Goal: Task Accomplishment & Management: Manage account settings

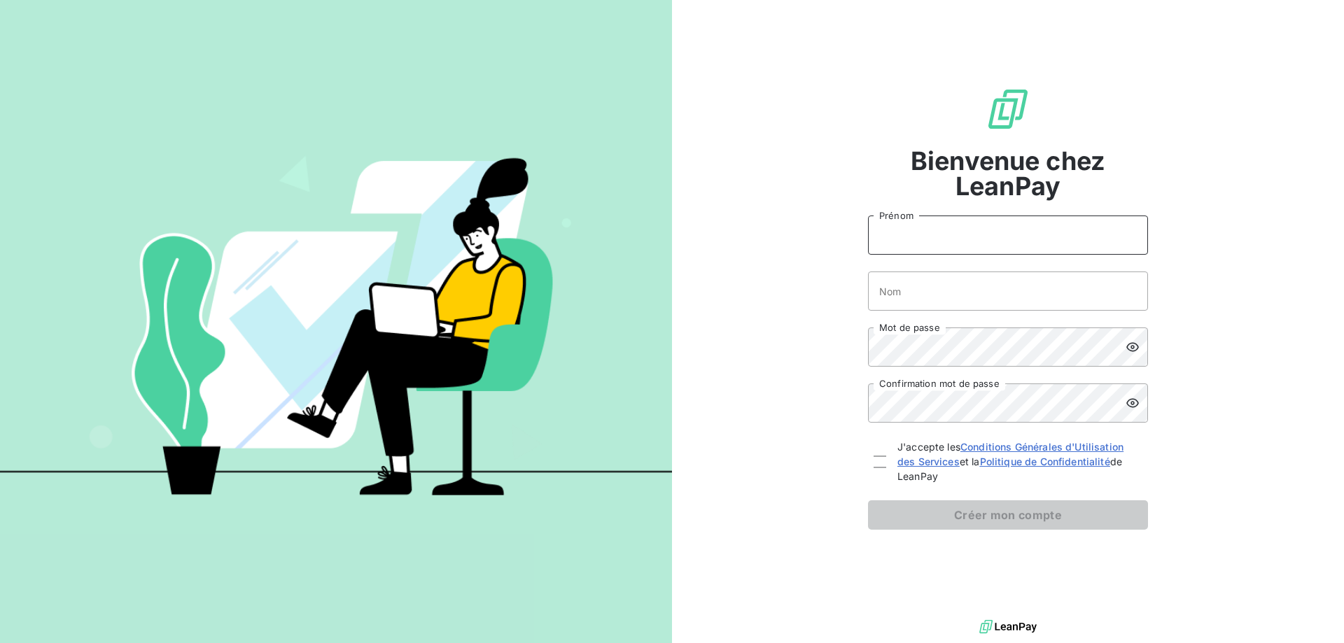
click at [993, 234] on input "Prénom" at bounding box center [1008, 235] width 280 height 39
type input "[PERSON_NAME]"
click at [966, 279] on input "Nom" at bounding box center [1008, 291] width 280 height 39
type input "[PERSON_NAME]"
click at [820, 315] on div "Bienvenue chez LeanPay [PERSON_NAME] Nom Mot de passe Confirmation mot de passe…" at bounding box center [1008, 308] width 672 height 617
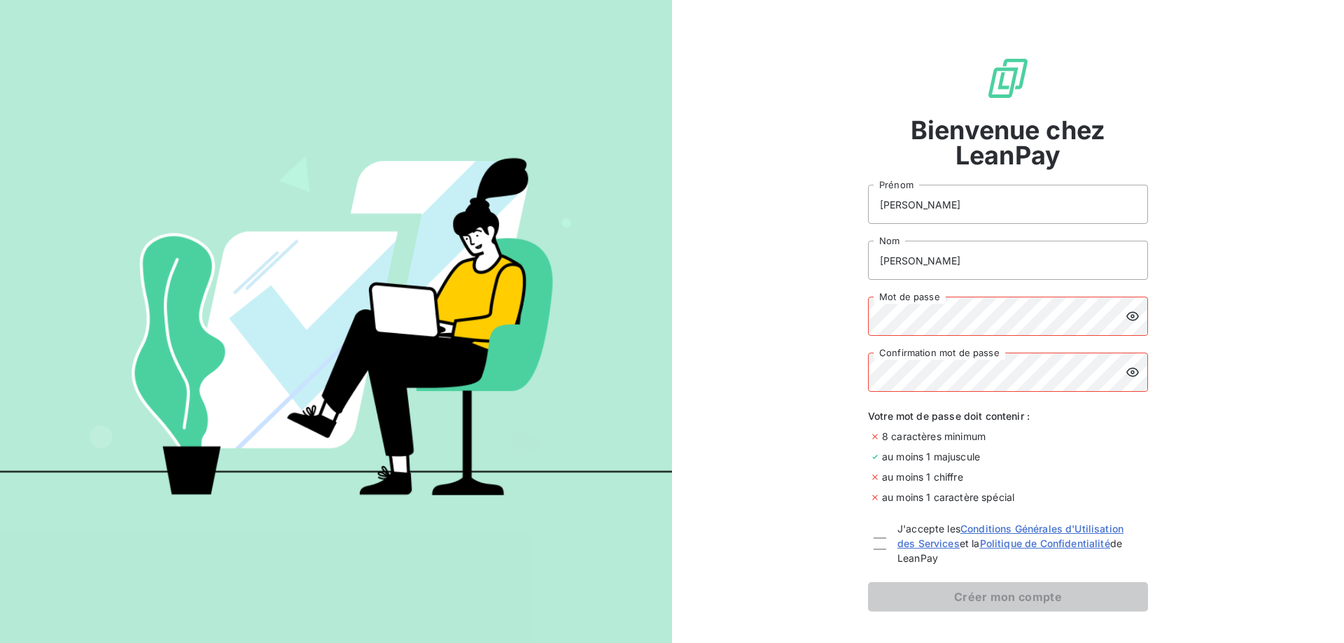
click at [827, 314] on div "Bienvenue chez LeanPay [PERSON_NAME] Nom Mot de passe Confirmation mot de passe…" at bounding box center [1008, 334] width 672 height 668
click at [834, 298] on div "Bienvenue chez LeanPay [PERSON_NAME] Nom Mot de passe Confirmation mot de passe…" at bounding box center [1008, 334] width 672 height 668
click at [1126, 319] on icon at bounding box center [1132, 316] width 13 height 9
click at [1129, 372] on icon at bounding box center [1132, 372] width 13 height 9
click at [879, 544] on div at bounding box center [880, 544] width 13 height 13
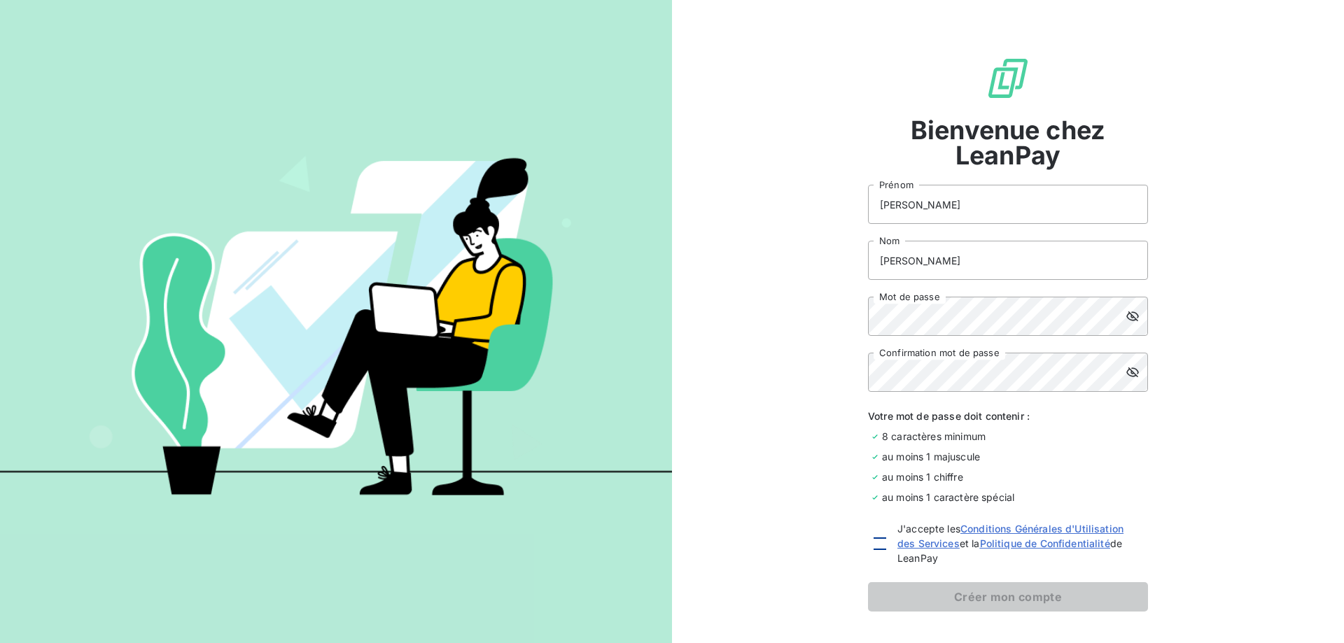
checkbox input "true"
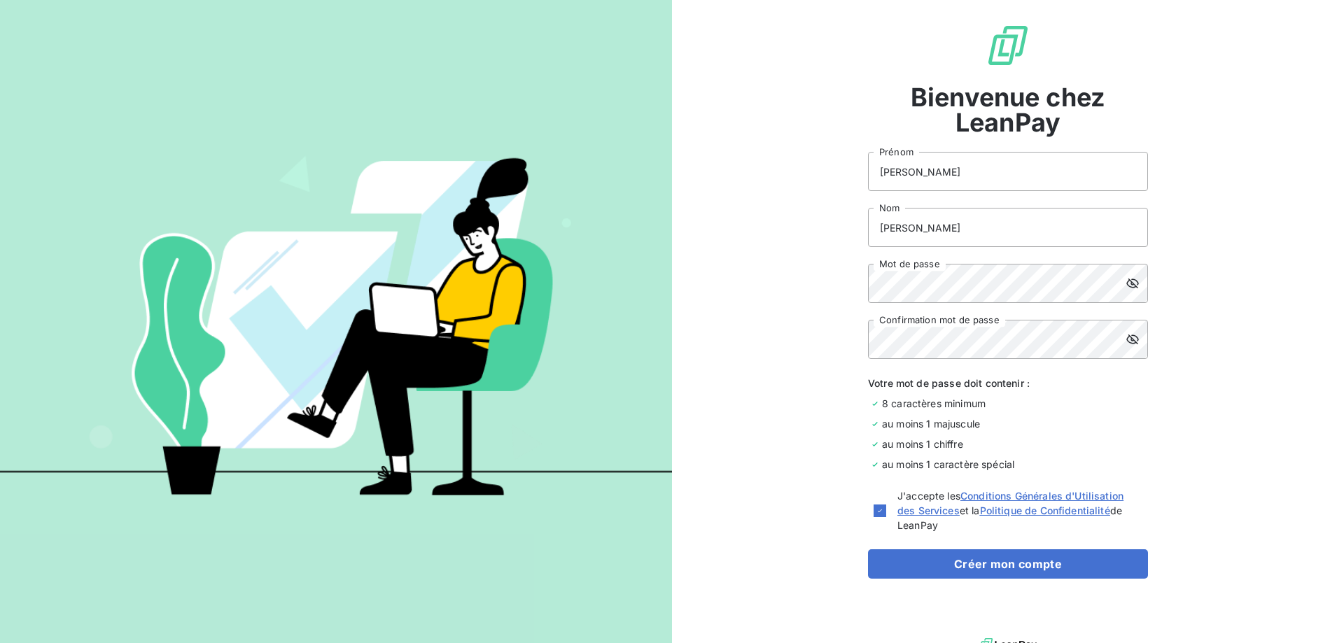
scroll to position [51, 0]
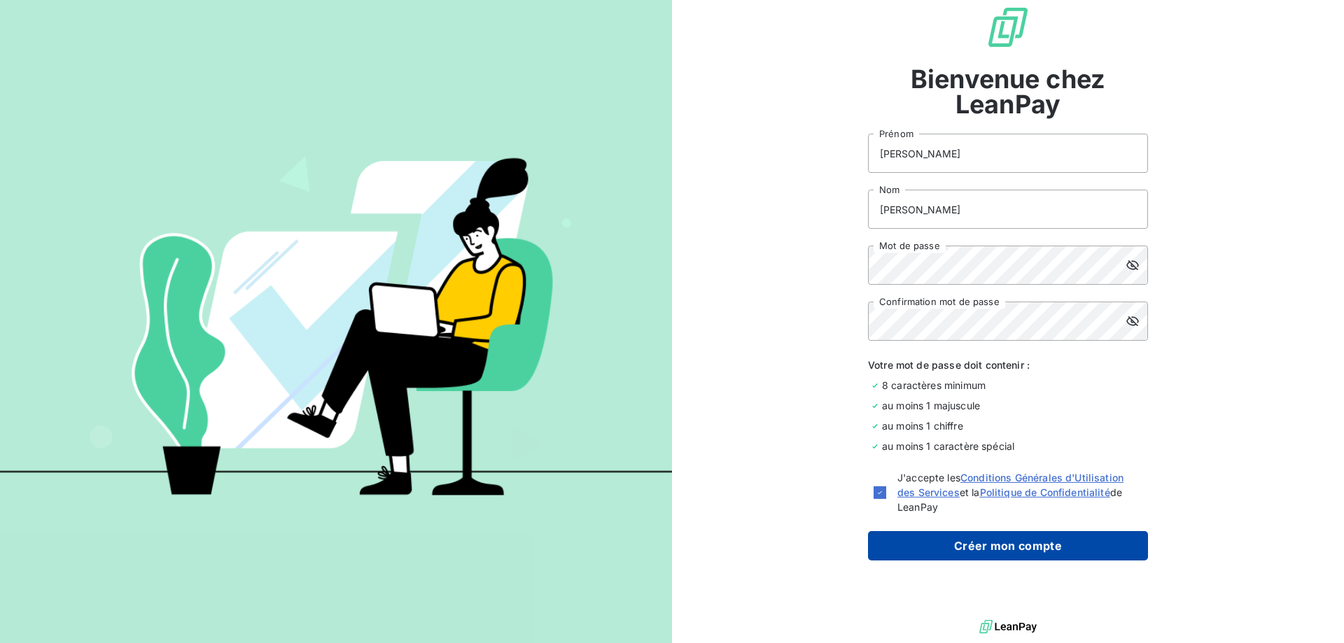
click at [984, 550] on button "Créer mon compte" at bounding box center [1008, 545] width 280 height 29
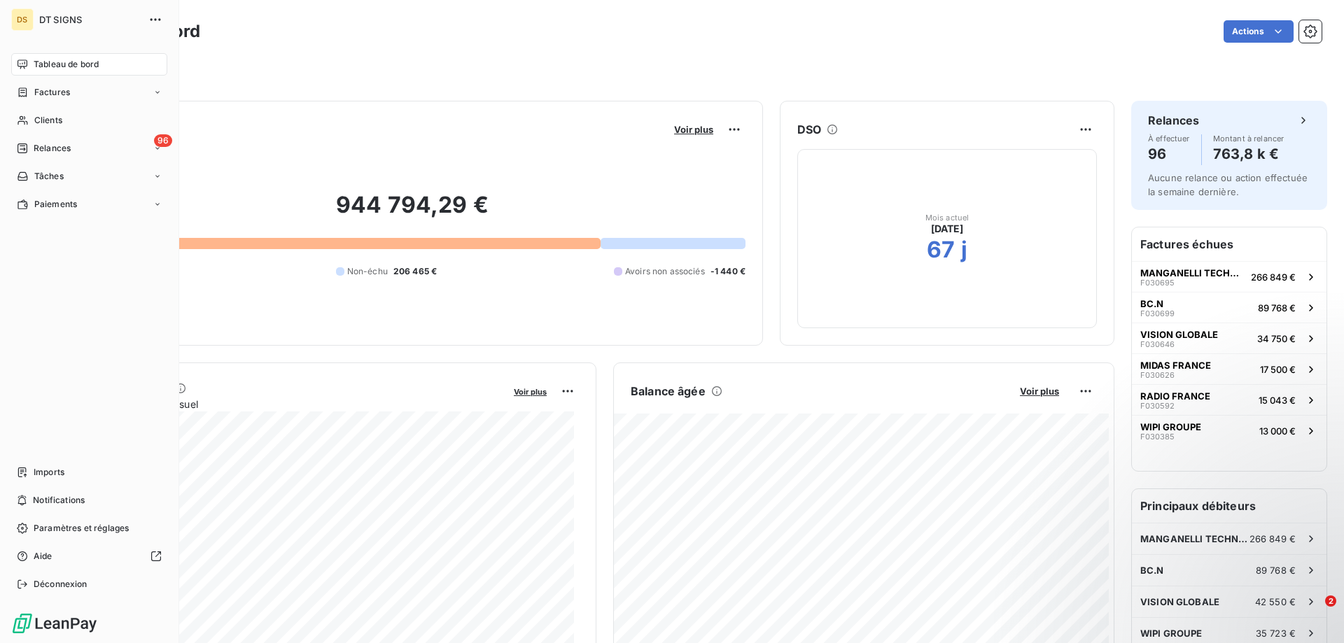
click at [60, 14] on span "DT SIGNS" at bounding box center [89, 19] width 101 height 11
click at [64, 16] on span "DT SIGNS" at bounding box center [89, 19] width 101 height 11
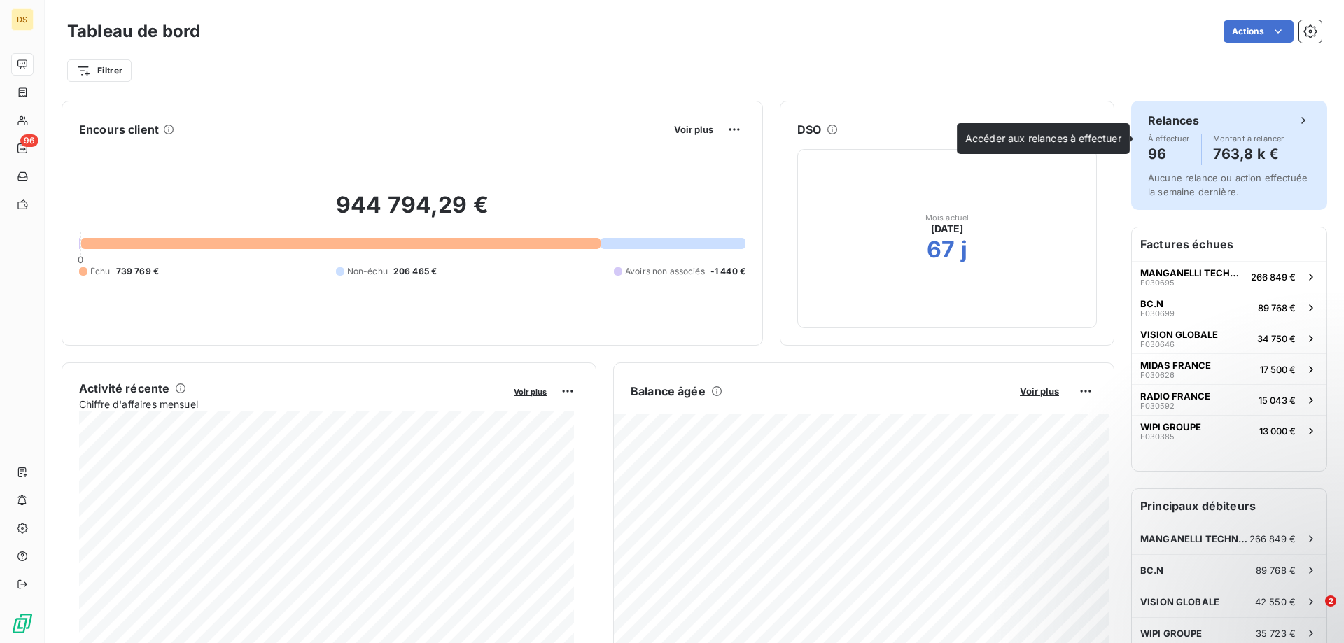
click at [1296, 120] on icon at bounding box center [1303, 120] width 14 height 14
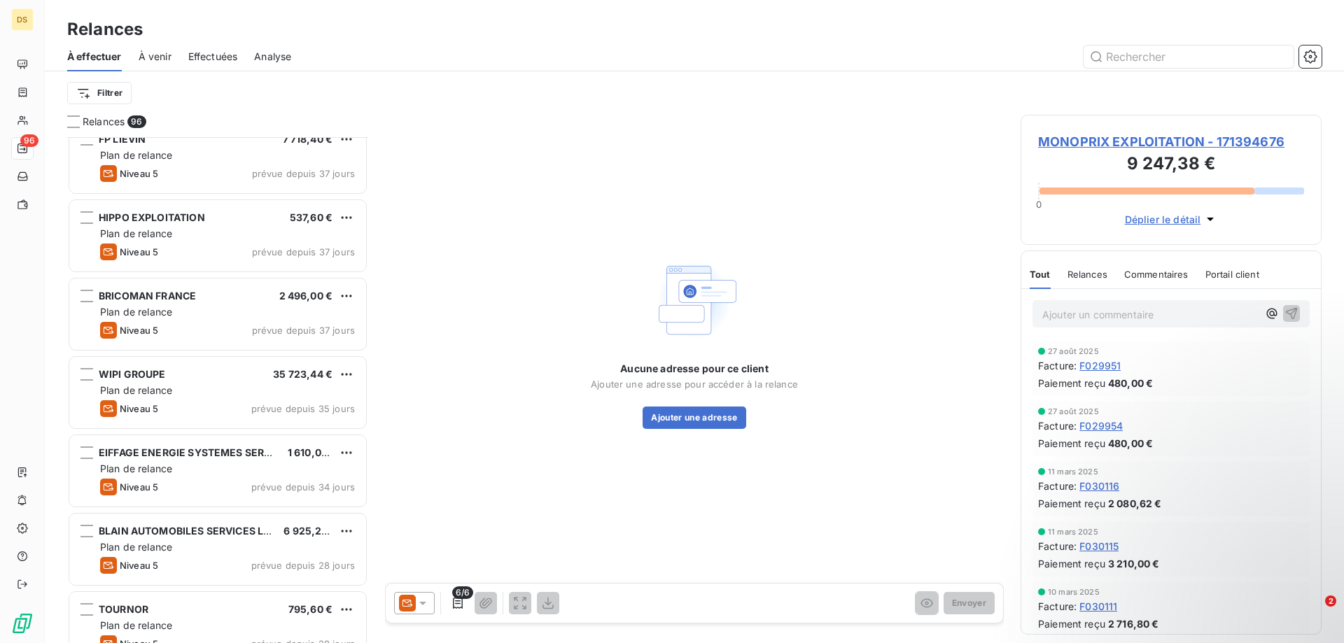
scroll to position [1541, 0]
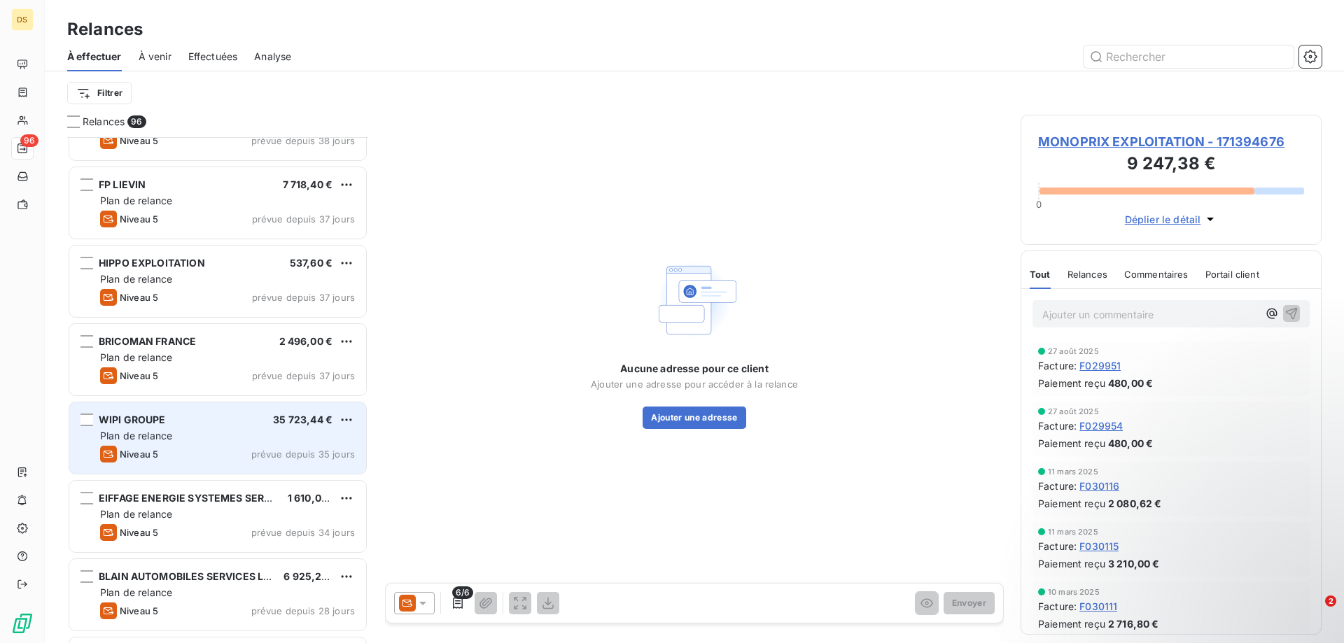
click at [182, 438] on div "Plan de relance" at bounding box center [227, 436] width 255 height 14
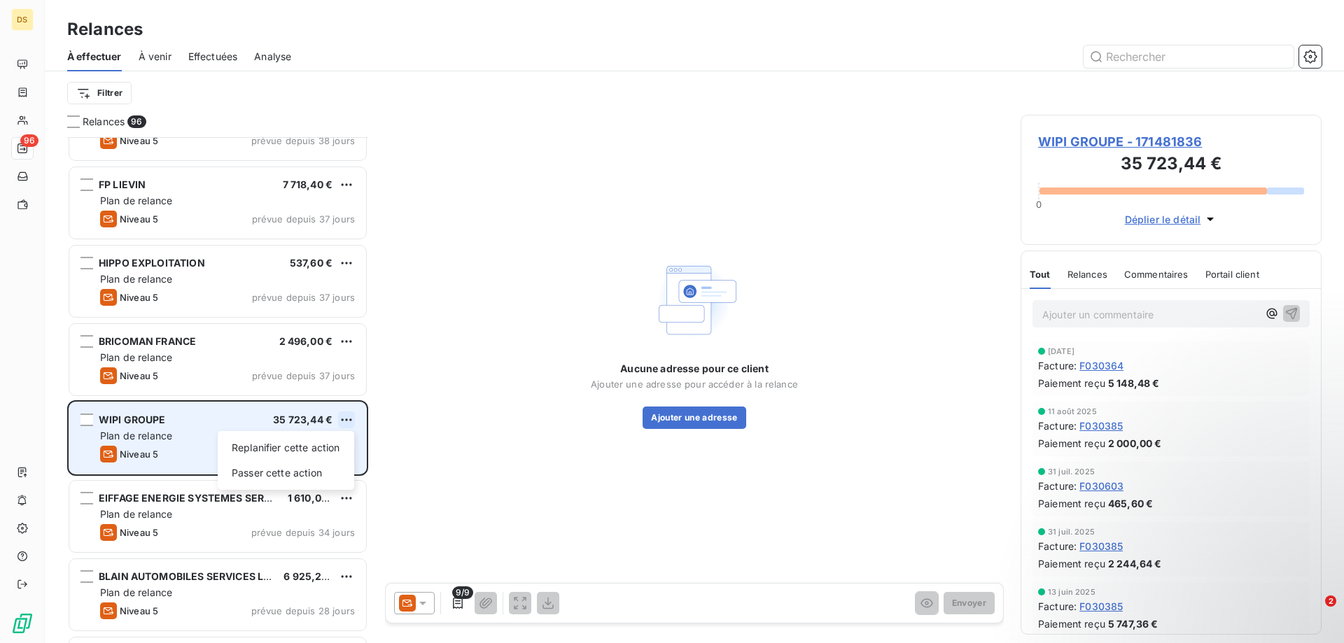
click at [343, 417] on html "DS 96 Relances À effectuer À venir Effectuées Analyse Filtrer Relances 96 LE BA…" at bounding box center [672, 321] width 1344 height 643
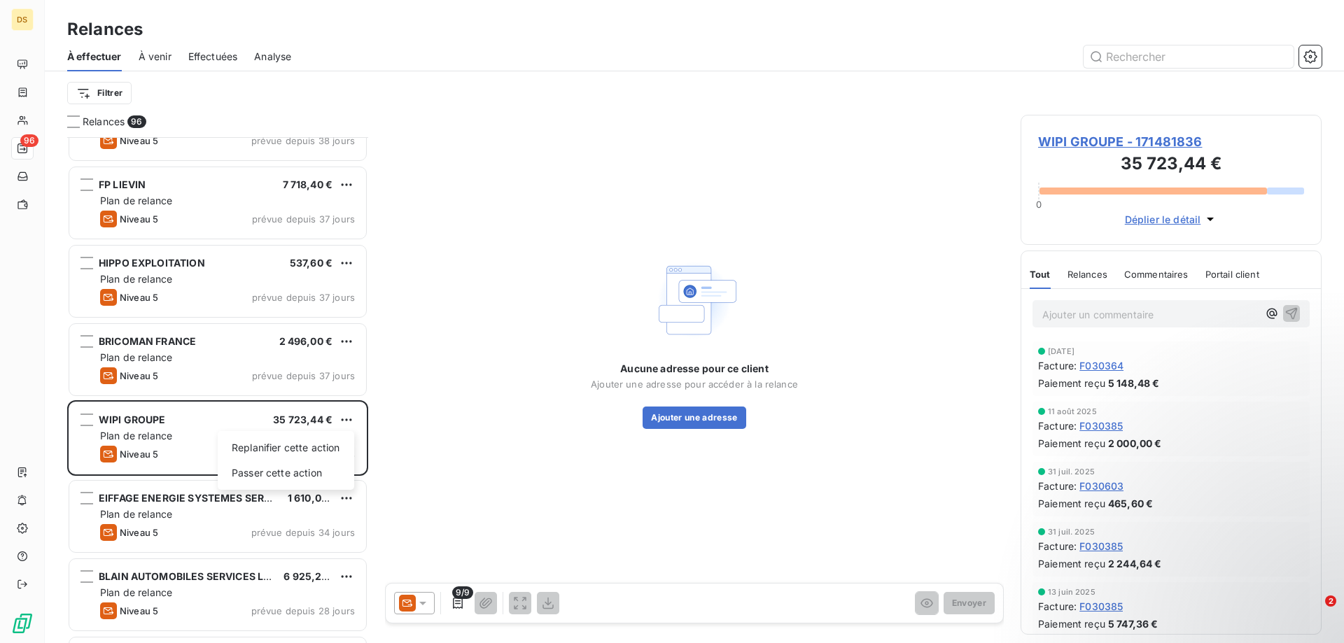
drag, startPoint x: 316, startPoint y: 445, endPoint x: 146, endPoint y: 423, distance: 171.6
click at [144, 421] on html "DS 96 Relances À effectuer À venir Effectuées Analyse Filtrer Relances 96 LE BA…" at bounding box center [672, 321] width 1344 height 643
click at [85, 421] on html "DS 96 Relances À effectuer À venir Effectuées Analyse Filtrer Relances 96 LE BA…" at bounding box center [672, 321] width 1344 height 643
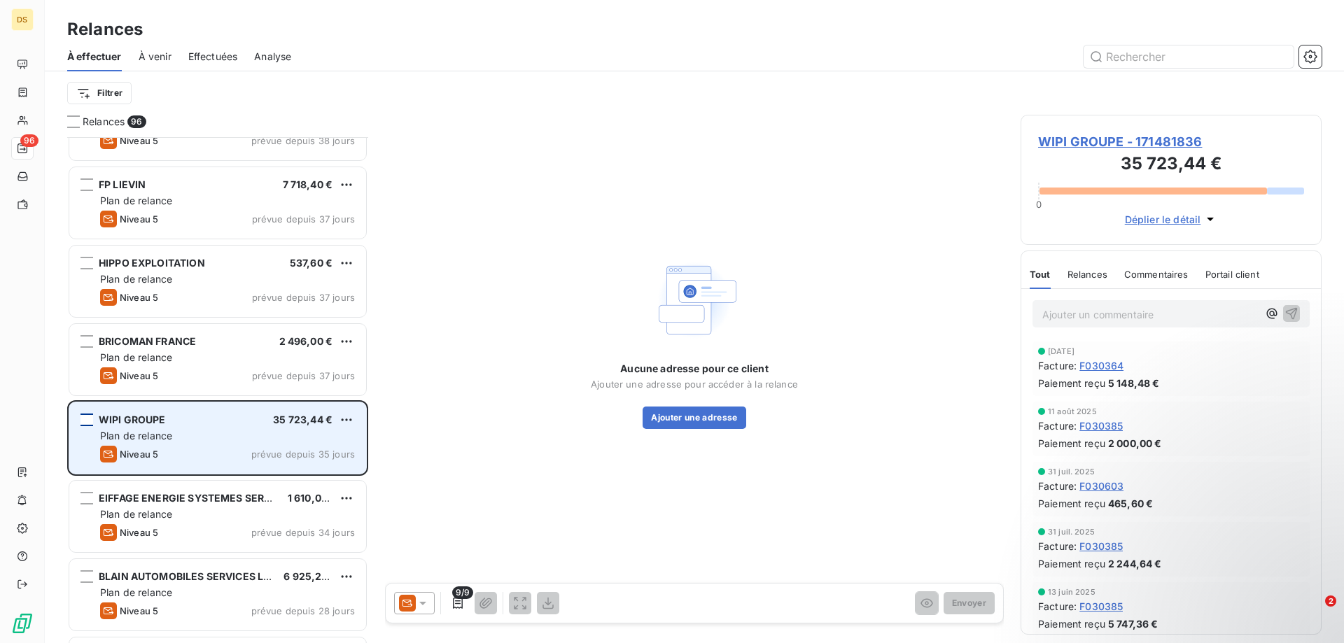
click at [92, 418] on div "grid" at bounding box center [87, 420] width 13 height 13
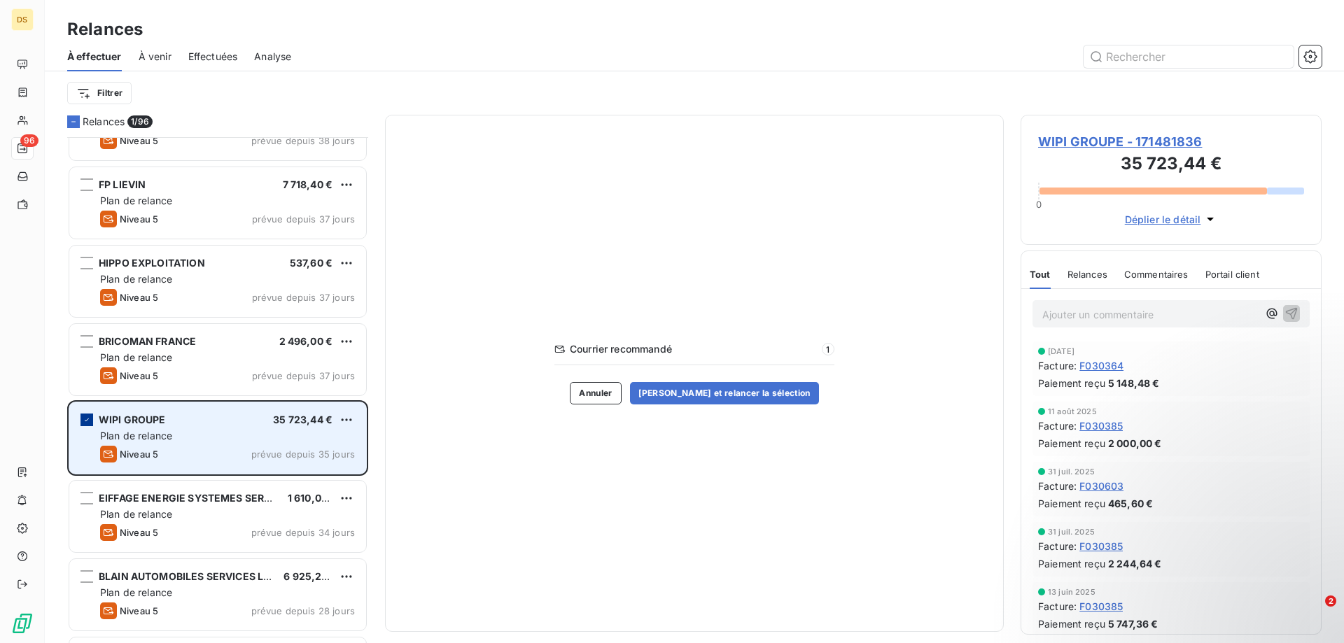
click at [89, 416] on icon "grid" at bounding box center [87, 420] width 8 height 8
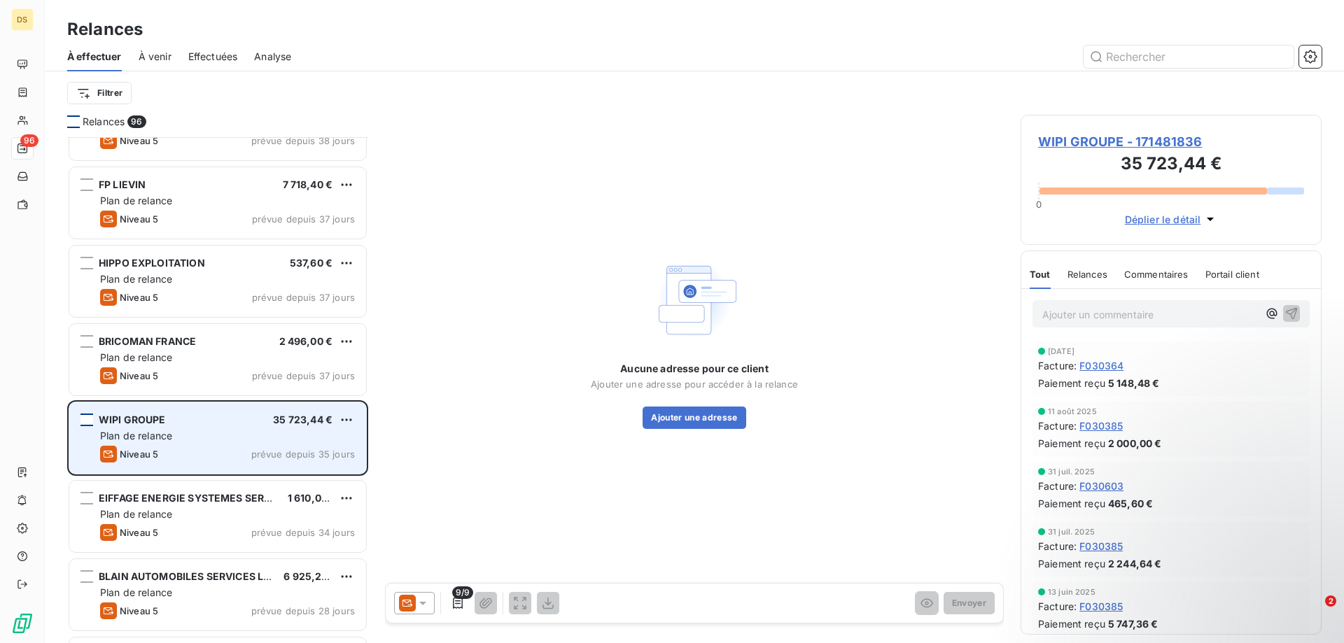
click at [71, 121] on div at bounding box center [73, 122] width 13 height 13
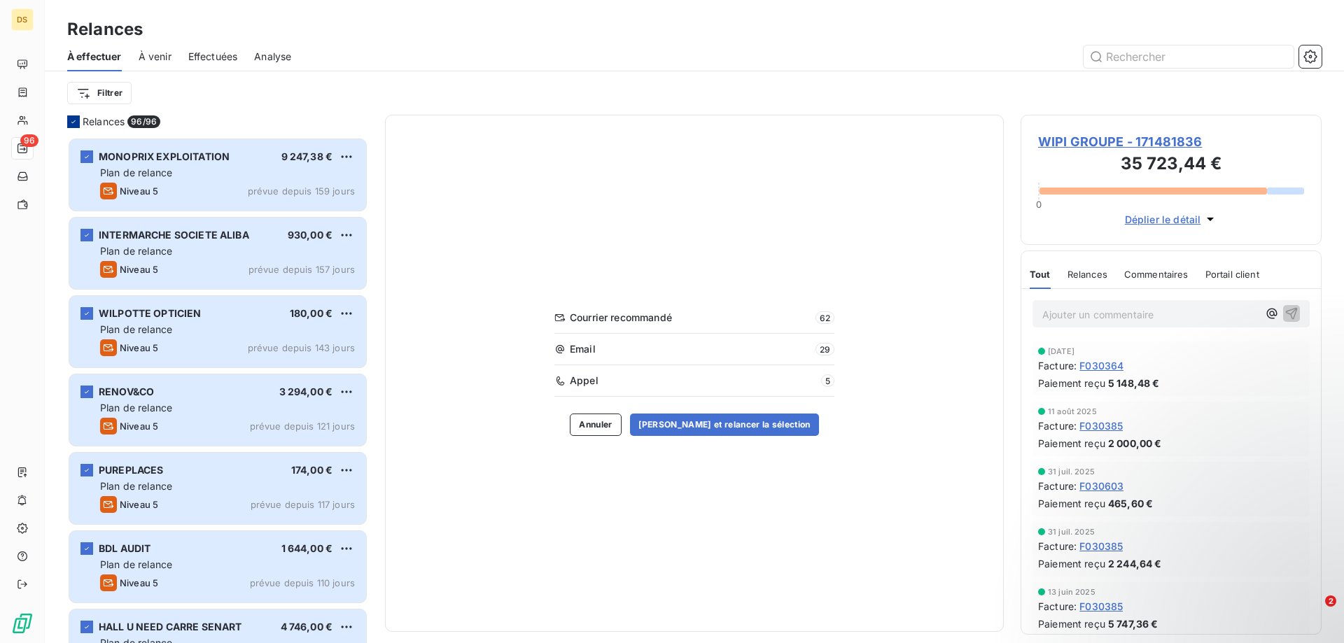
click at [71, 118] on icon at bounding box center [73, 122] width 8 height 8
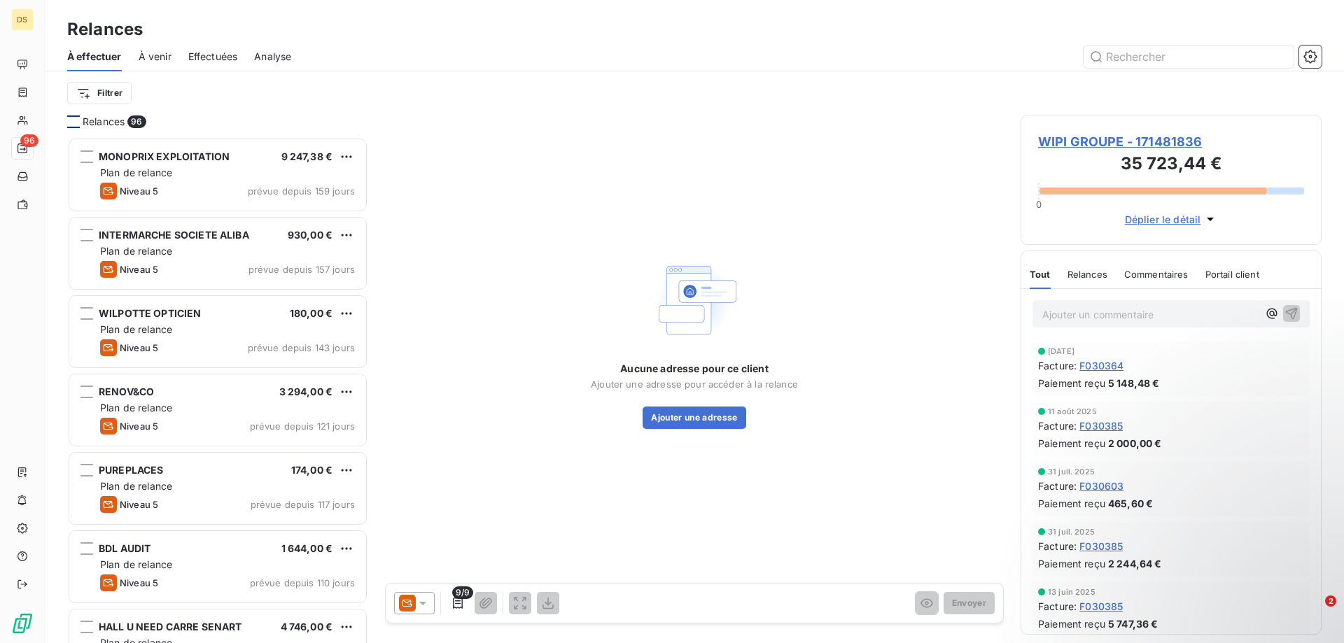
click at [72, 117] on div at bounding box center [73, 122] width 13 height 13
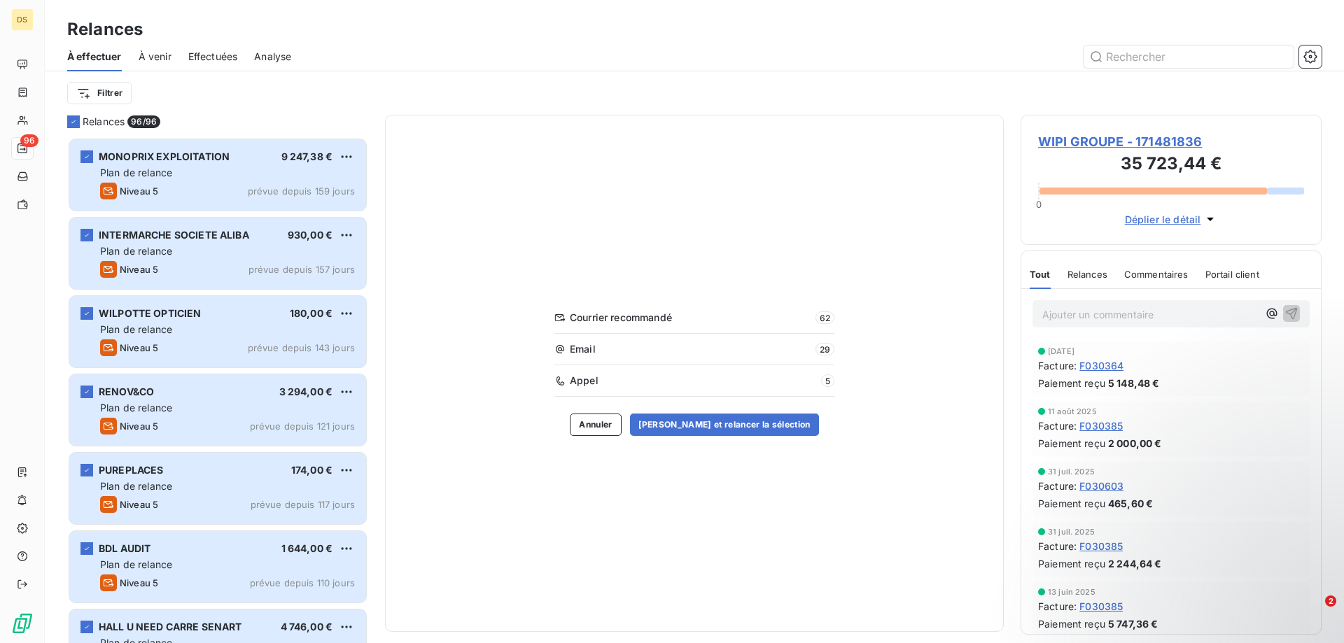
click at [767, 378] on span "Appel" at bounding box center [693, 381] width 247 height 14
click at [576, 368] on div "Courrier recommandé 62 Email 29 Appel 5" at bounding box center [694, 354] width 280 height 86
click at [576, 377] on span "Appel" at bounding box center [693, 381] width 247 height 14
click at [76, 120] on icon at bounding box center [73, 122] width 8 height 8
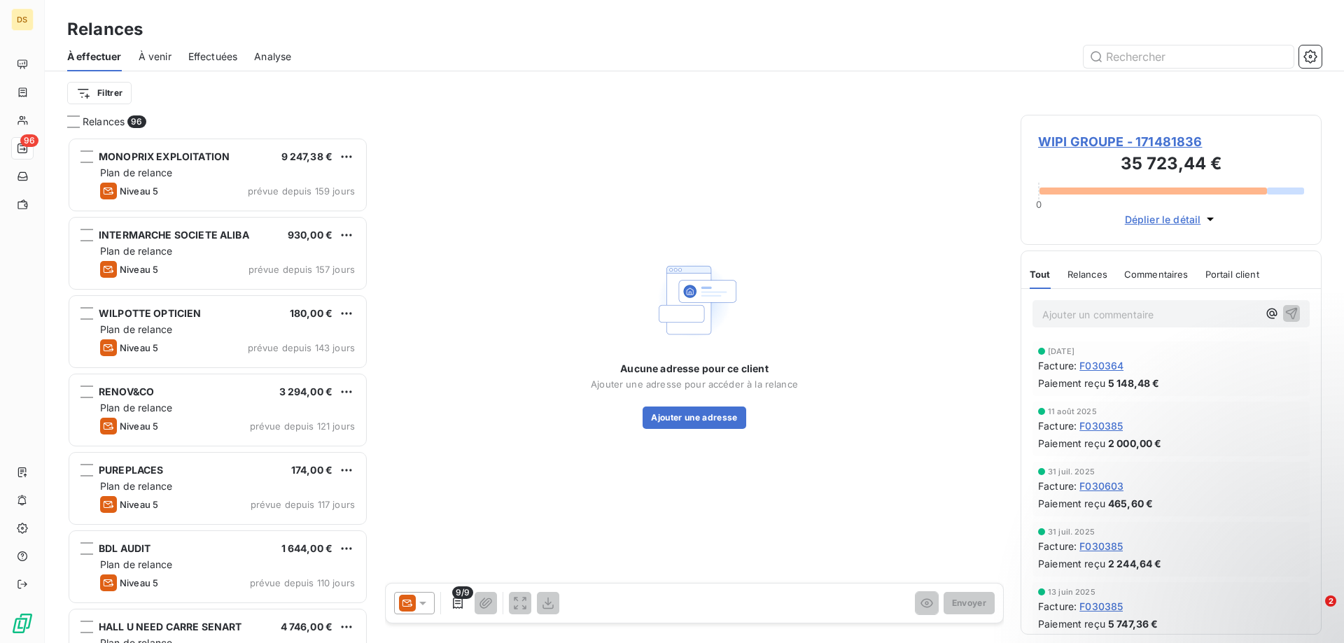
click at [1169, 216] on span "Déplier le détail" at bounding box center [1163, 219] width 76 height 15
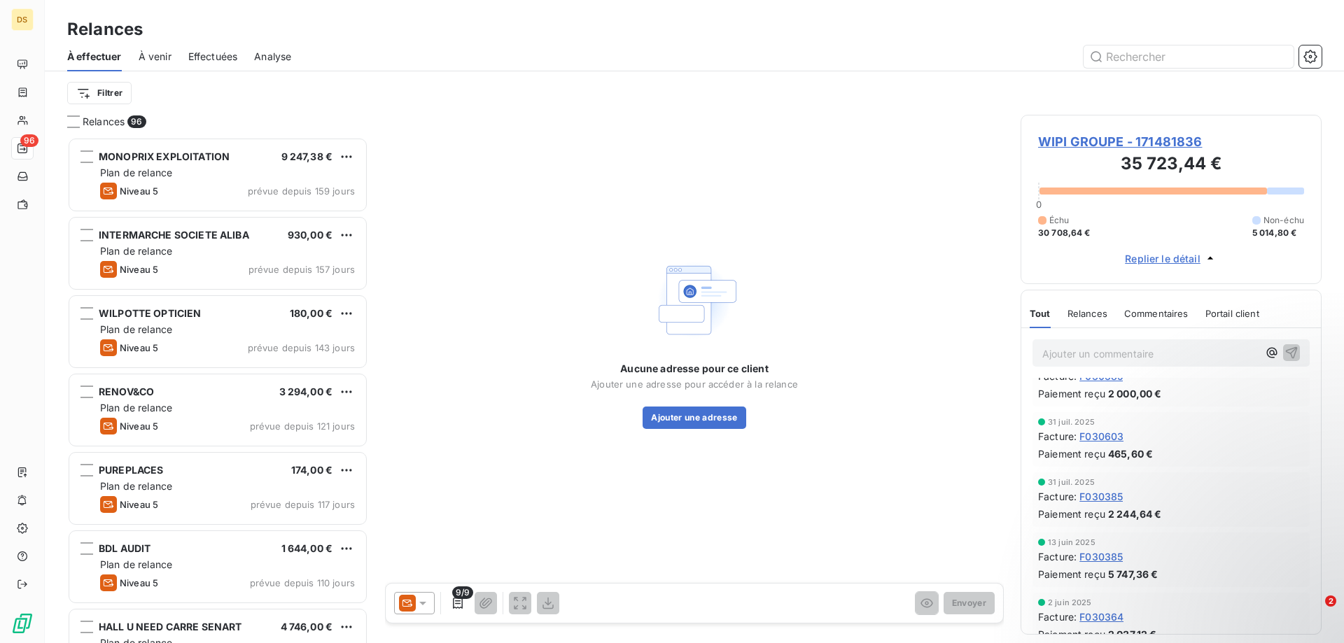
scroll to position [105, 0]
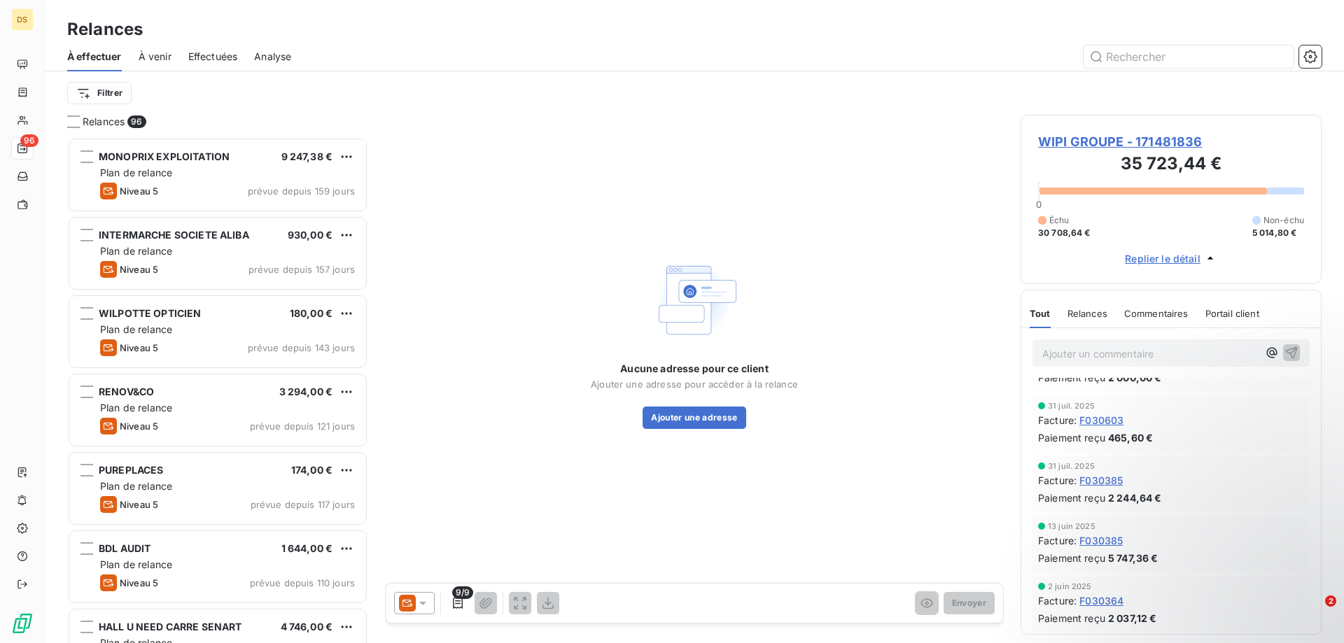
click at [1088, 141] on span "WIPI GROUPE - 171481836" at bounding box center [1171, 141] width 266 height 19
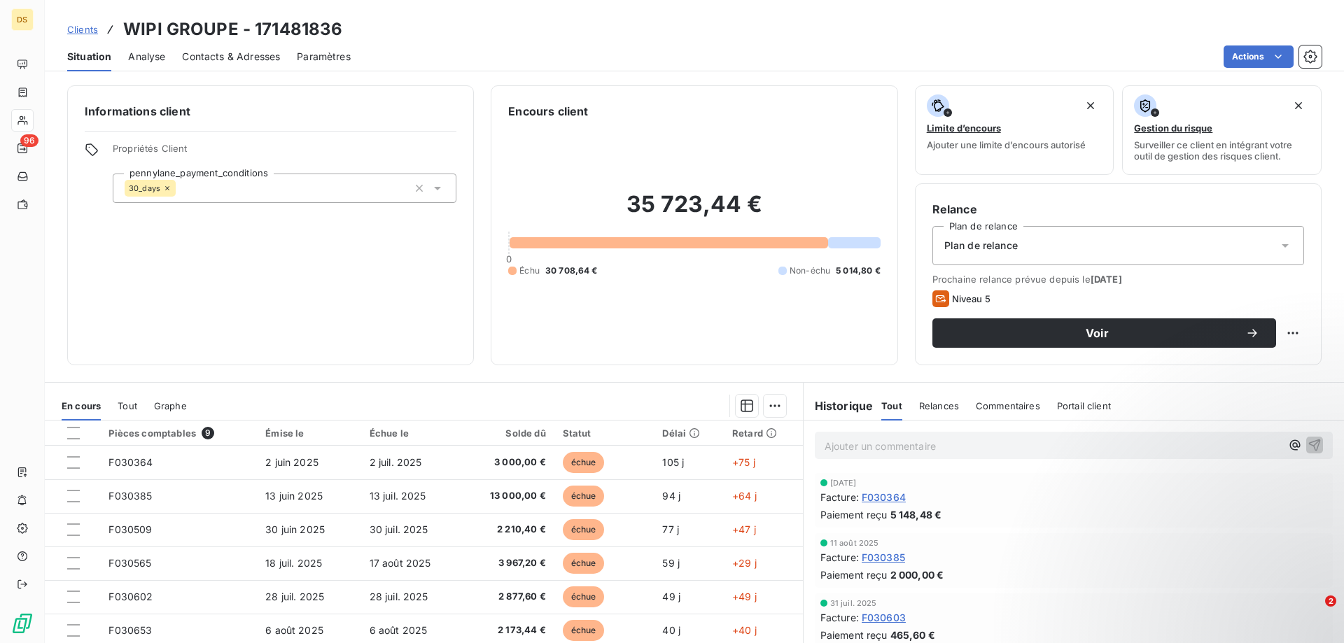
click at [1040, 249] on div "Plan de relance" at bounding box center [1118, 245] width 372 height 39
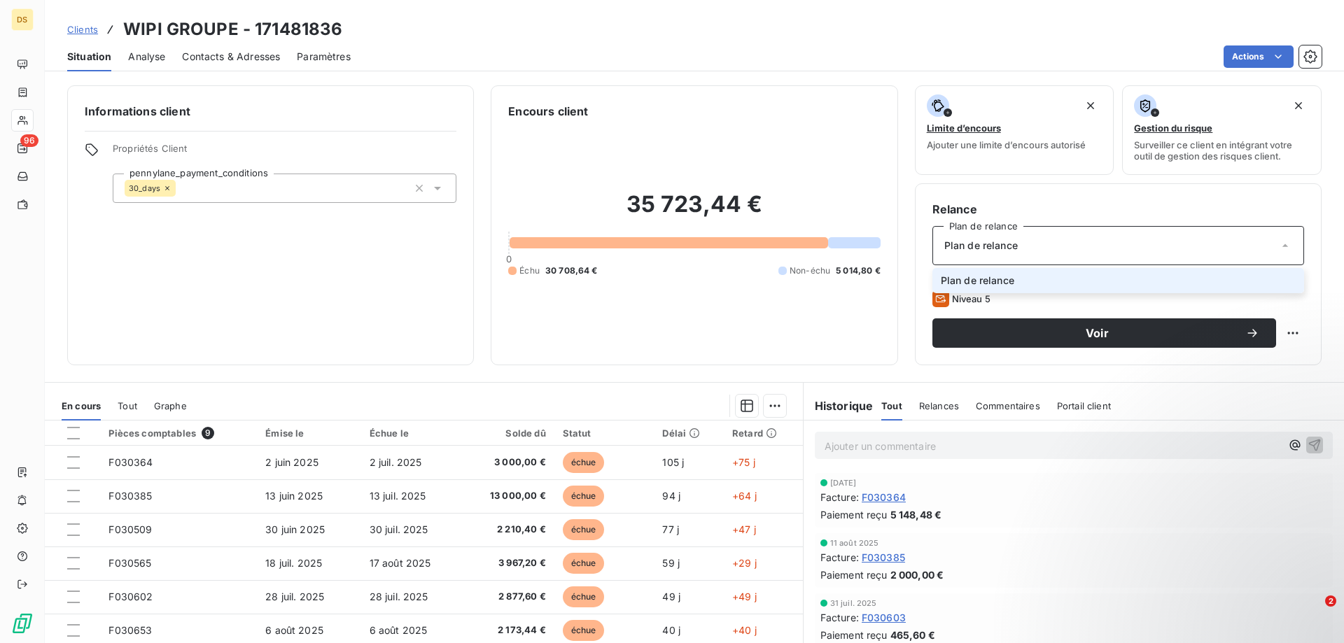
click at [1040, 249] on div "Plan de relance" at bounding box center [1118, 245] width 372 height 39
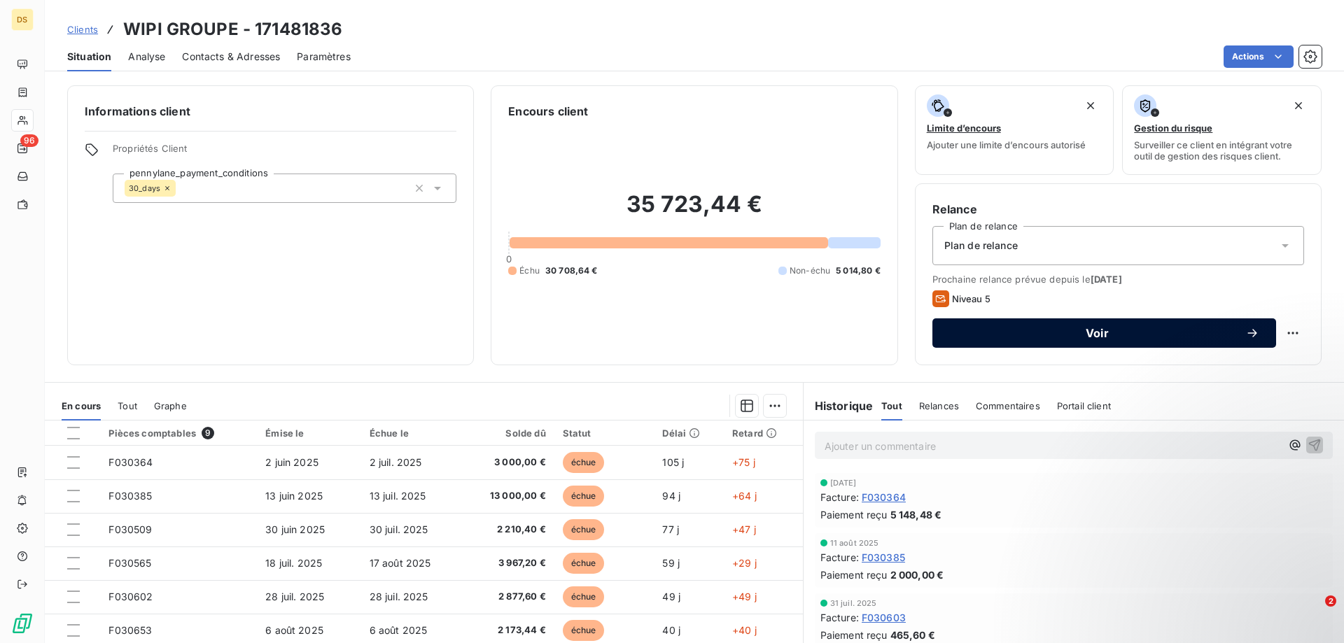
click at [1245, 336] on icon "button" at bounding box center [1252, 333] width 14 height 14
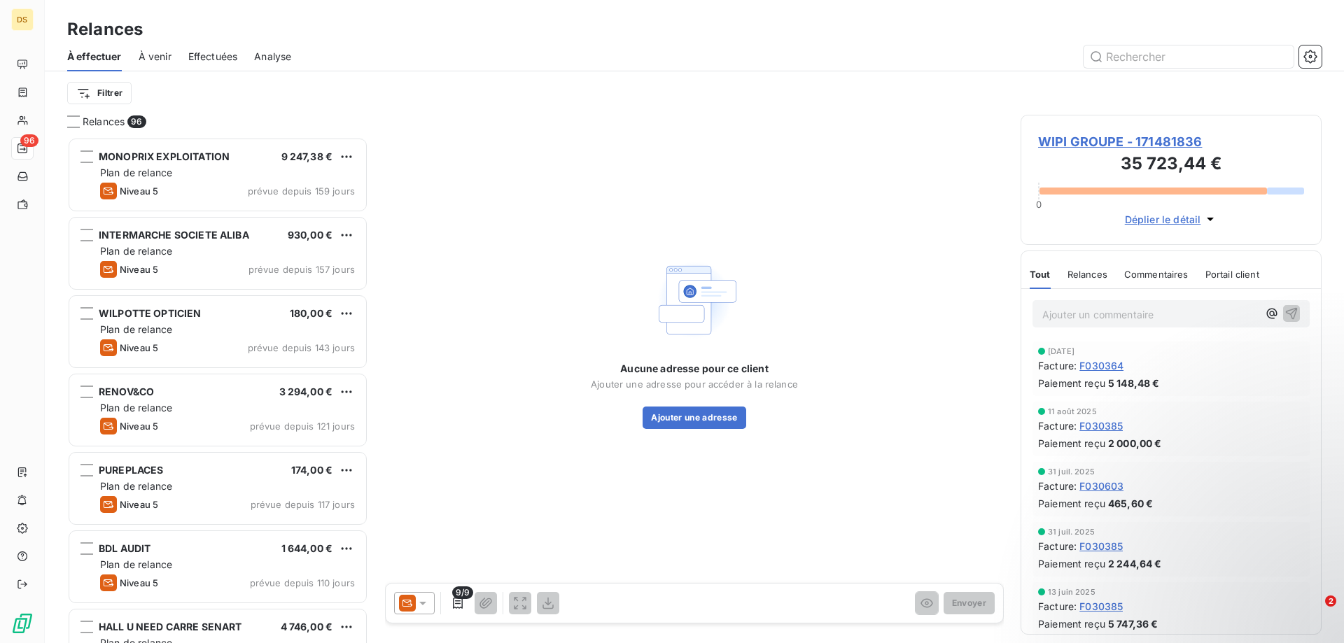
scroll to position [496, 291]
click at [1073, 140] on span "WIPI GROUPE - 171481836" at bounding box center [1171, 141] width 266 height 19
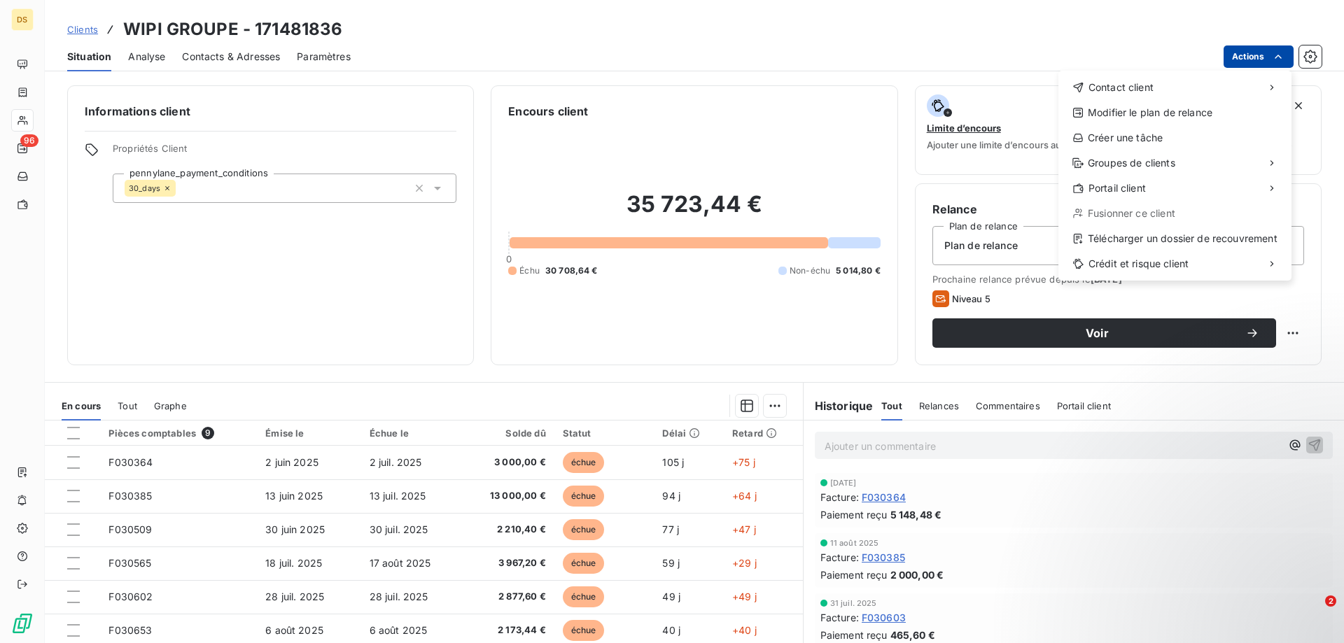
click at [1263, 61] on html "DS 96 Clients WIPI GROUPE - 171481836 Situation Analyse Contacts & Adresses Par…" at bounding box center [672, 321] width 1344 height 643
click at [1021, 200] on div "Accéder au portail" at bounding box center [967, 194] width 159 height 22
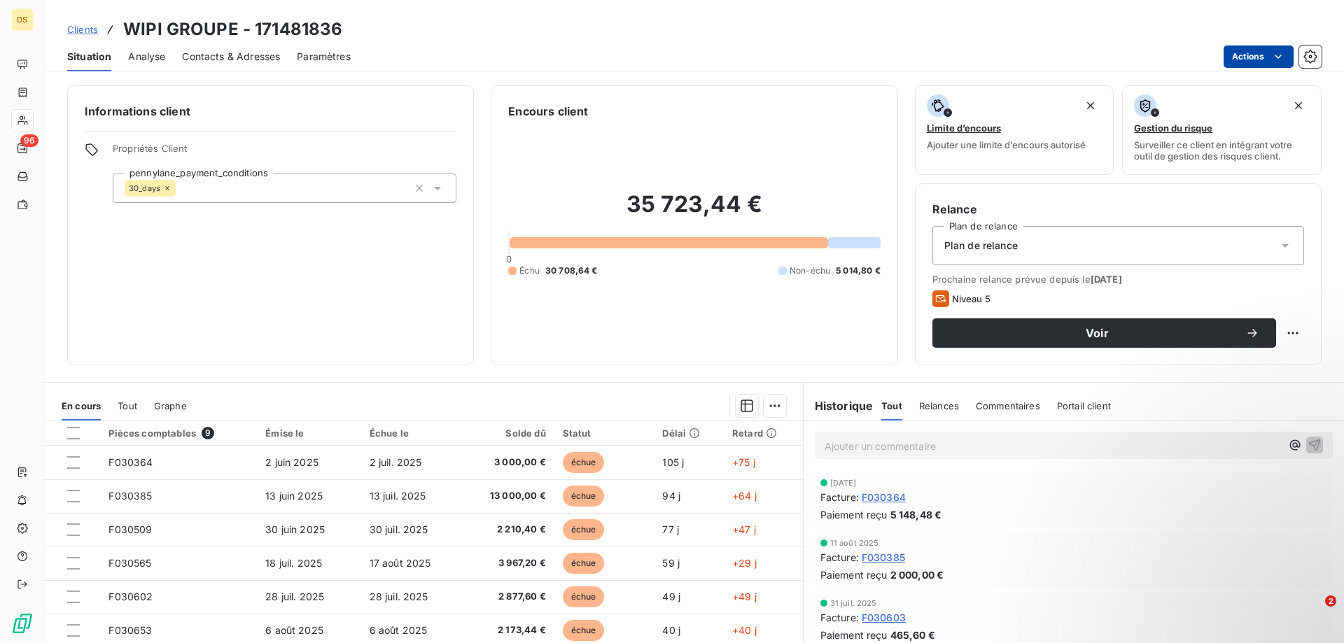
click at [1259, 56] on html "DS 96 Clients WIPI GROUPE - 171481836 Situation Analyse Contacts & Adresses Par…" at bounding box center [672, 321] width 1344 height 643
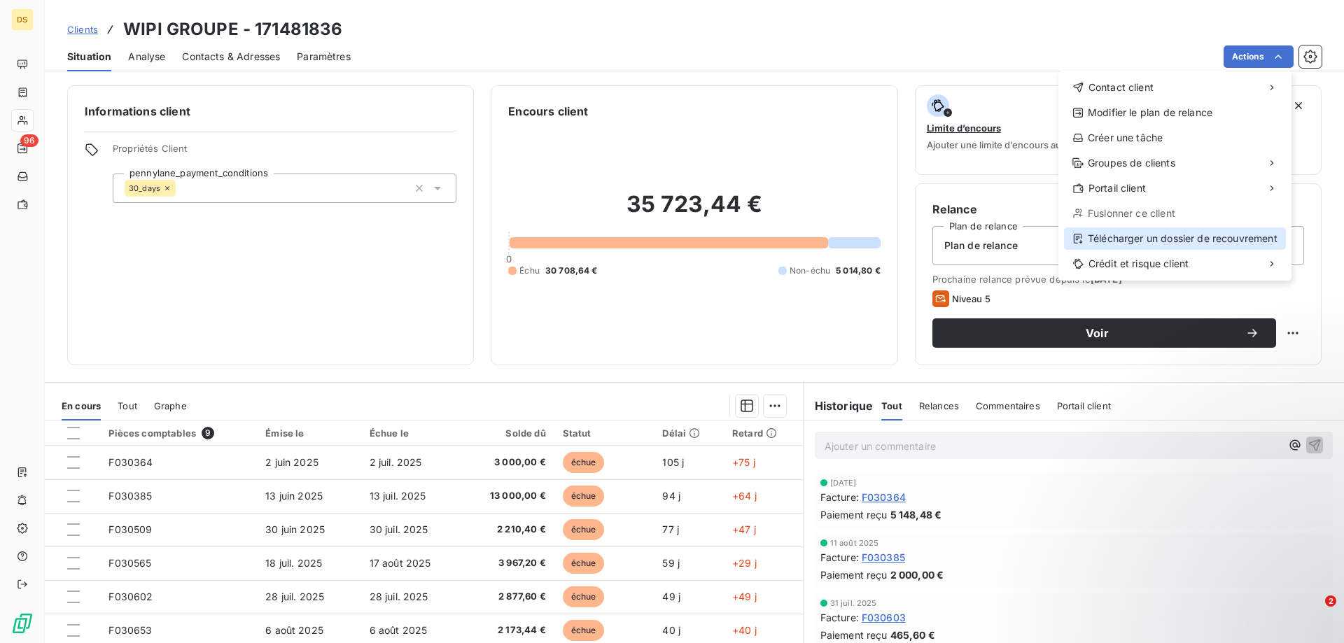
click at [1168, 243] on div "Télécharger un dossier de recouvrement" at bounding box center [1175, 239] width 222 height 22
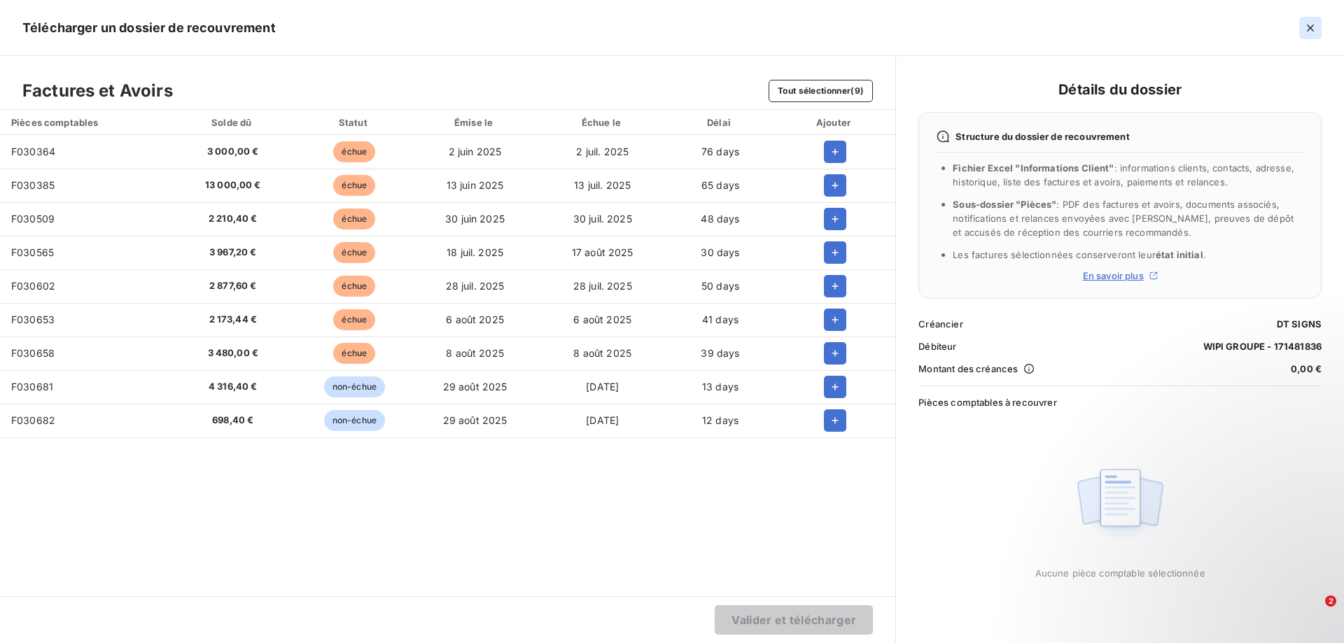
click at [1310, 25] on icon "button" at bounding box center [1310, 28] width 14 height 14
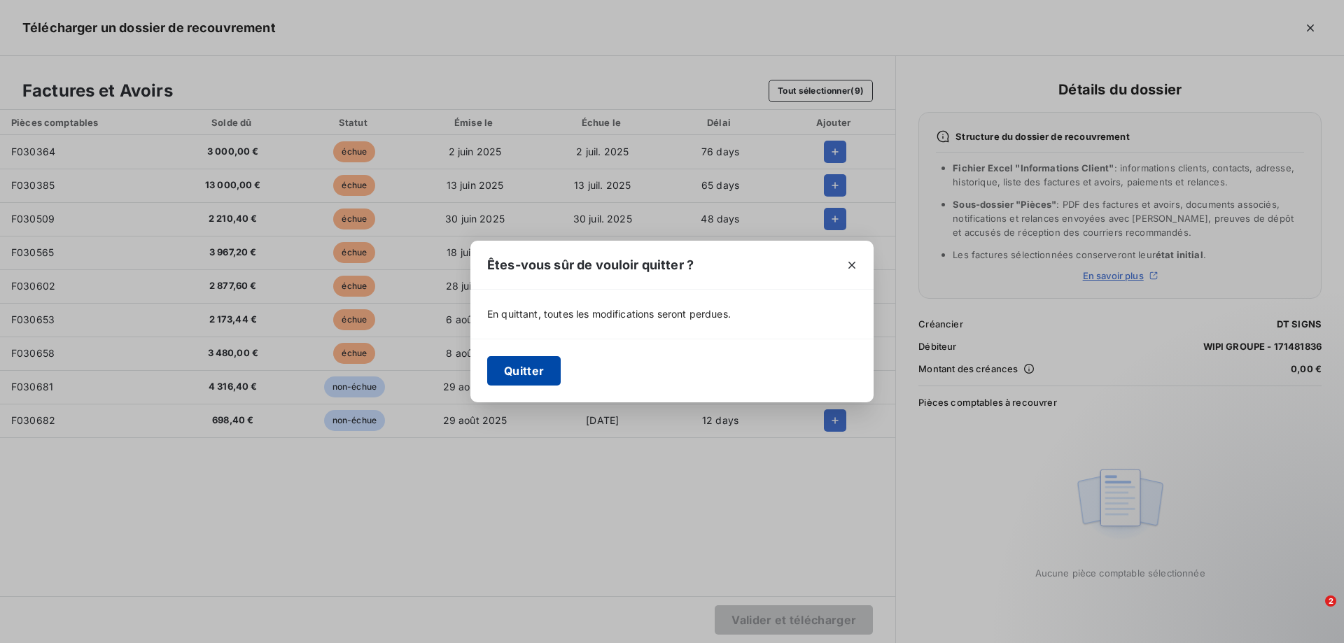
click at [522, 375] on button "Quitter" at bounding box center [524, 370] width 74 height 29
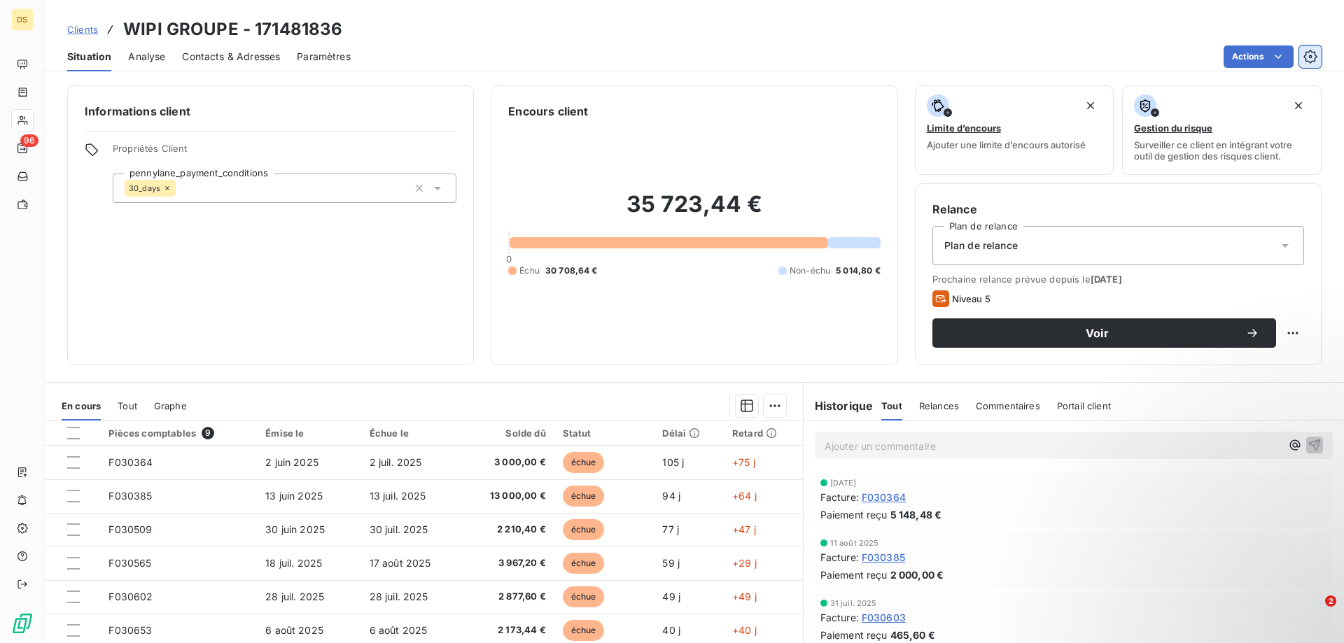
click at [1306, 53] on icon "button" at bounding box center [1309, 56] width 13 height 13
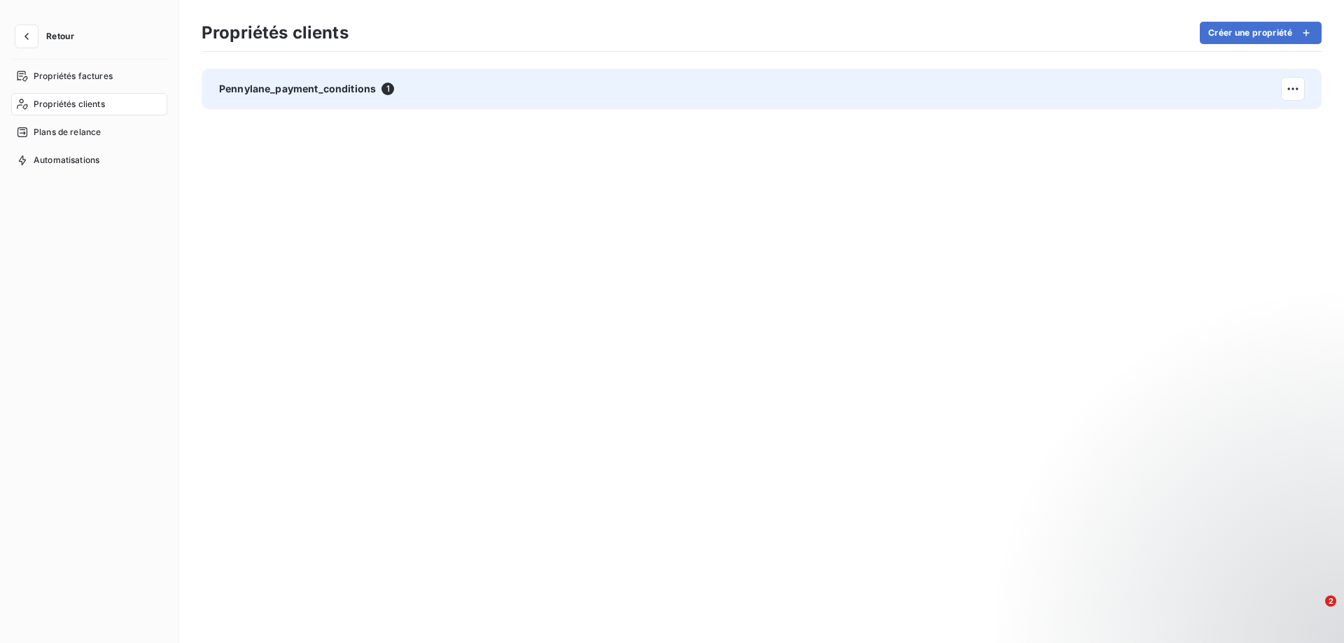
click at [296, 86] on span "Pennylane_payment_conditions" at bounding box center [297, 89] width 157 height 14
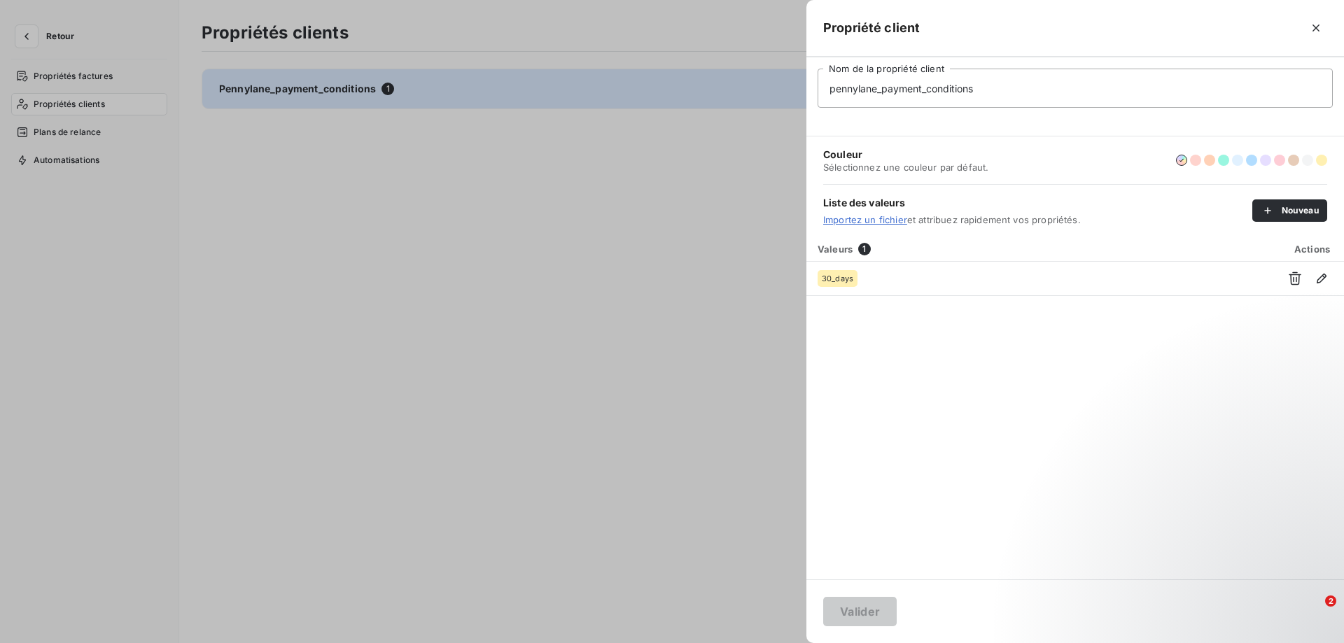
click at [1320, 22] on icon "button" at bounding box center [1316, 28] width 14 height 14
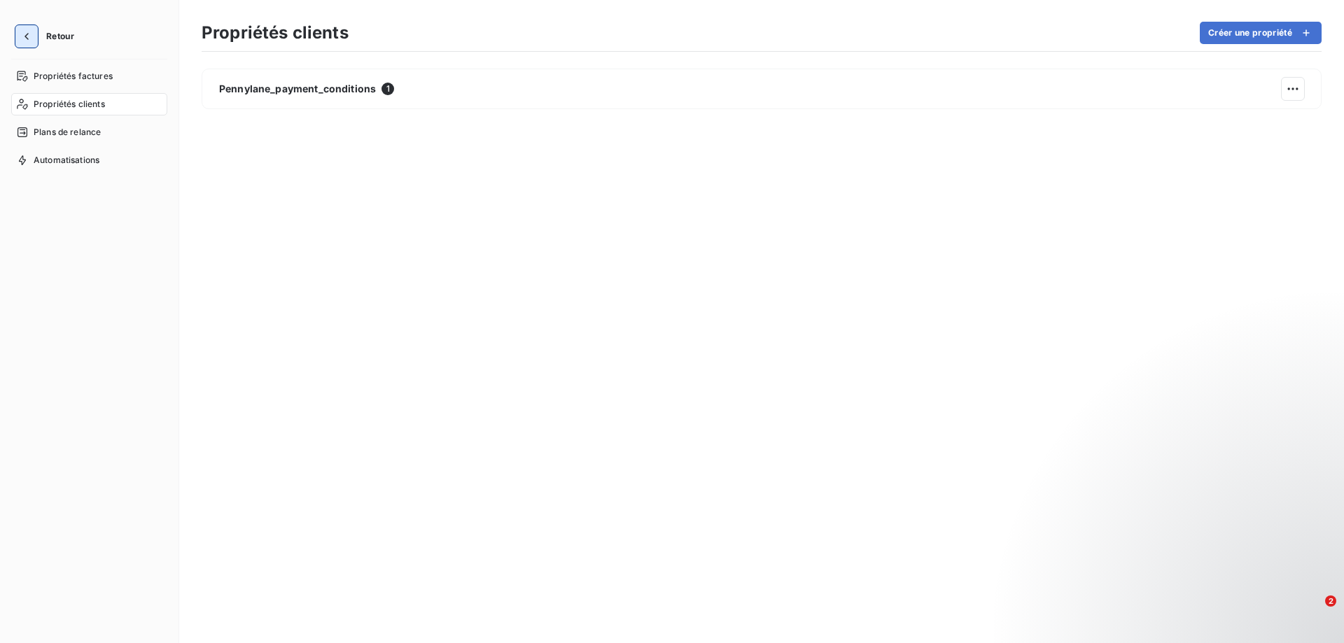
click at [32, 40] on icon "button" at bounding box center [27, 36] width 14 height 14
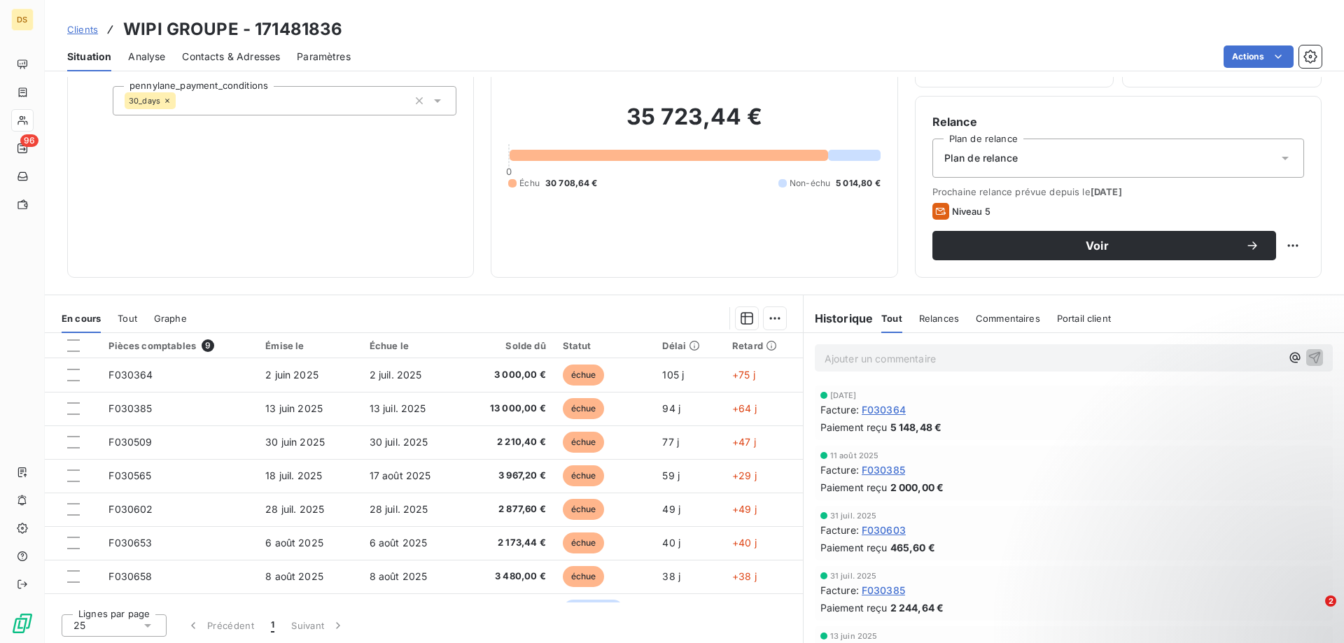
scroll to position [89, 0]
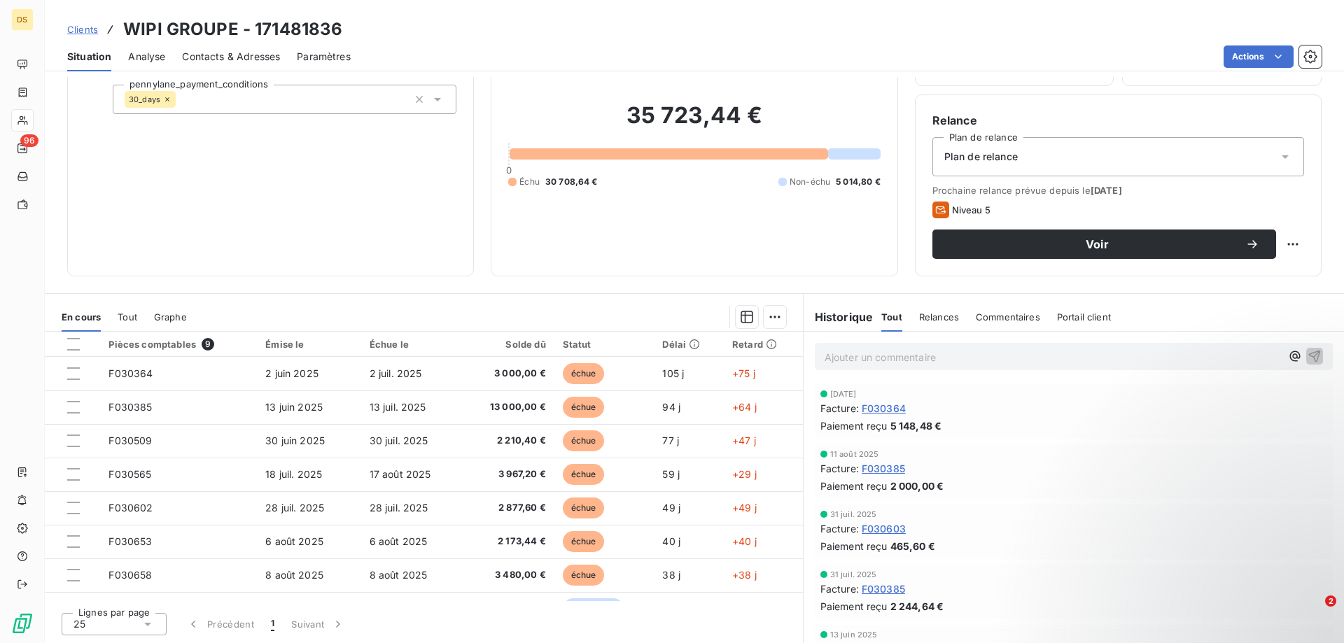
click at [1001, 320] on span "Commentaires" at bounding box center [1008, 317] width 64 height 11
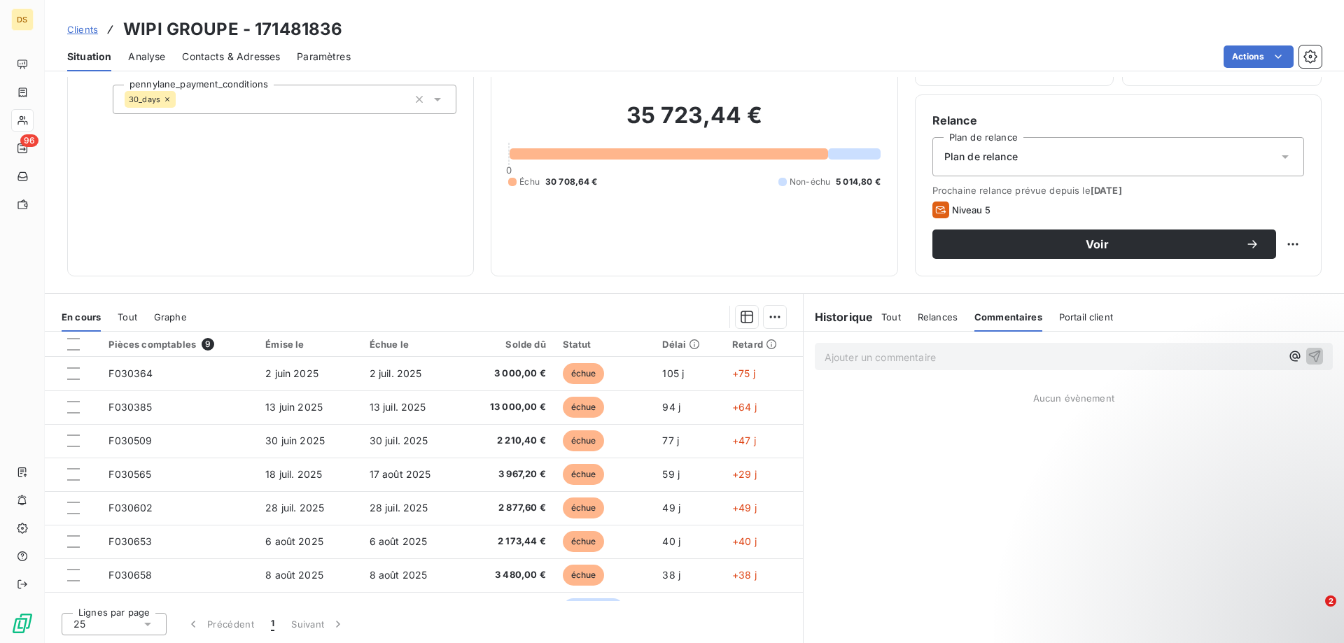
click at [939, 316] on span "Relances" at bounding box center [938, 317] width 40 height 11
click at [1068, 319] on span "Portail client" at bounding box center [1085, 317] width 54 height 11
click at [893, 315] on span "Tout" at bounding box center [891, 317] width 20 height 11
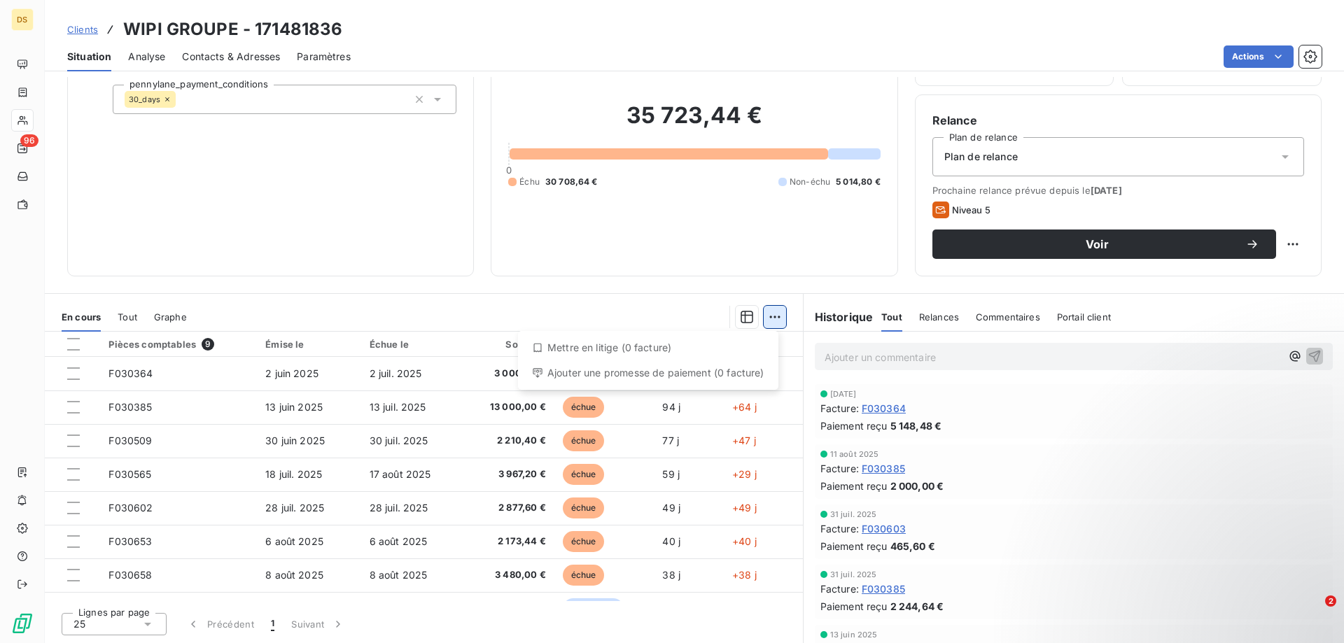
click at [768, 314] on html "DS 96 Clients WIPI GROUPE - 171481836 Situation Analyse Contacts & Adresses Par…" at bounding box center [672, 321] width 1344 height 643
click at [734, 315] on html "DS 96 Clients WIPI GROUPE - 171481836 Situation Analyse Contacts & Adresses Par…" at bounding box center [672, 321] width 1344 height 643
click at [740, 318] on icon "button" at bounding box center [747, 317] width 14 height 14
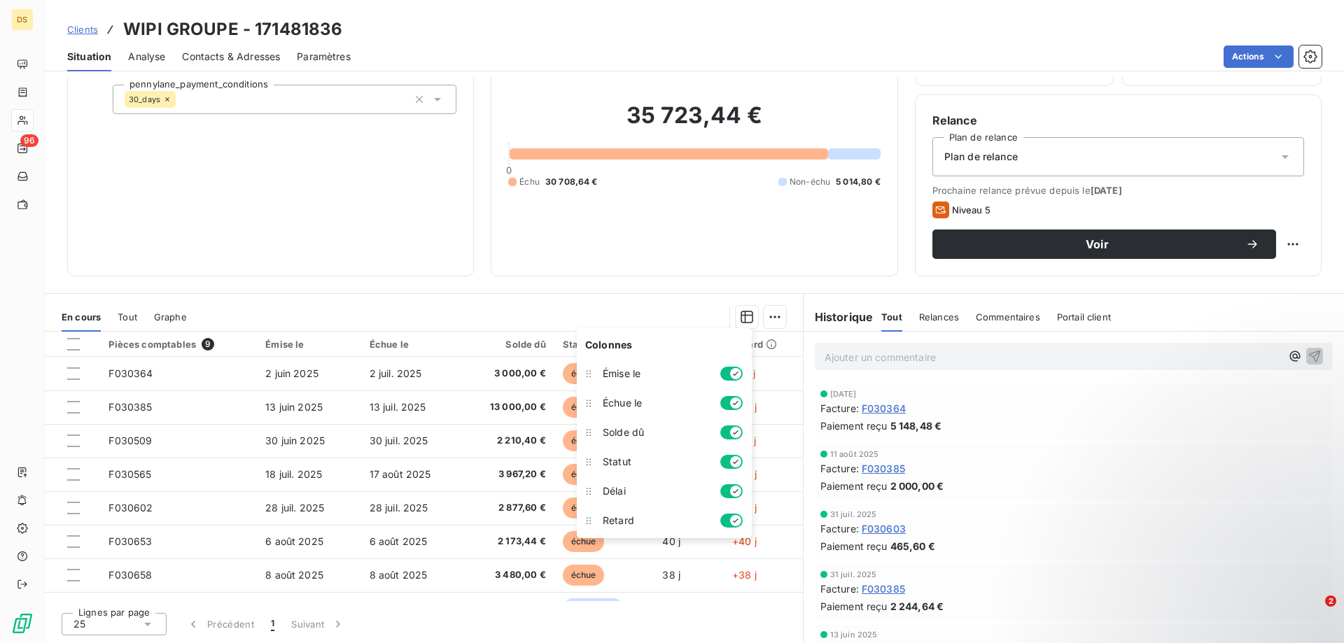
click at [685, 317] on div at bounding box center [495, 317] width 582 height 22
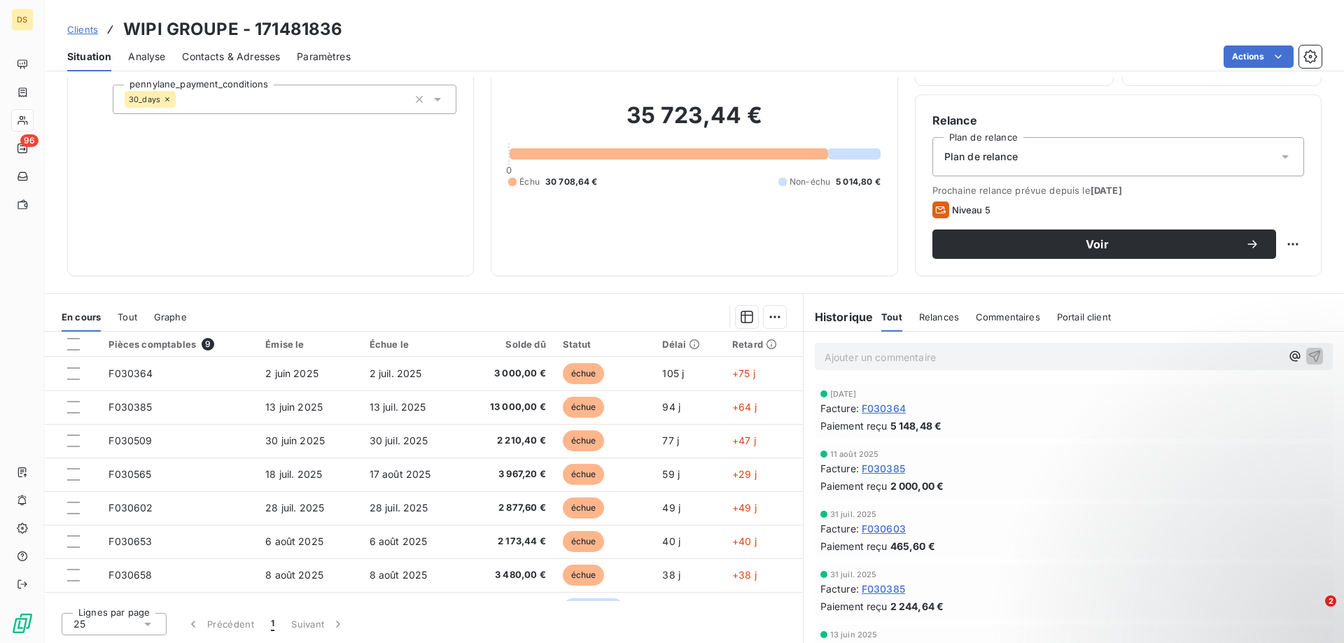
click at [151, 57] on span "Analyse" at bounding box center [146, 57] width 37 height 14
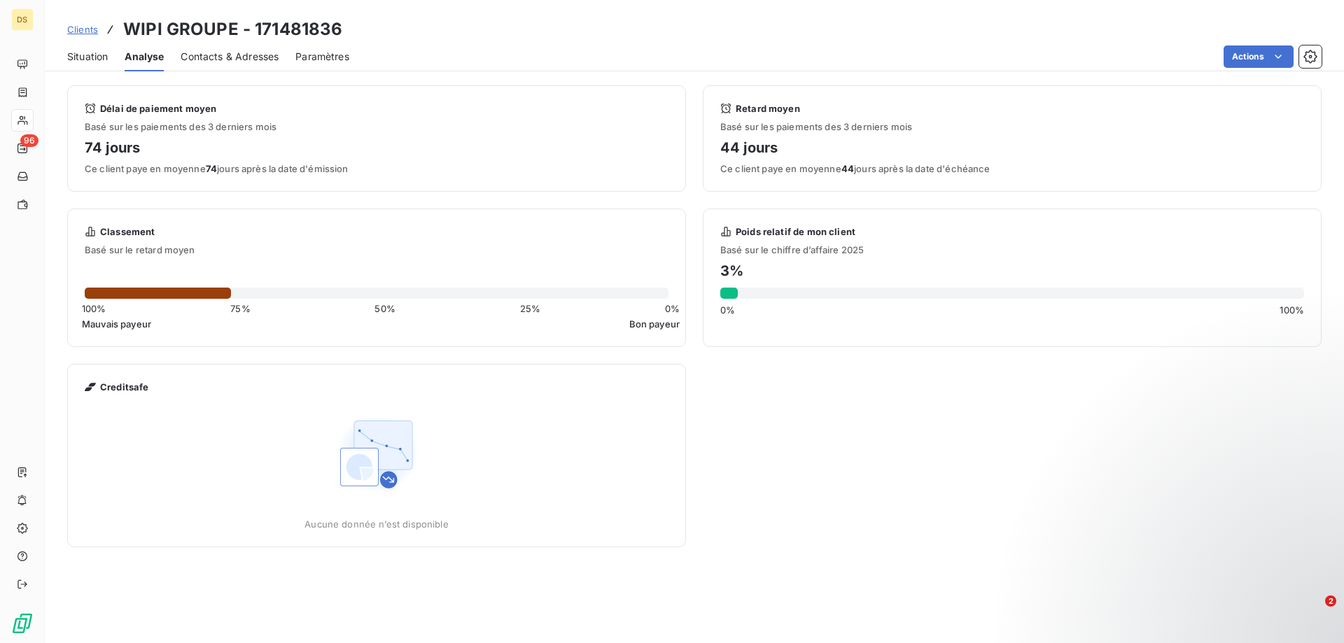
click at [246, 55] on span "Contacts & Adresses" at bounding box center [230, 57] width 98 height 14
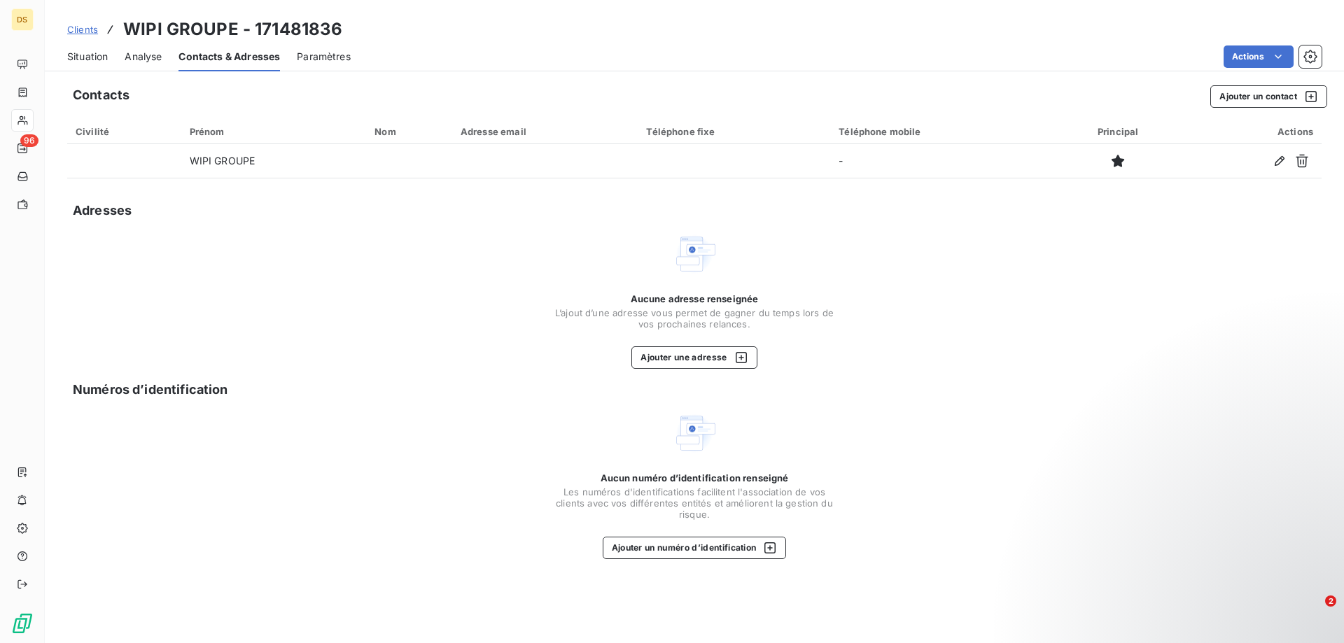
click at [151, 68] on div "Analyse" at bounding box center [143, 56] width 37 height 29
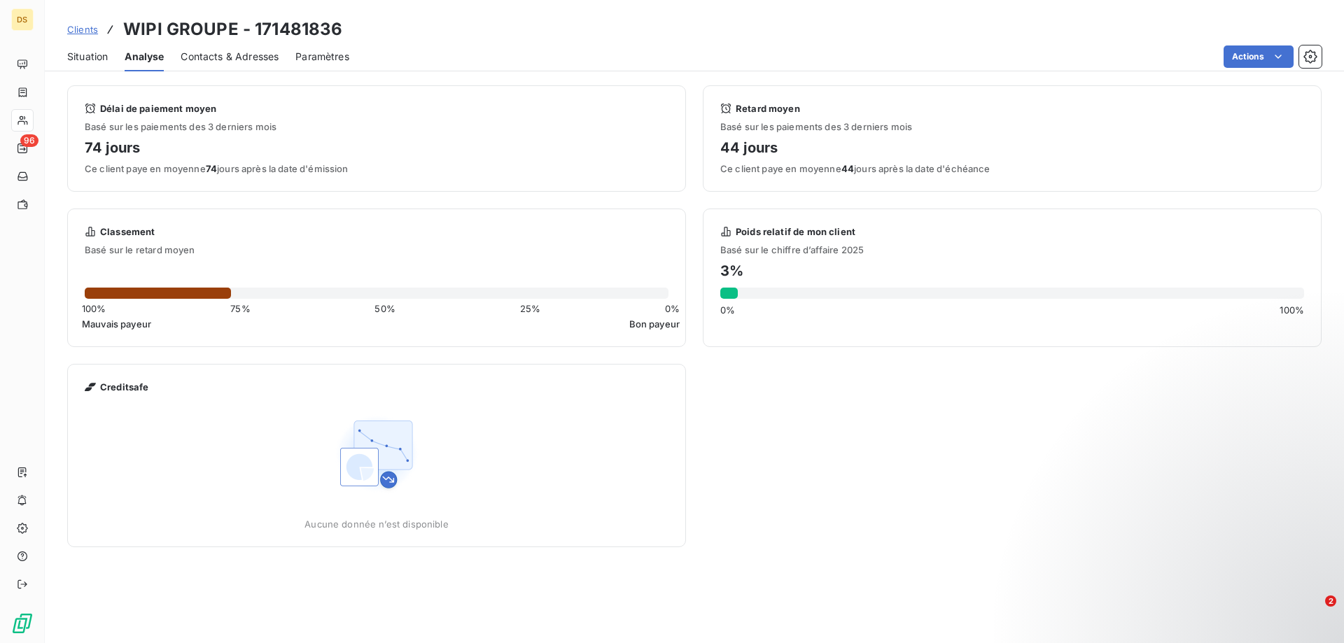
click at [384, 155] on h4 "74 jours" at bounding box center [377, 148] width 584 height 22
click at [208, 63] on span "Contacts & Adresses" at bounding box center [230, 57] width 98 height 14
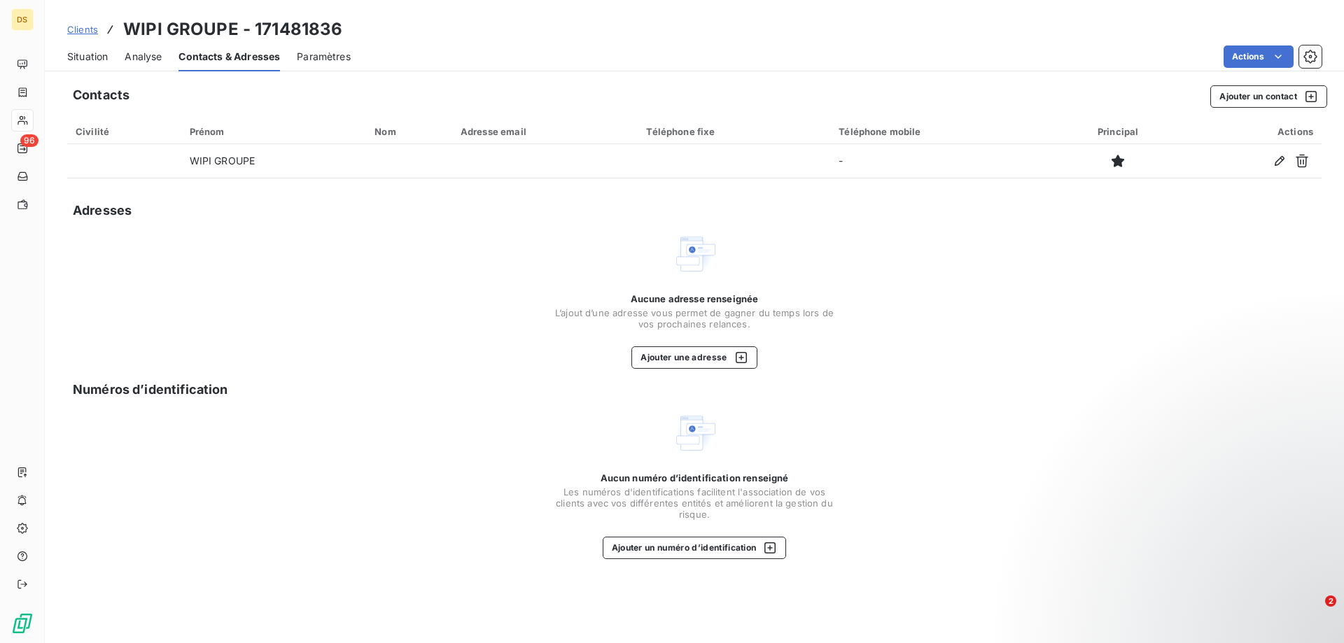
click at [332, 55] on span "Paramètres" at bounding box center [324, 57] width 54 height 14
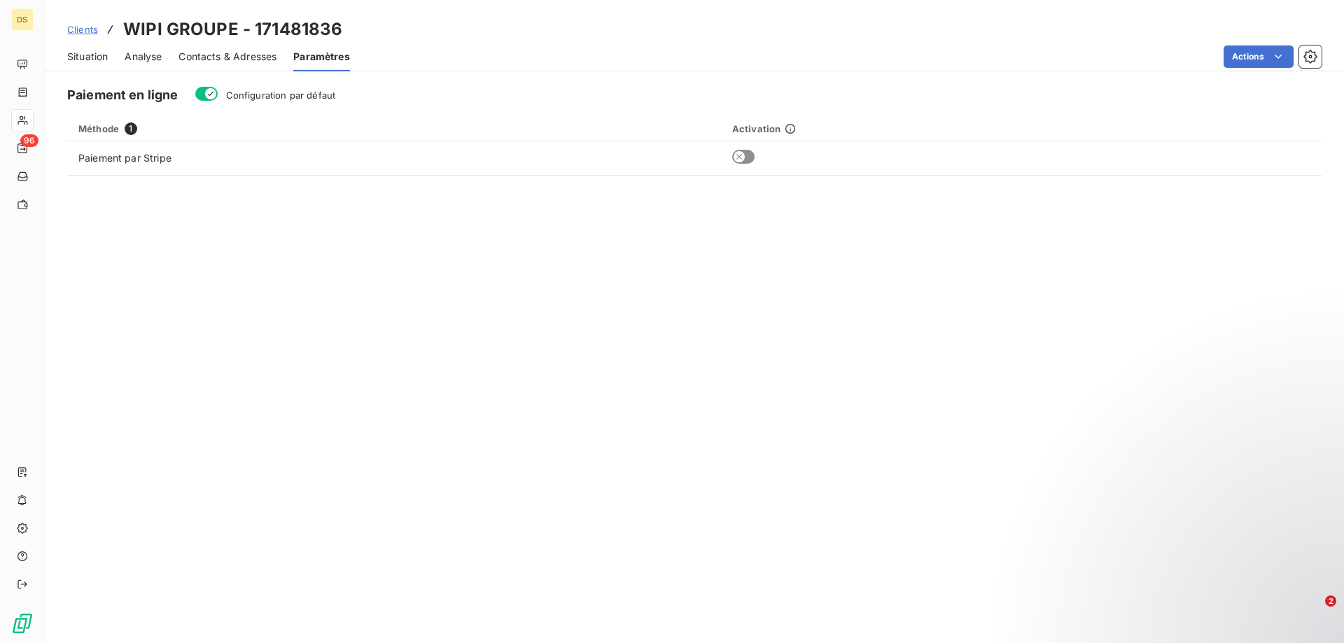
click at [78, 53] on span "Situation" at bounding box center [87, 57] width 41 height 14
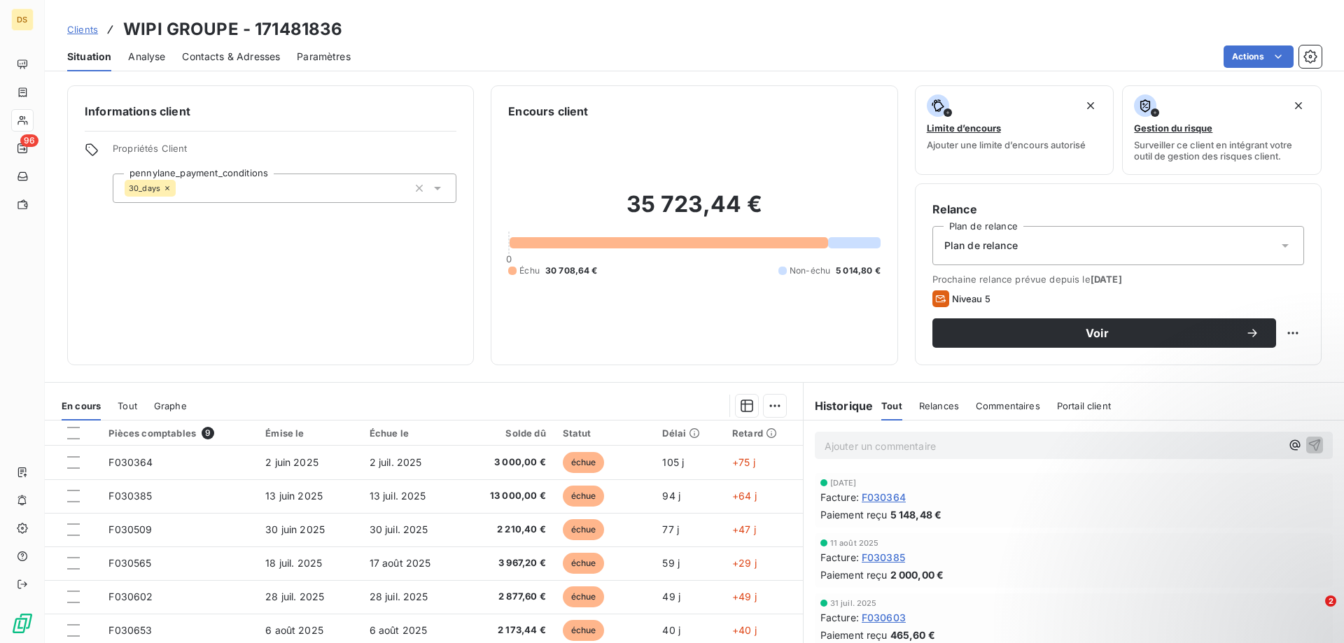
click at [432, 189] on icon at bounding box center [438, 188] width 14 height 14
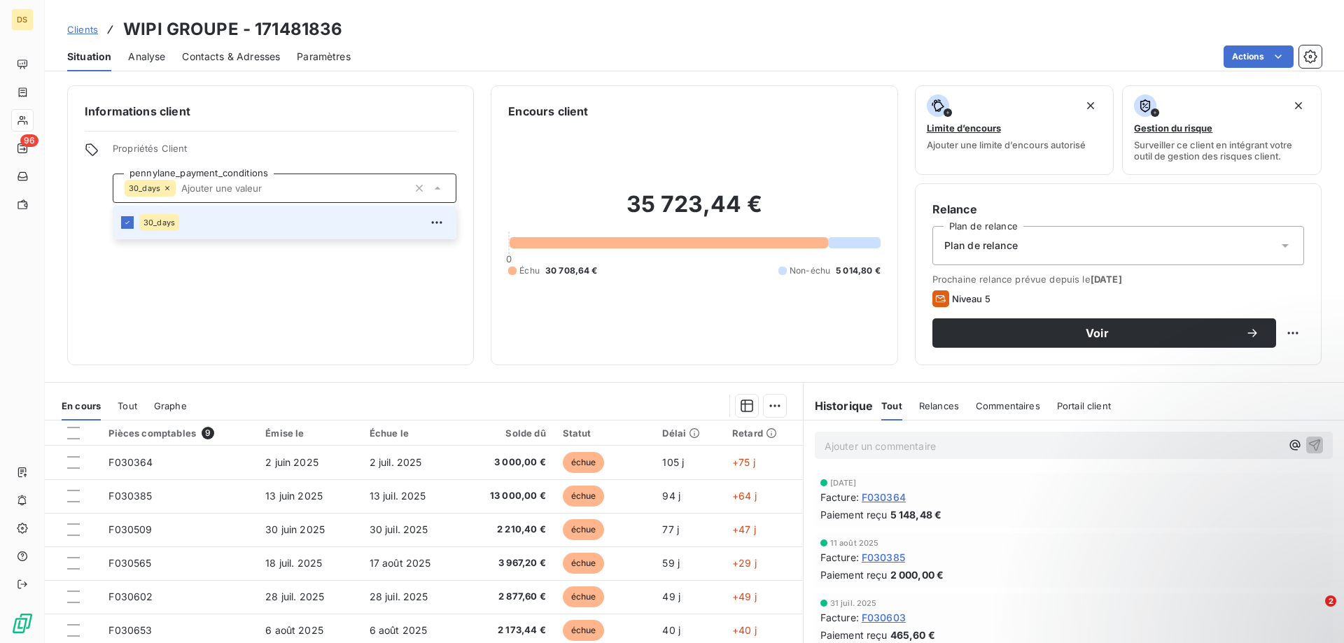
click at [435, 189] on icon at bounding box center [438, 188] width 6 height 3
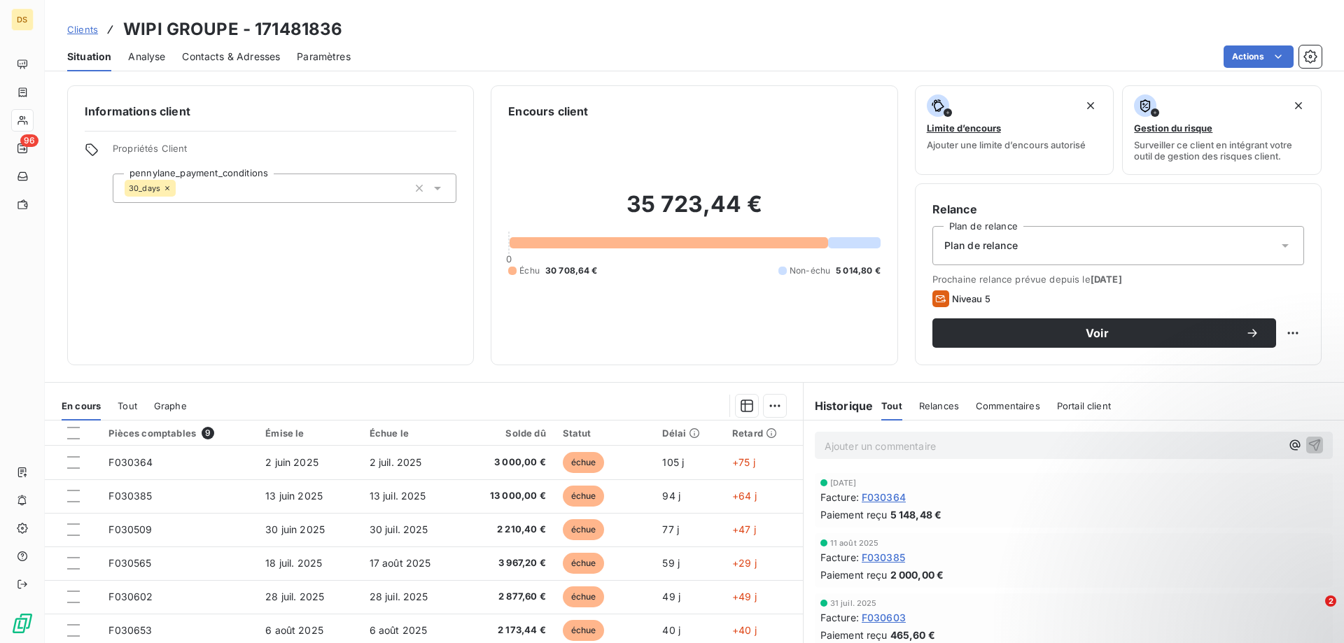
click at [364, 270] on div "Informations client Propriétés Client pennylane_payment_conditions 30_days" at bounding box center [270, 225] width 407 height 280
click at [295, 283] on div "Informations client Propriétés Client pennylane_payment_conditions 30_days" at bounding box center [270, 225] width 407 height 280
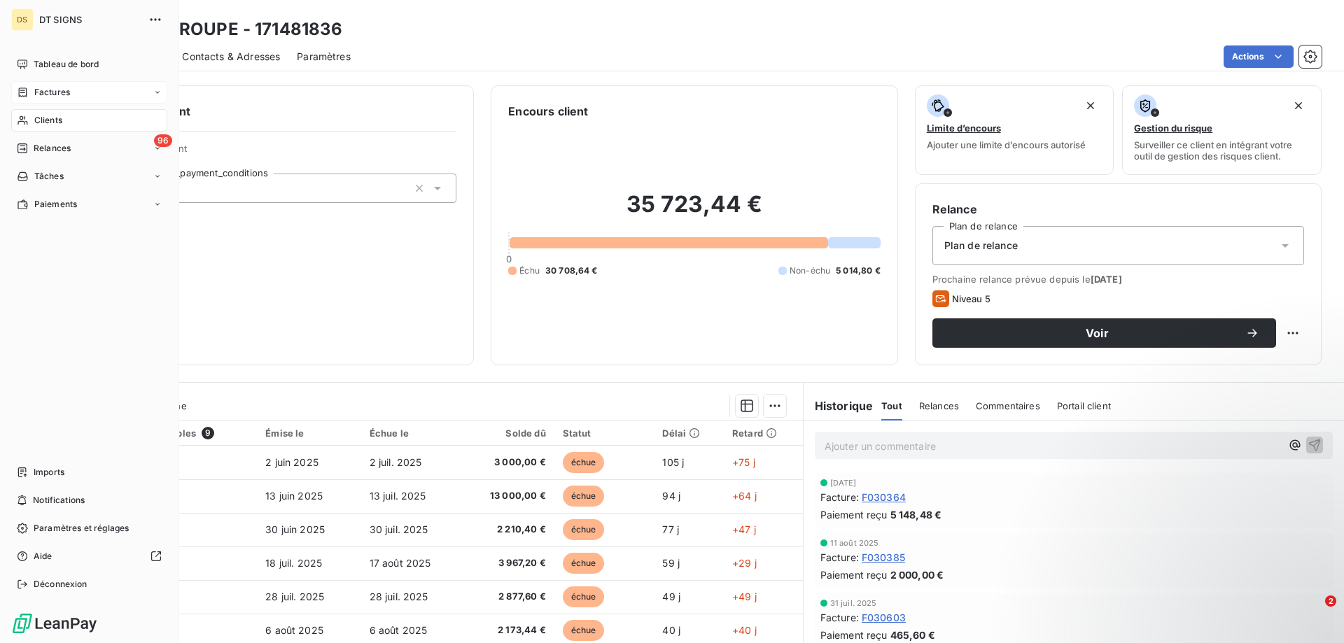
click at [50, 97] on span "Factures" at bounding box center [52, 92] width 36 height 13
click at [46, 120] on span "Factures" at bounding box center [52, 120] width 36 height 13
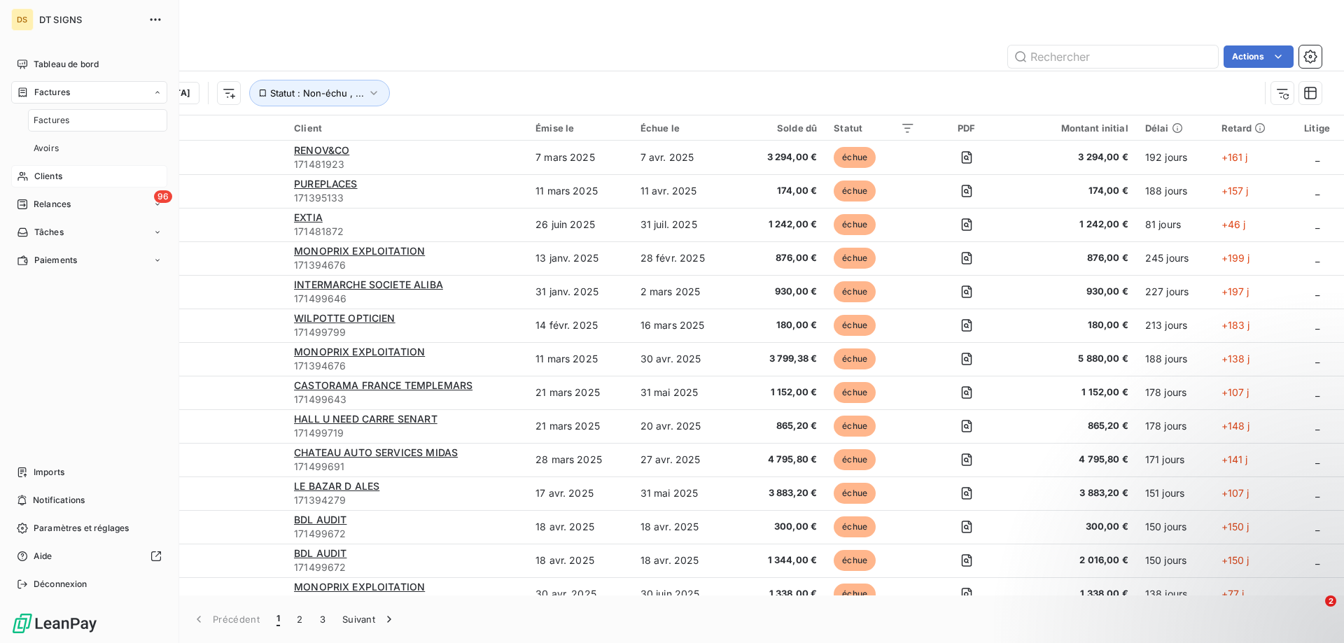
click at [56, 183] on div "Clients" at bounding box center [89, 176] width 156 height 22
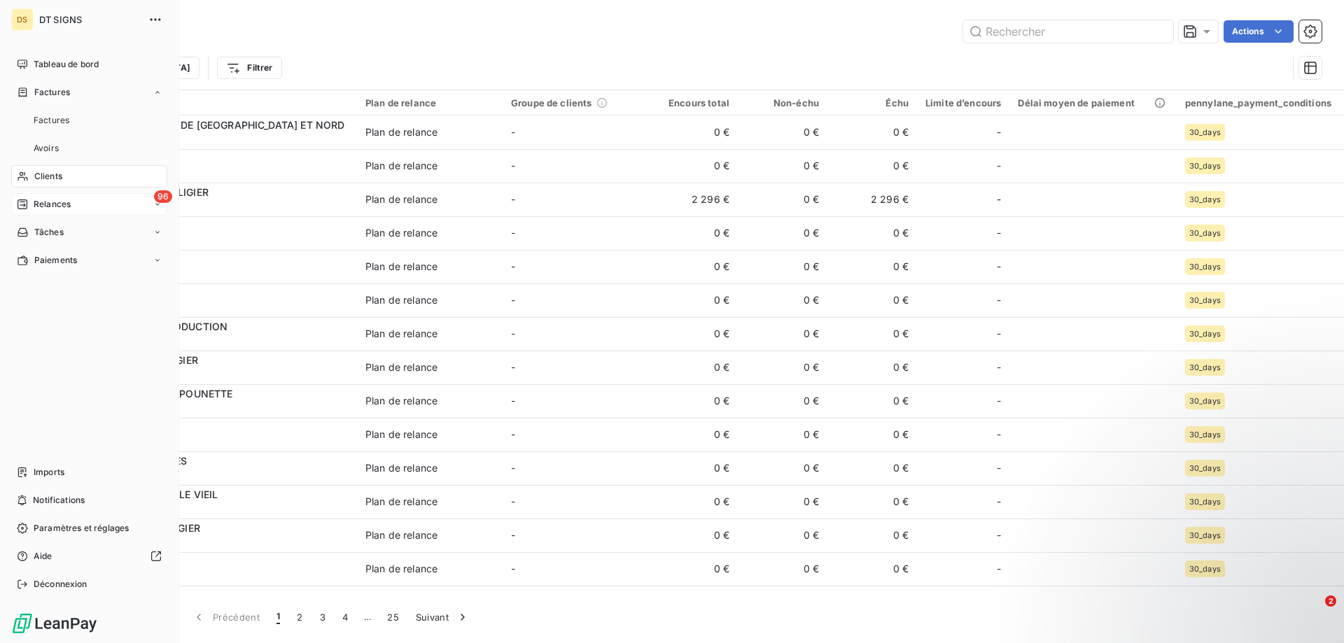
click at [73, 206] on div "96 Relances" at bounding box center [89, 204] width 156 height 22
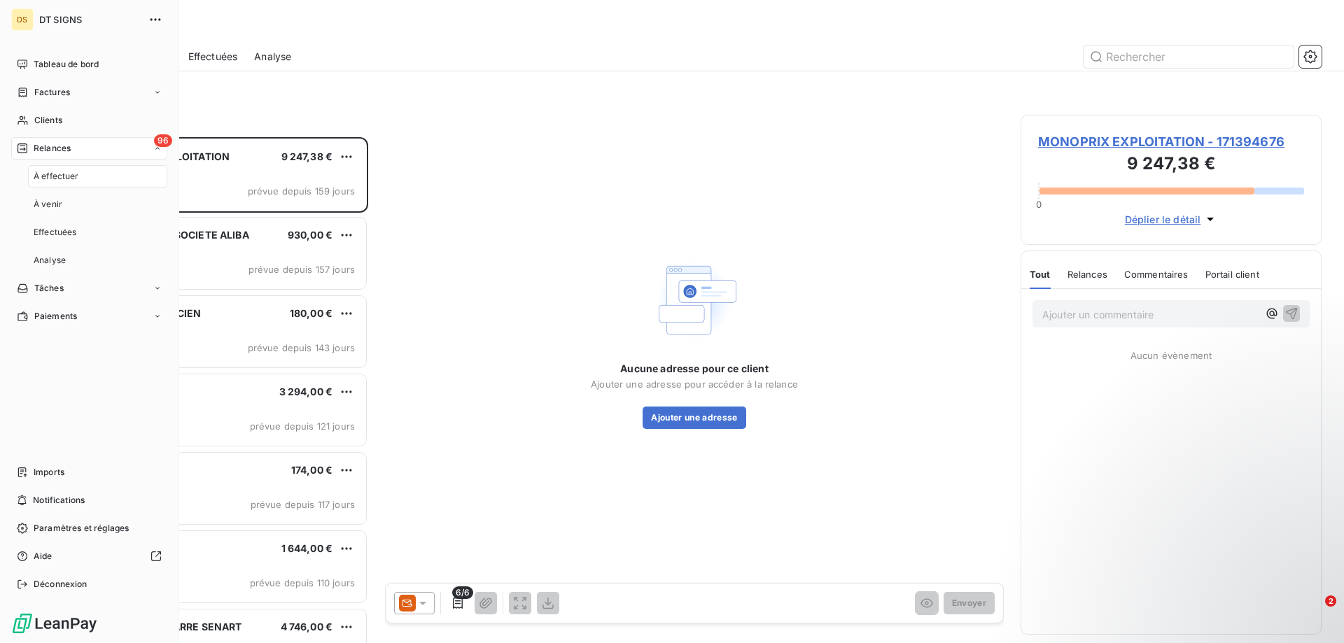
scroll to position [496, 291]
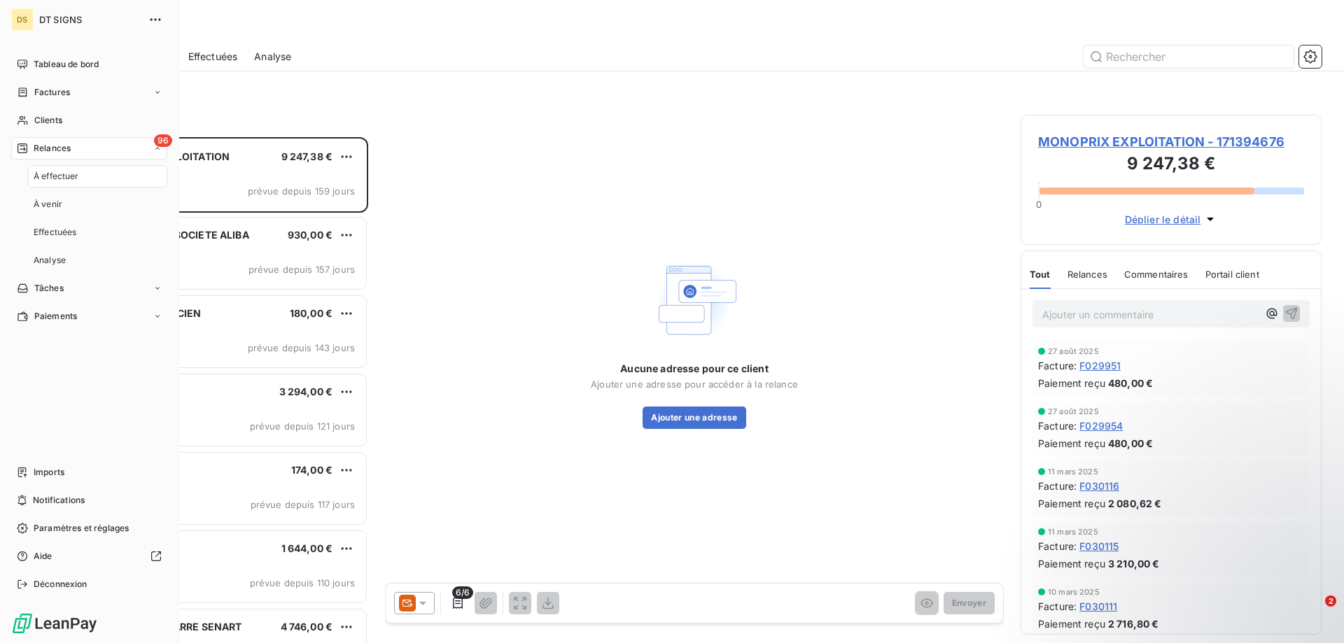
click at [112, 177] on div "À effectuer" at bounding box center [97, 176] width 139 height 22
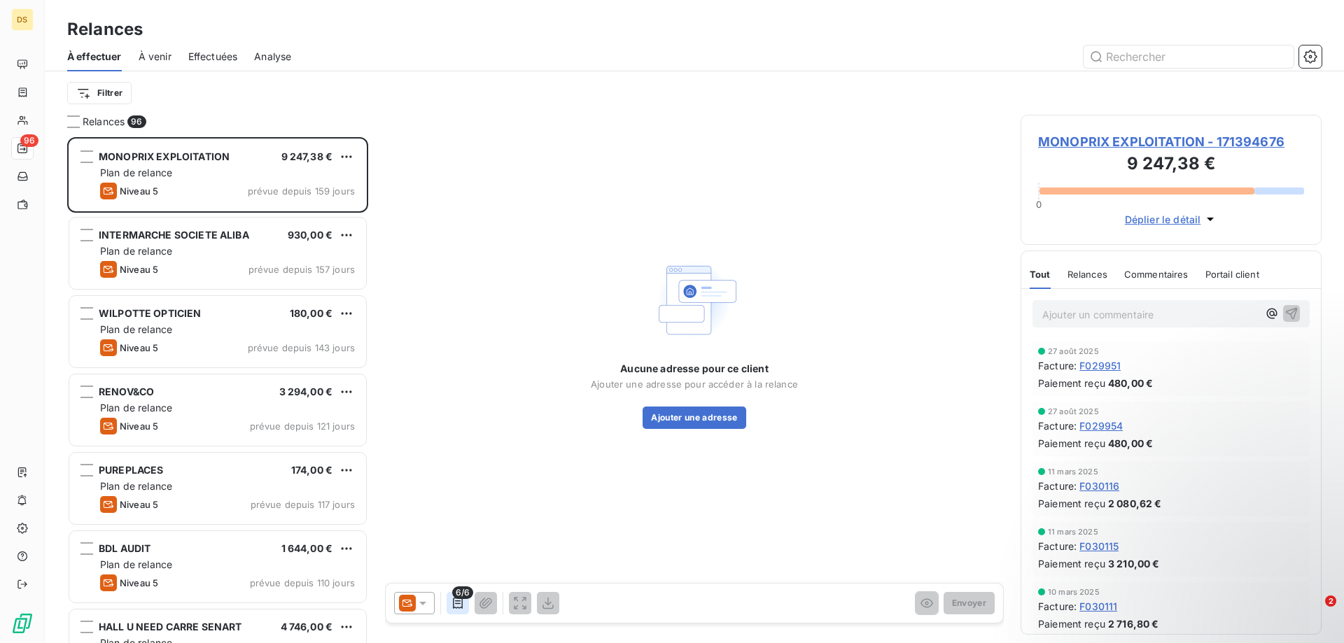
click at [457, 601] on icon "button" at bounding box center [458, 603] width 10 height 11
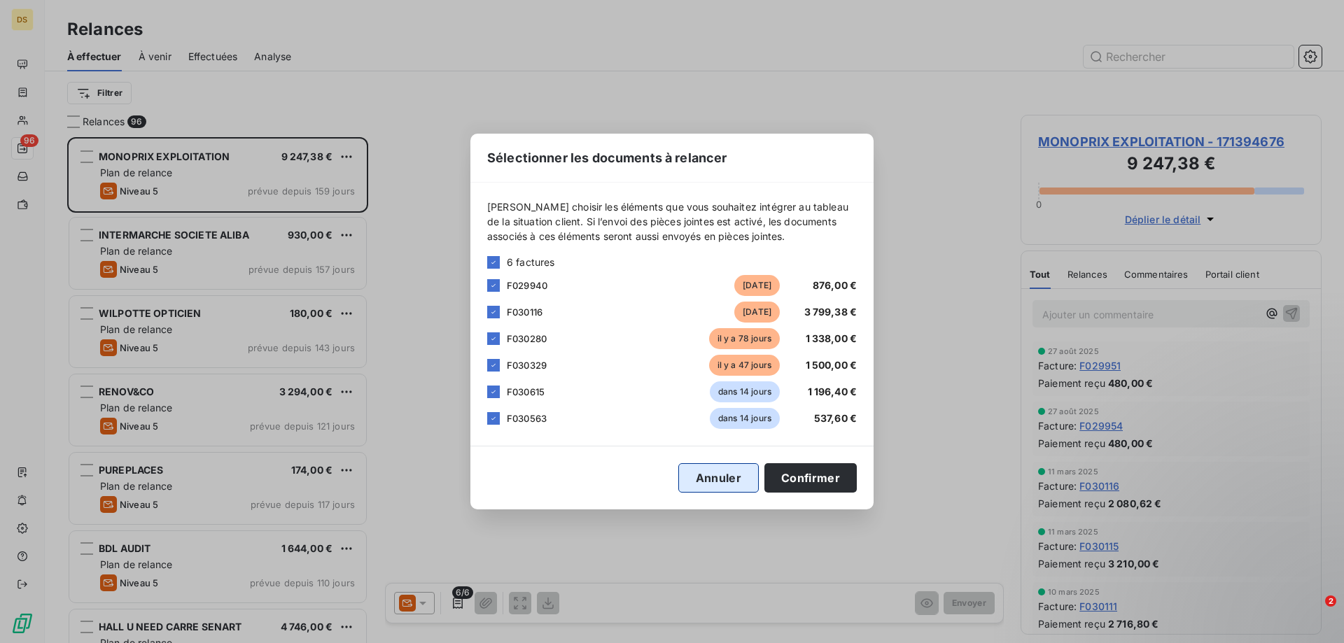
click at [720, 481] on button "Annuler" at bounding box center [718, 477] width 81 height 29
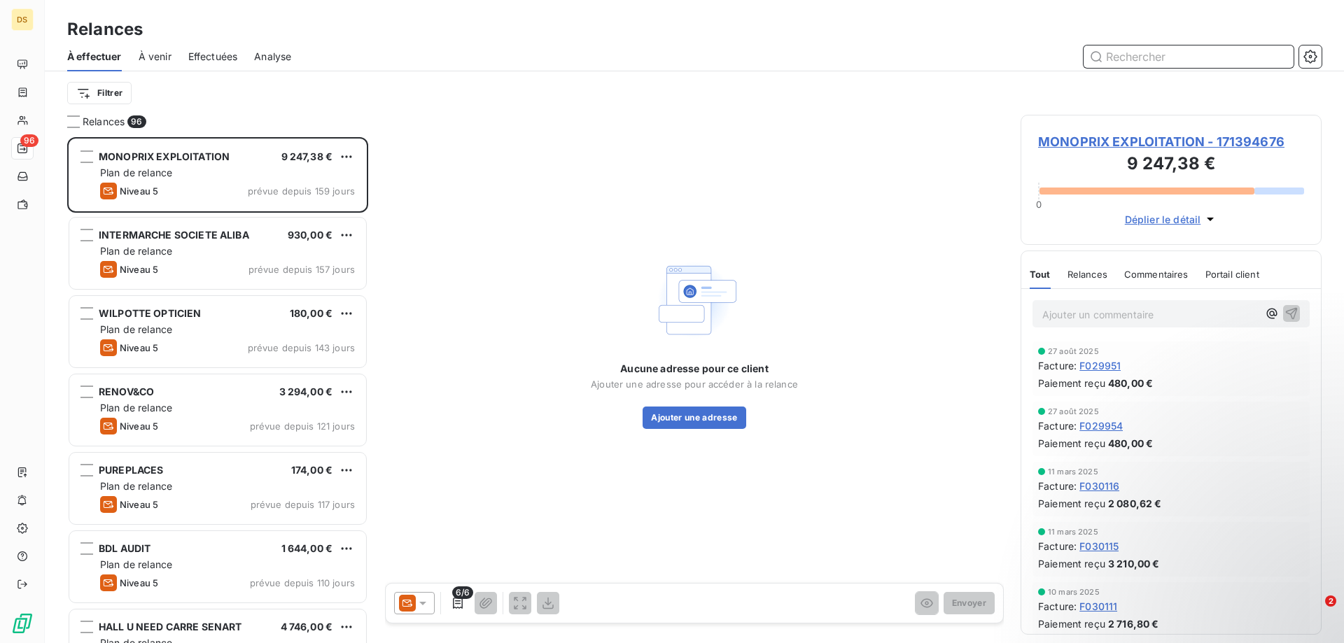
click at [1110, 55] on input "text" at bounding box center [1189, 57] width 210 height 22
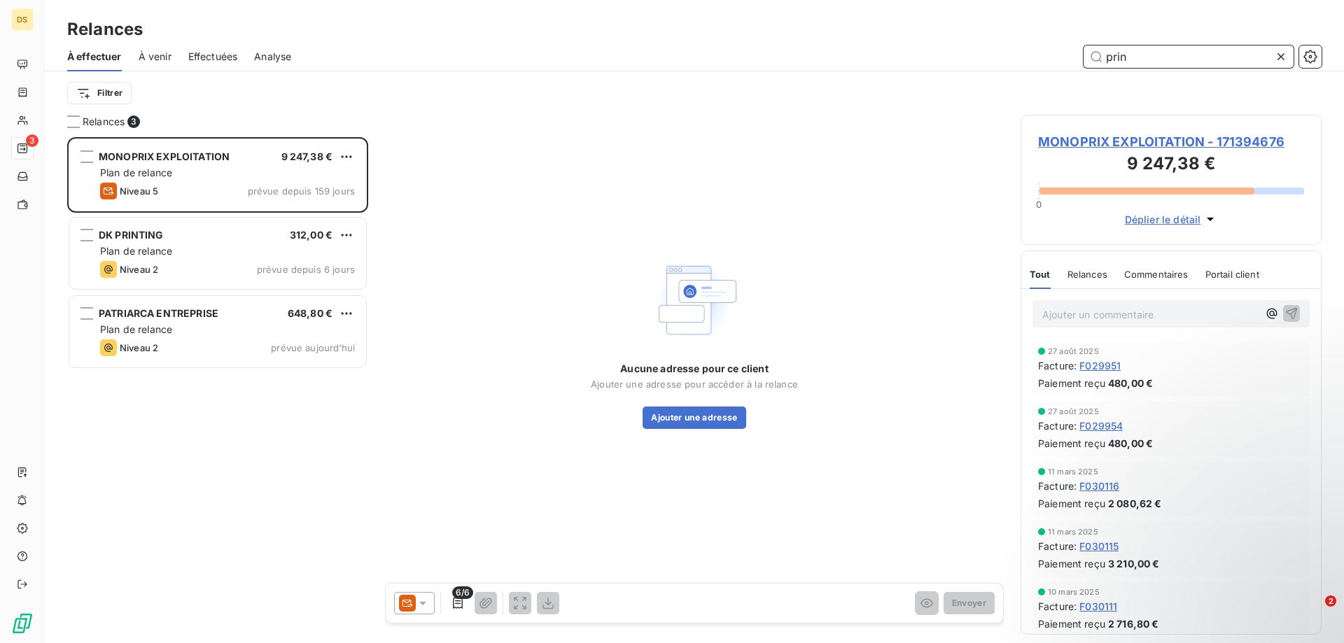
scroll to position [496, 291]
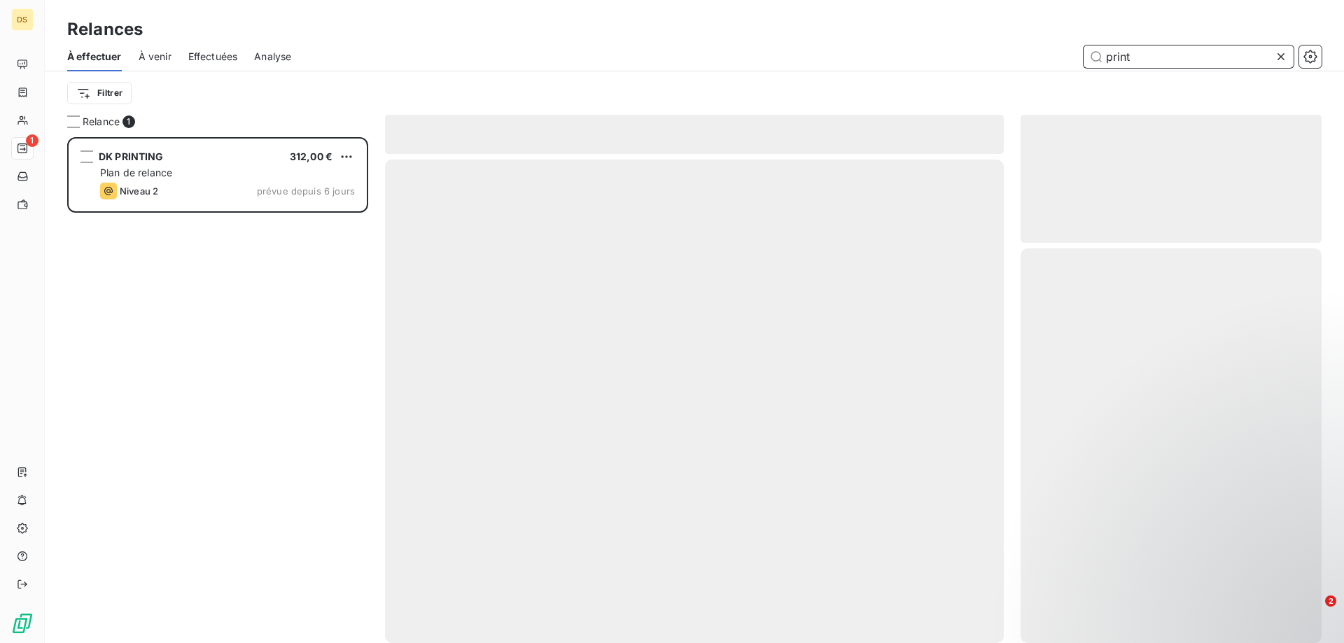
type input "print"
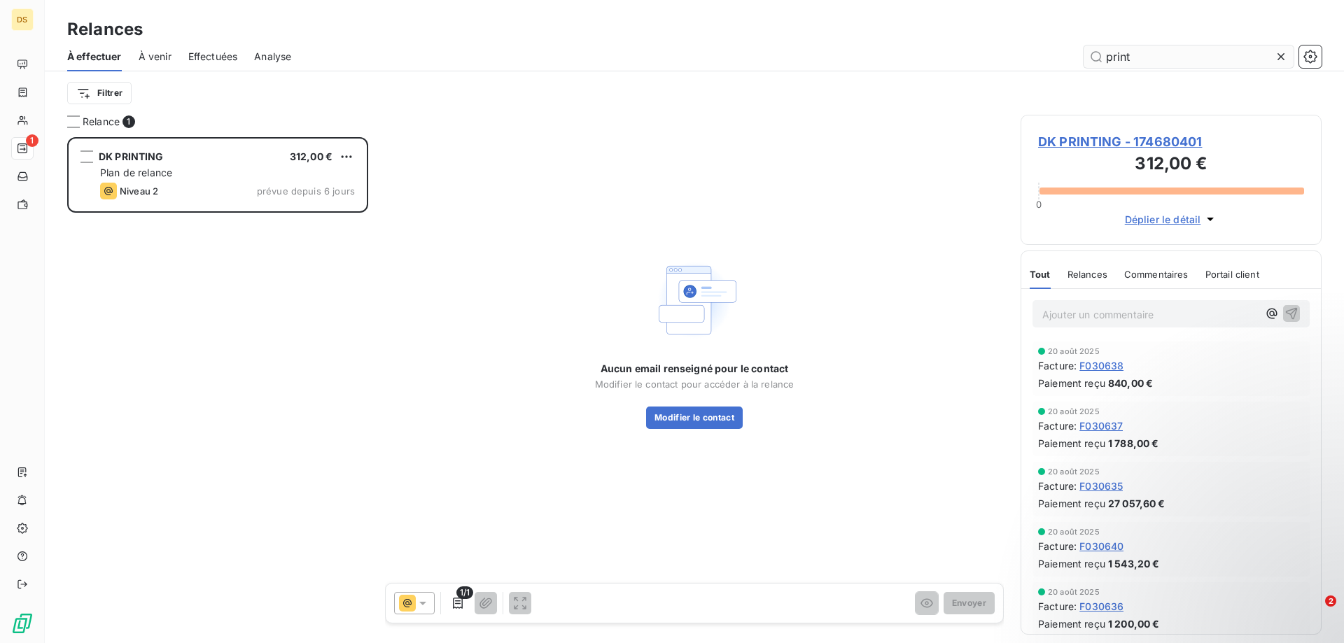
scroll to position [496, 291]
click at [1082, 148] on span "DK PRINTING - 174680401" at bounding box center [1171, 141] width 266 height 19
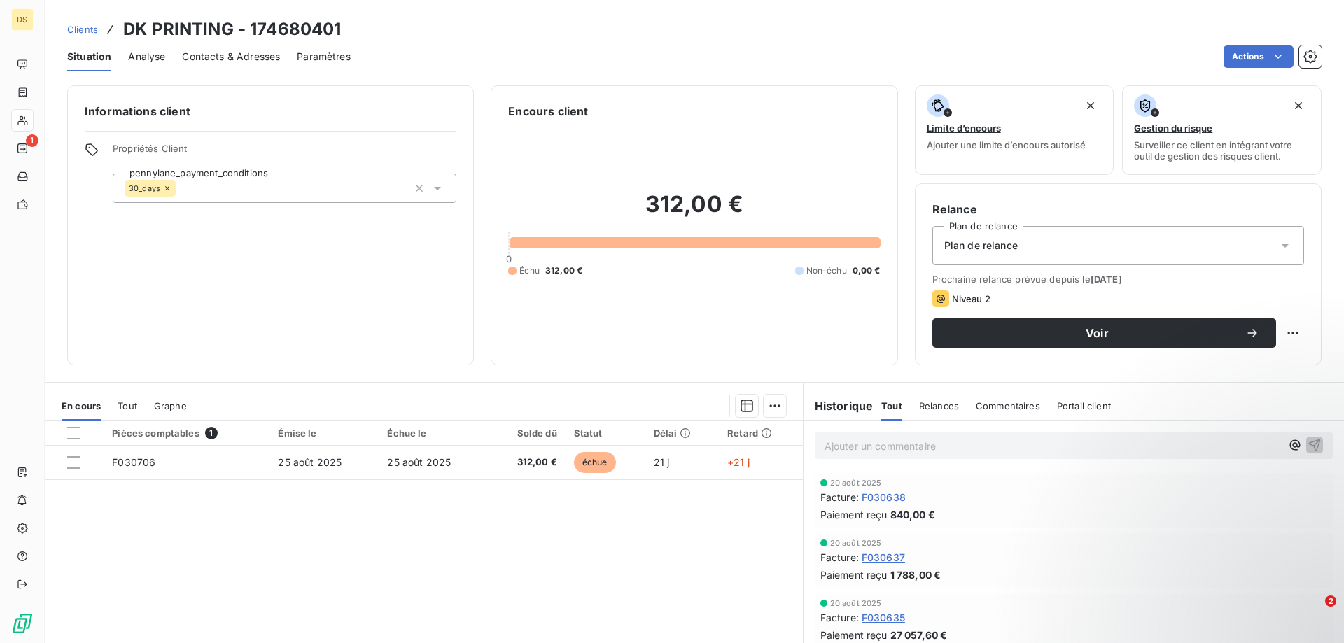
click at [258, 56] on span "Contacts & Adresses" at bounding box center [231, 57] width 98 height 14
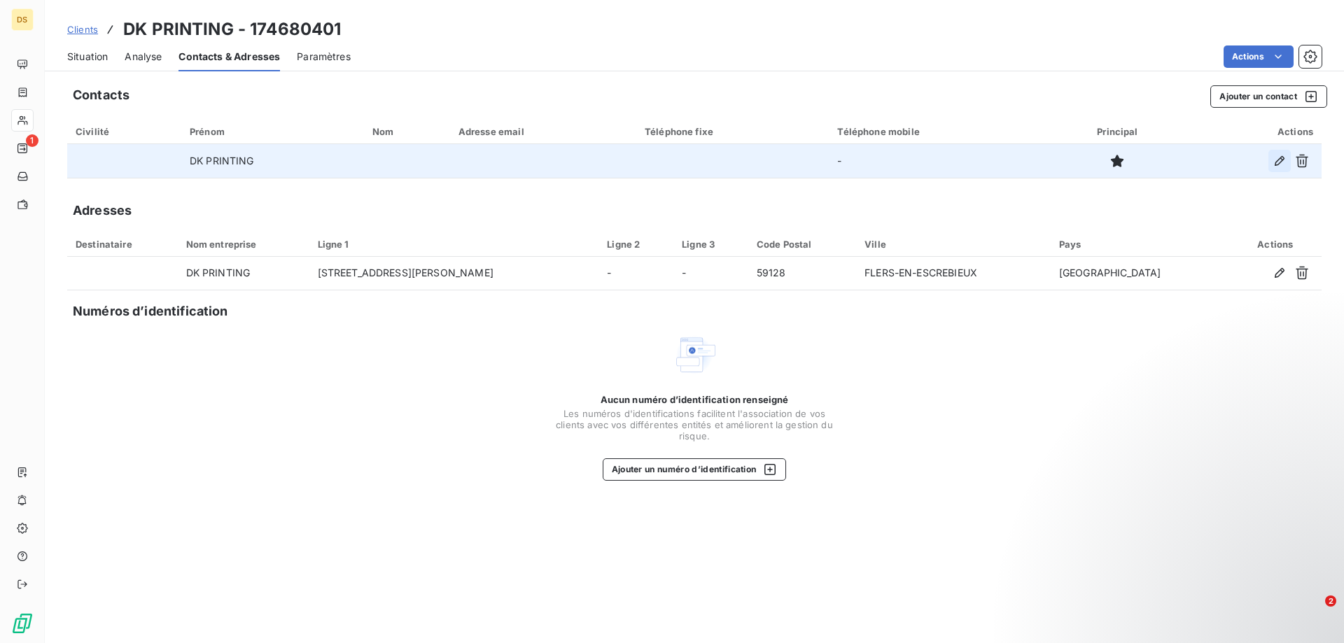
click at [1277, 155] on icon "button" at bounding box center [1280, 161] width 14 height 14
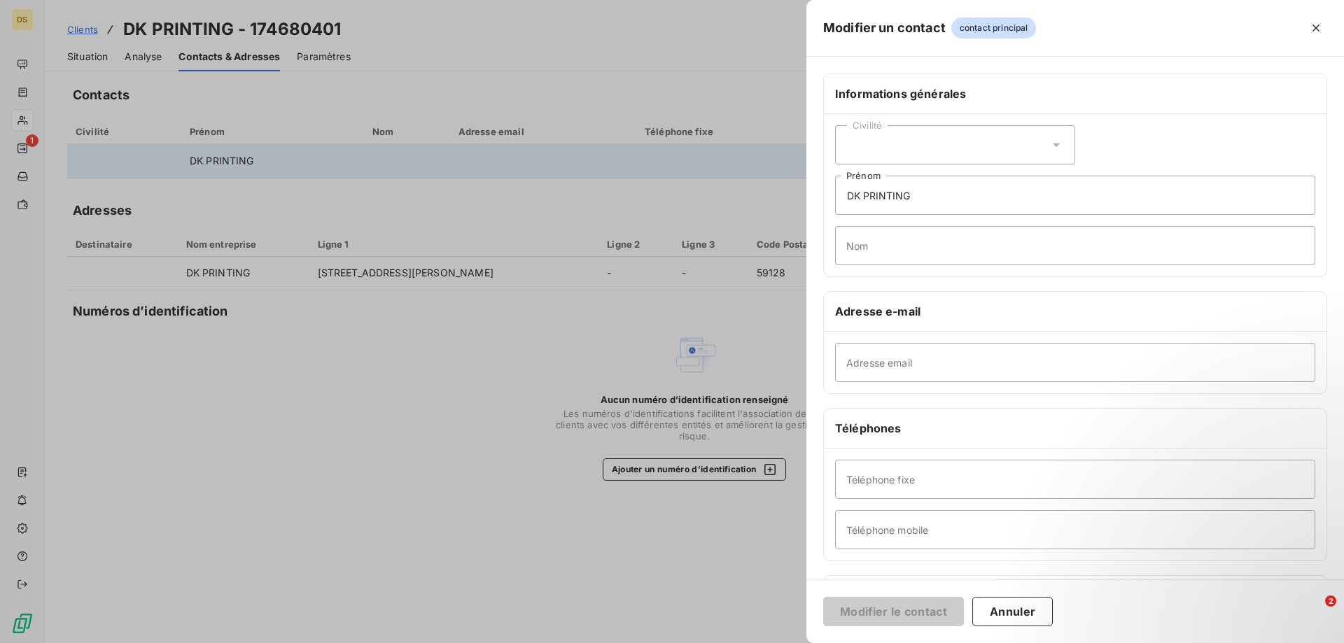
click at [891, 142] on div "Civilité" at bounding box center [955, 144] width 240 height 39
click at [889, 364] on input "Adresse email" at bounding box center [1075, 362] width 480 height 39
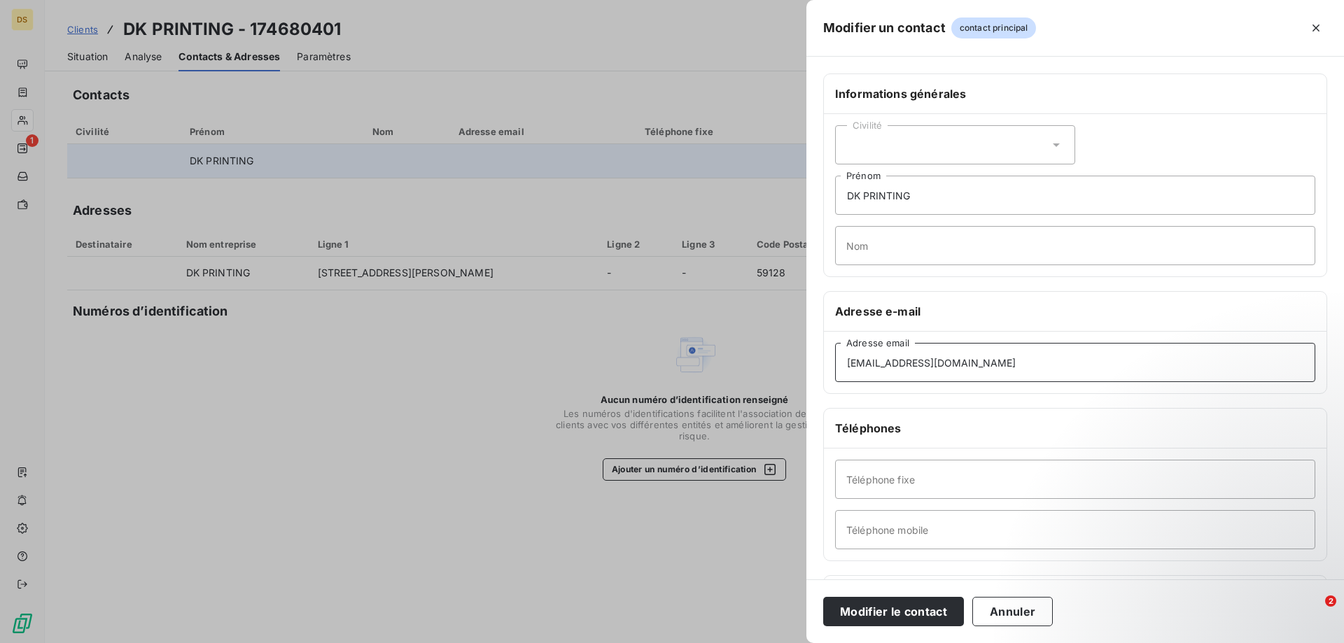
type input "[EMAIL_ADDRESS][DOMAIN_NAME]"
click at [879, 482] on input "Téléphone fixe" at bounding box center [1075, 479] width 480 height 39
click at [943, 522] on input "Téléphone mobile" at bounding box center [1075, 529] width 480 height 39
click at [858, 479] on input "0327991085" at bounding box center [1075, 479] width 480 height 39
click at [975, 483] on input "03 27 99 10 85" at bounding box center [1075, 479] width 480 height 39
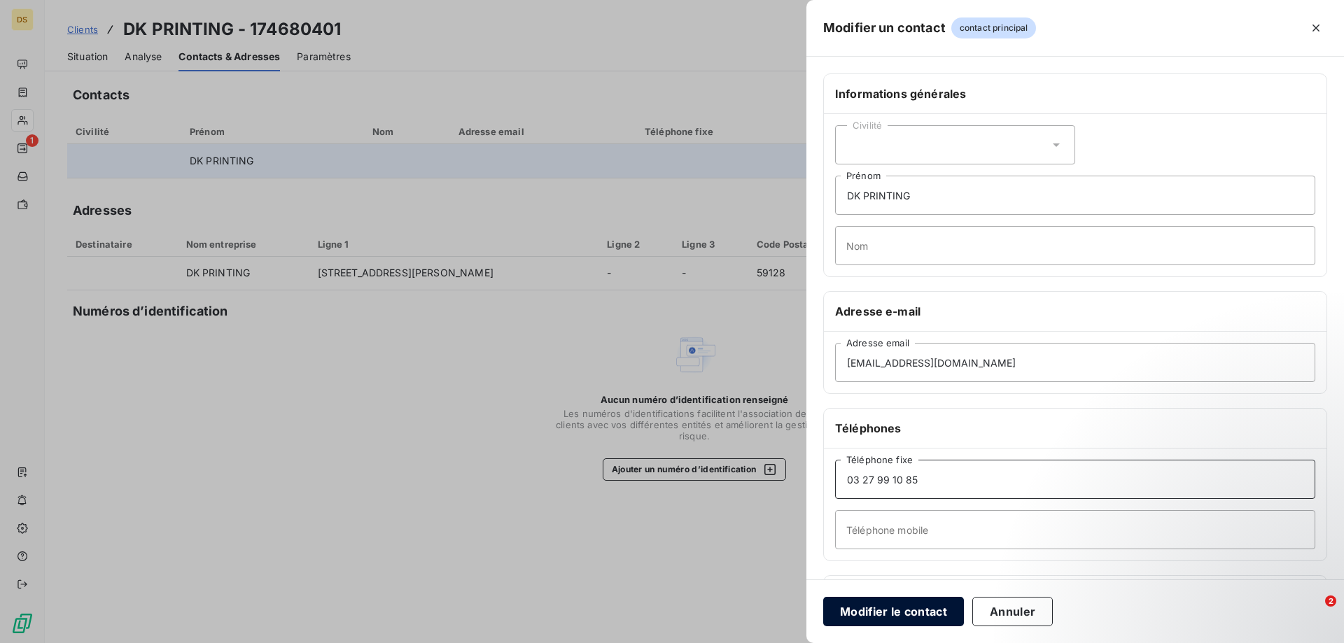
type input "03 27 99 10 85"
click at [910, 619] on button "Modifier le contact" at bounding box center [893, 611] width 141 height 29
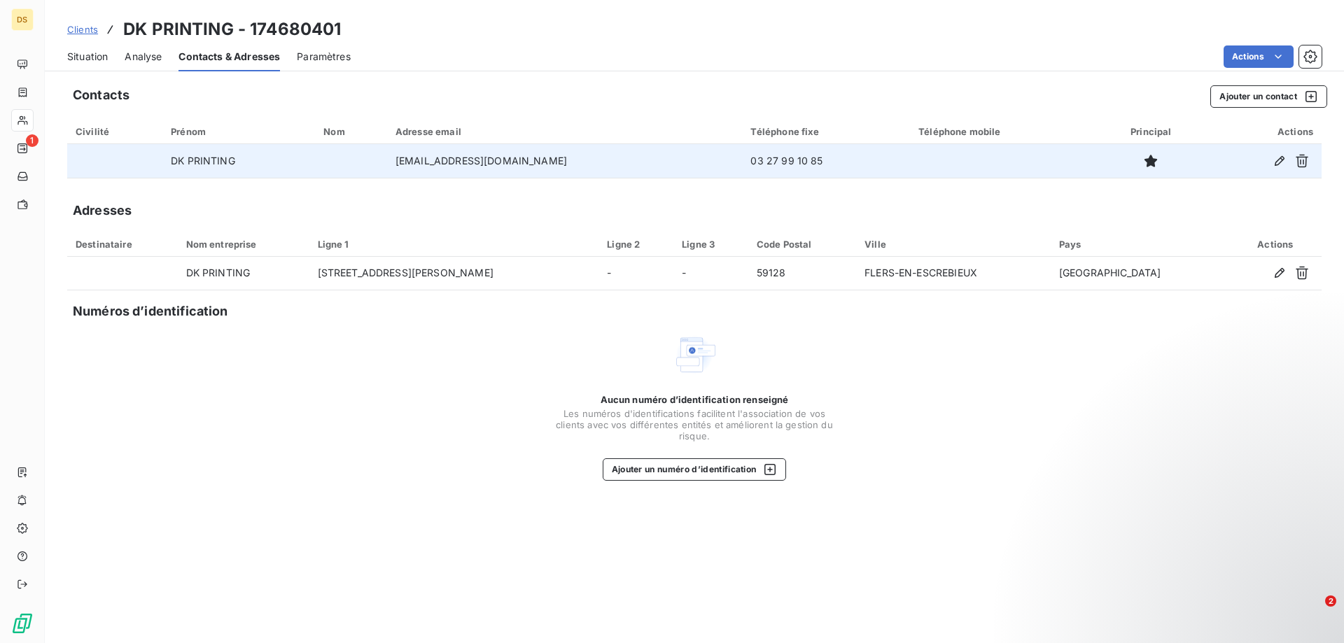
click at [146, 56] on span "Analyse" at bounding box center [143, 57] width 37 height 14
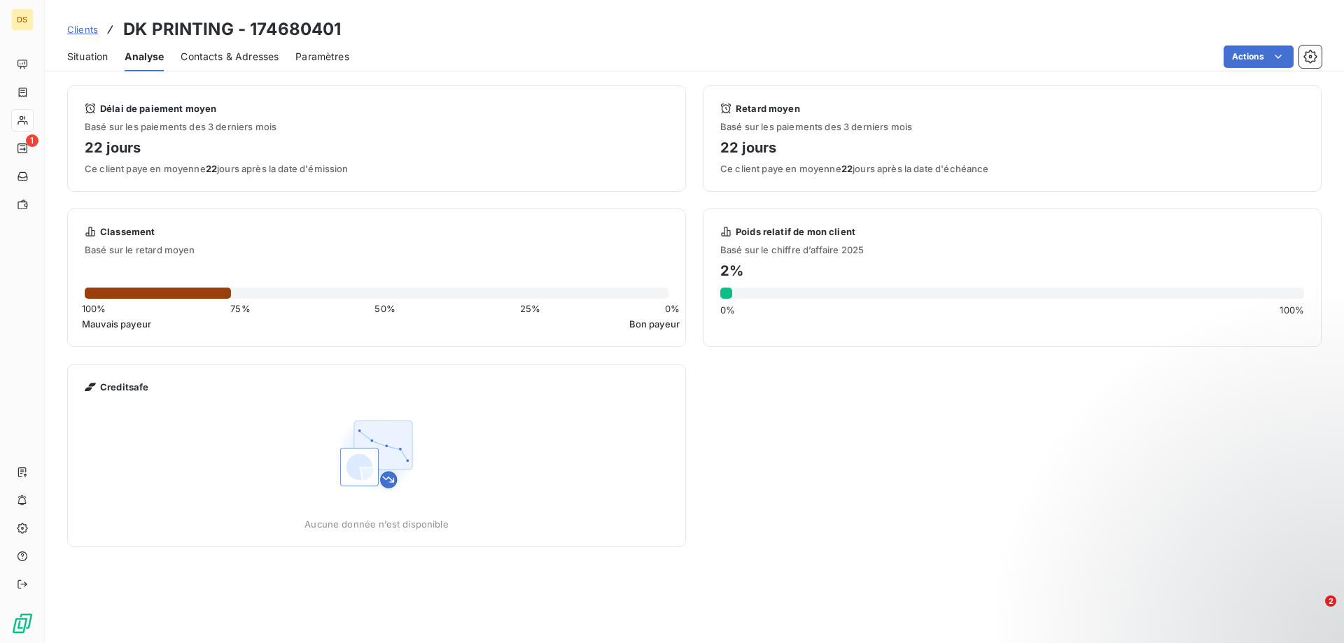
click at [90, 55] on span "Situation" at bounding box center [87, 57] width 41 height 14
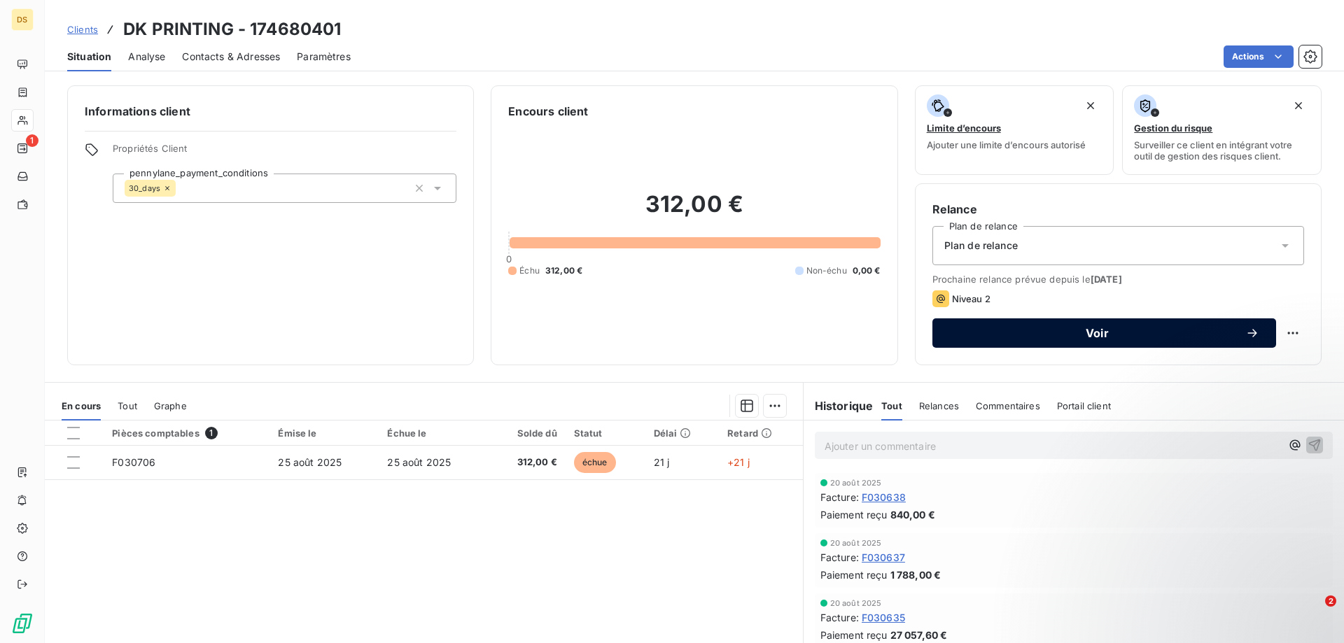
click at [1016, 337] on span "Voir" at bounding box center [1097, 333] width 296 height 11
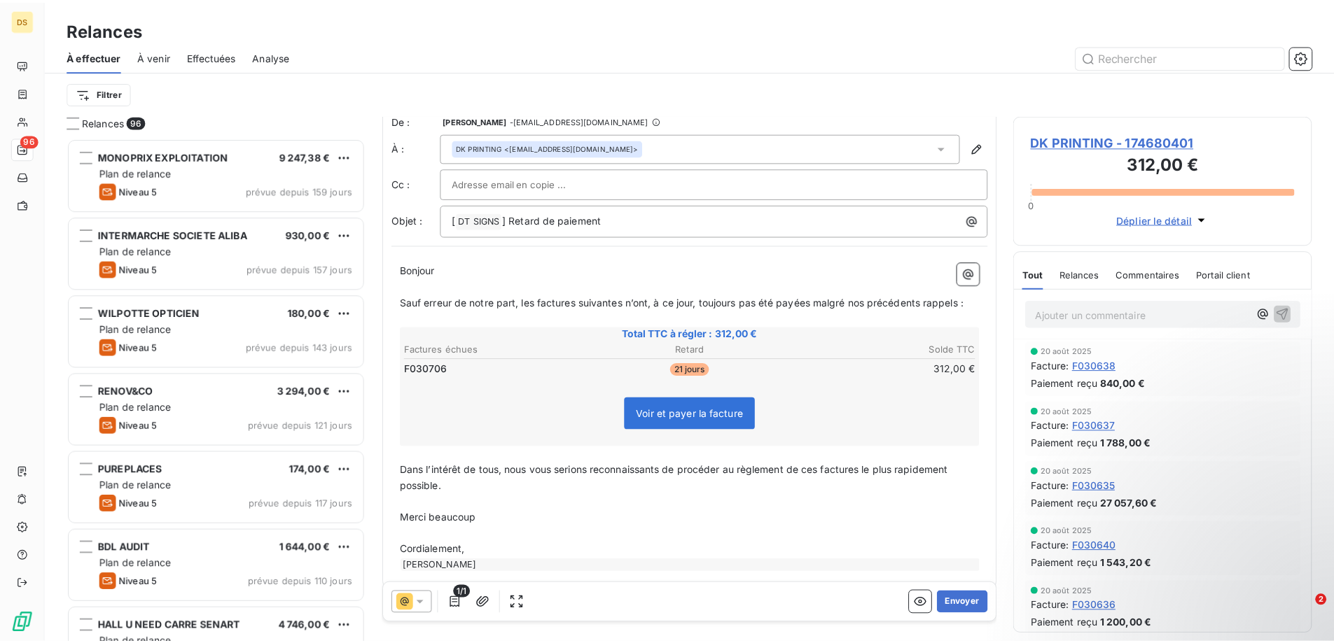
scroll to position [27, 0]
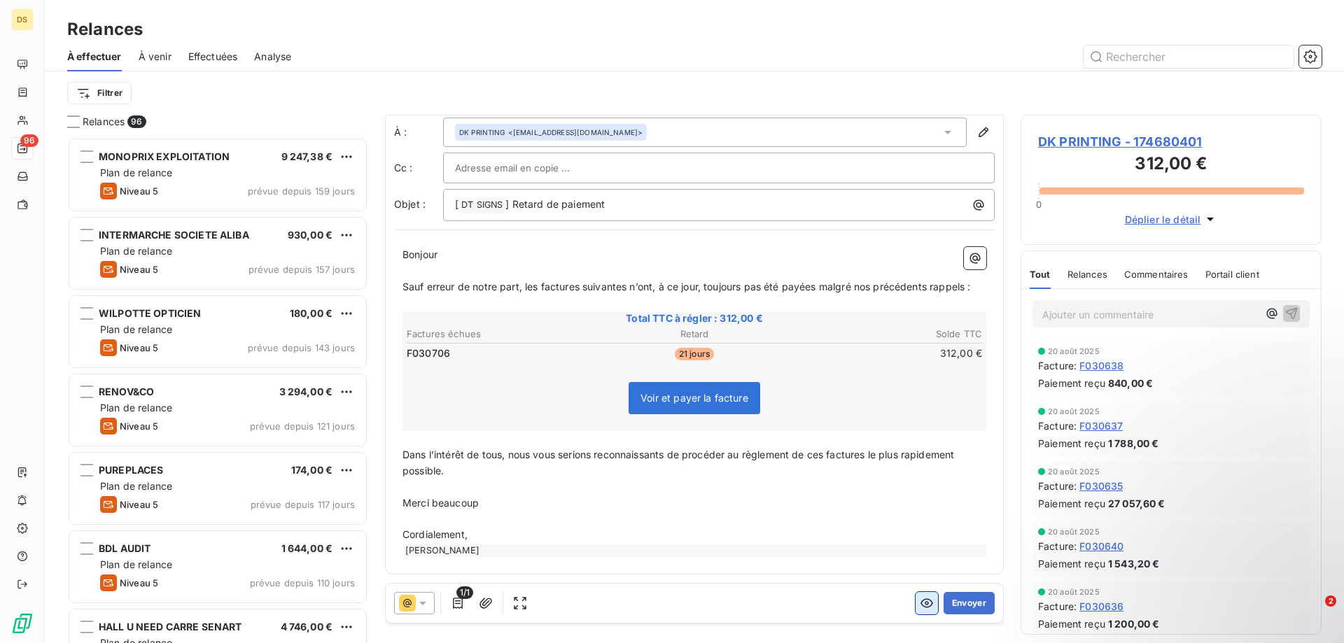
click at [920, 609] on icon "button" at bounding box center [927, 603] width 14 height 14
click at [921, 603] on icon "button" at bounding box center [927, 603] width 13 height 9
click at [517, 603] on icon "button" at bounding box center [520, 603] width 14 height 14
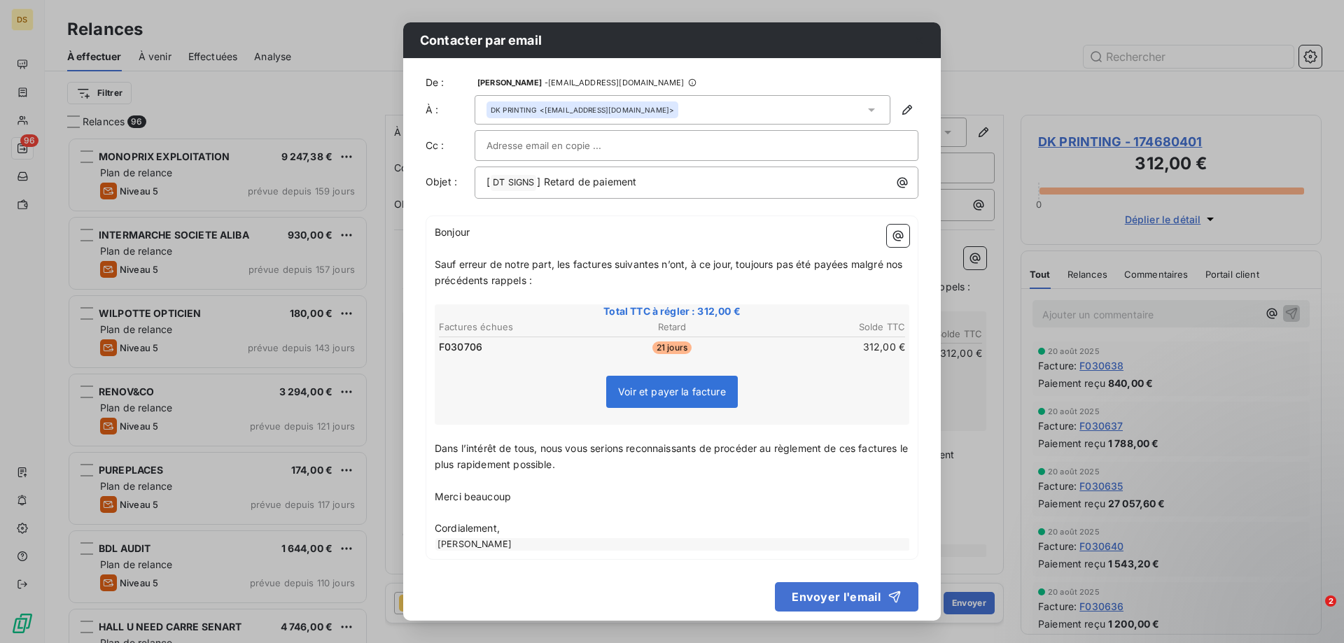
click at [669, 183] on p "[ DT SIGNS ﻿ ] Retard de paiement" at bounding box center [700, 182] width 427 height 17
click at [805, 596] on button "Envoyer l'email" at bounding box center [847, 596] width 144 height 29
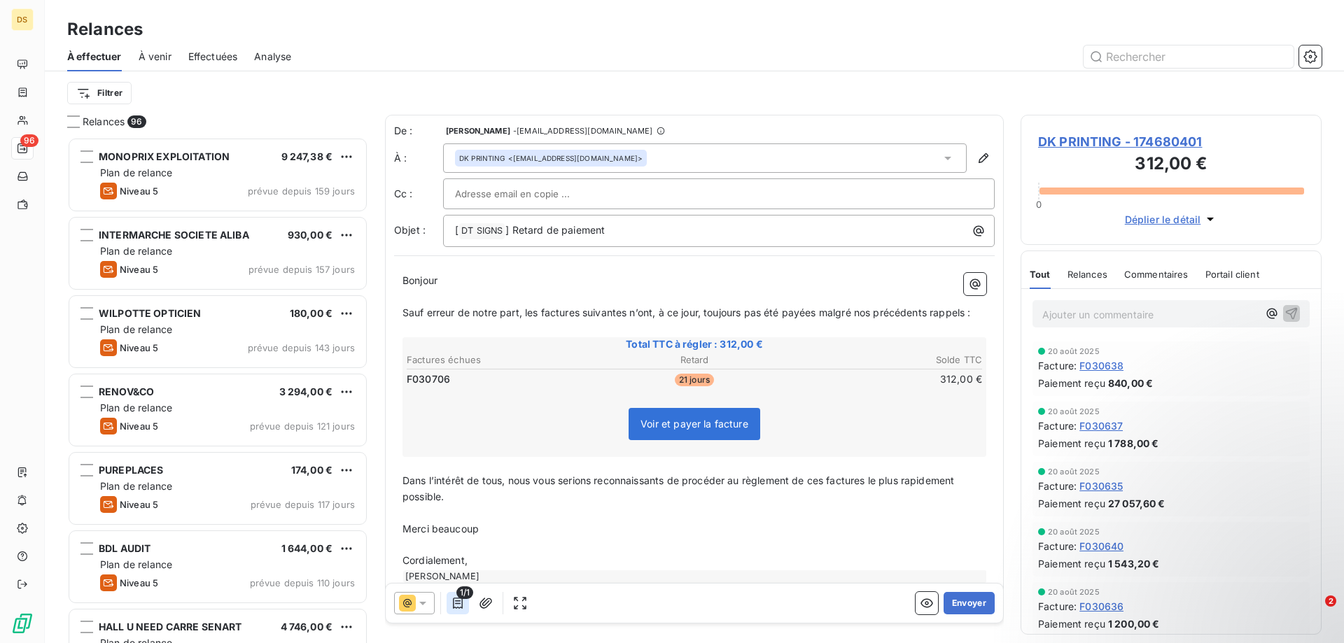
click at [456, 601] on icon "button" at bounding box center [458, 603] width 10 height 11
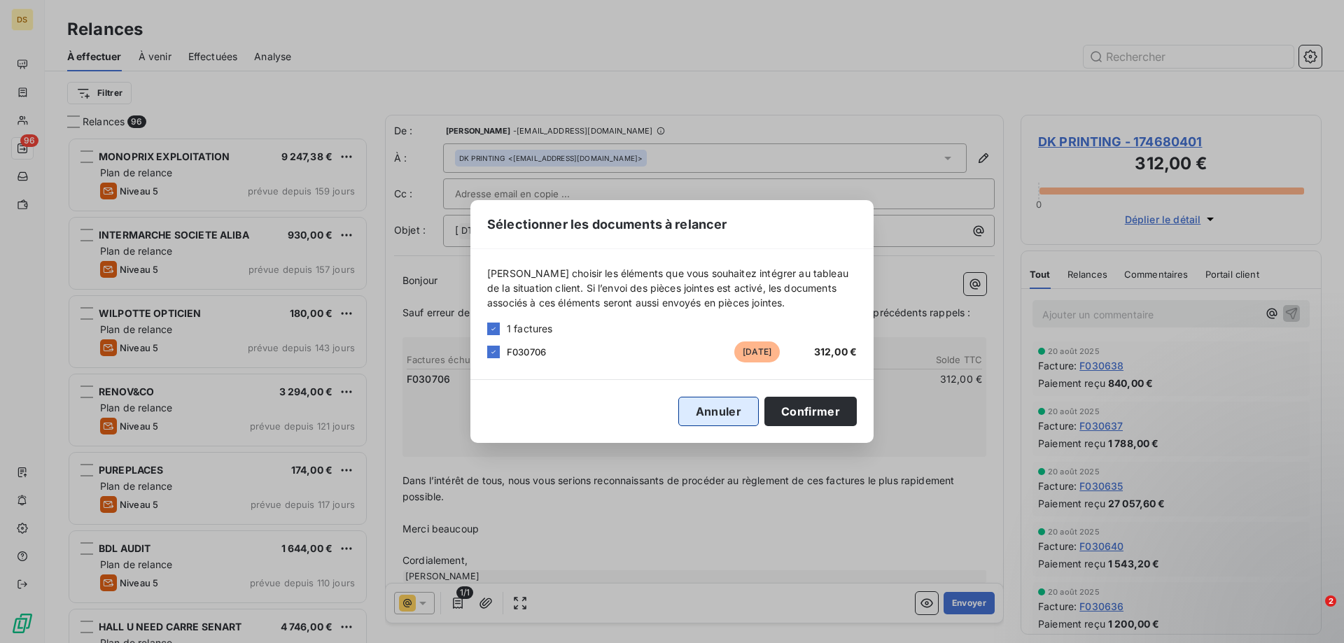
click at [730, 417] on button "Annuler" at bounding box center [718, 411] width 81 height 29
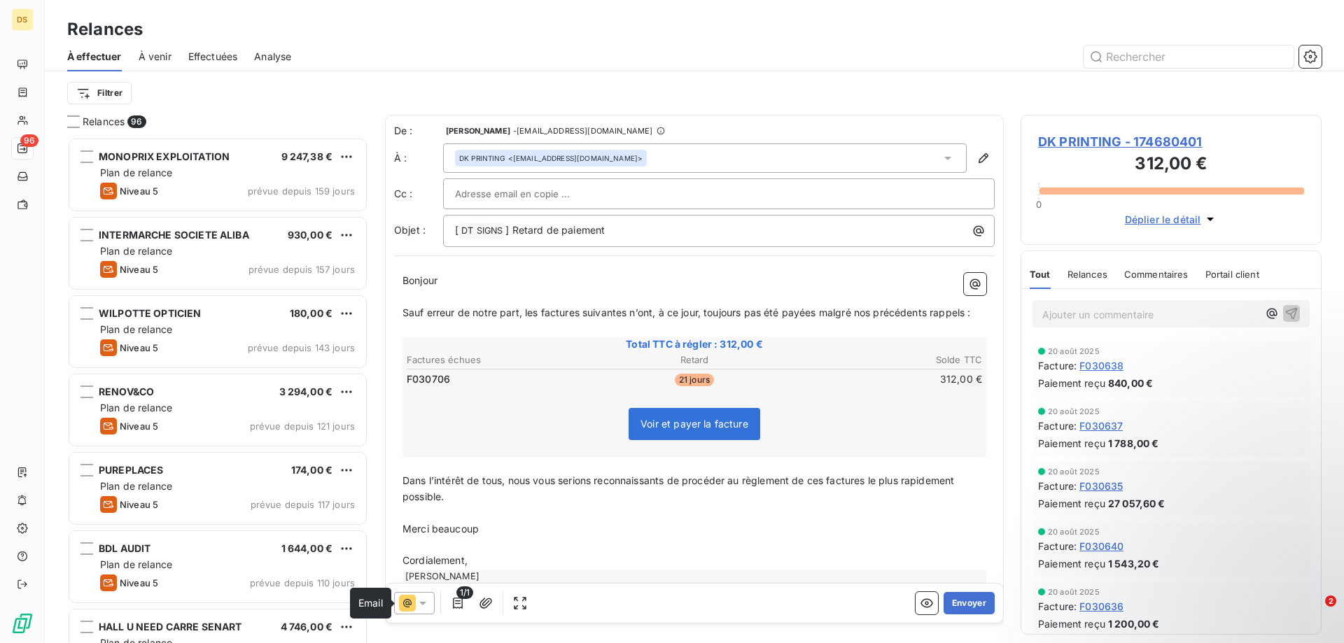
click at [400, 604] on icon at bounding box center [407, 603] width 17 height 17
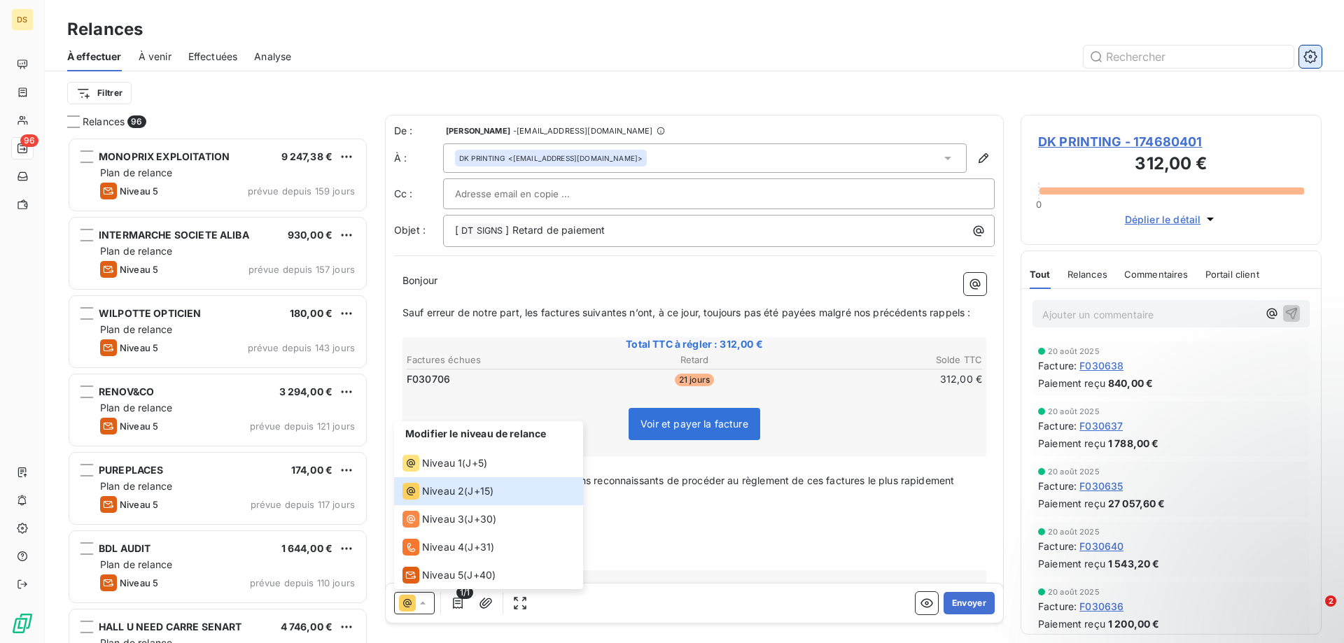
click at [1308, 52] on icon "button" at bounding box center [1309, 56] width 13 height 13
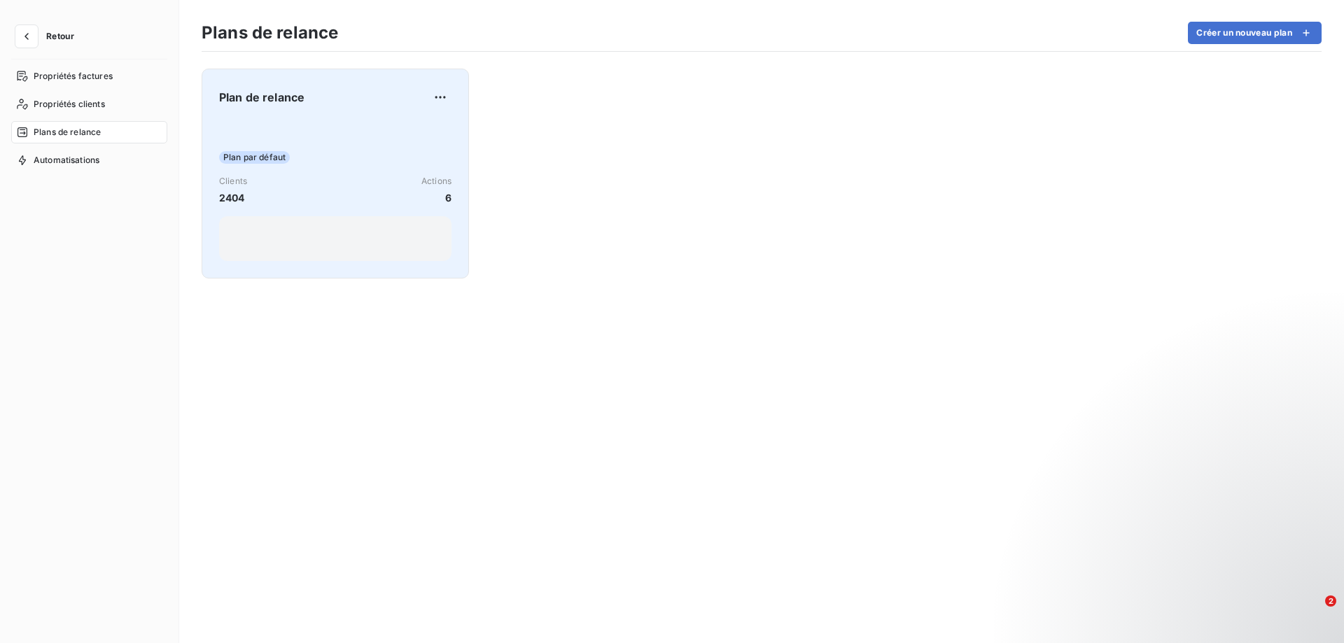
click at [265, 97] on span "Plan de relance" at bounding box center [261, 97] width 85 height 17
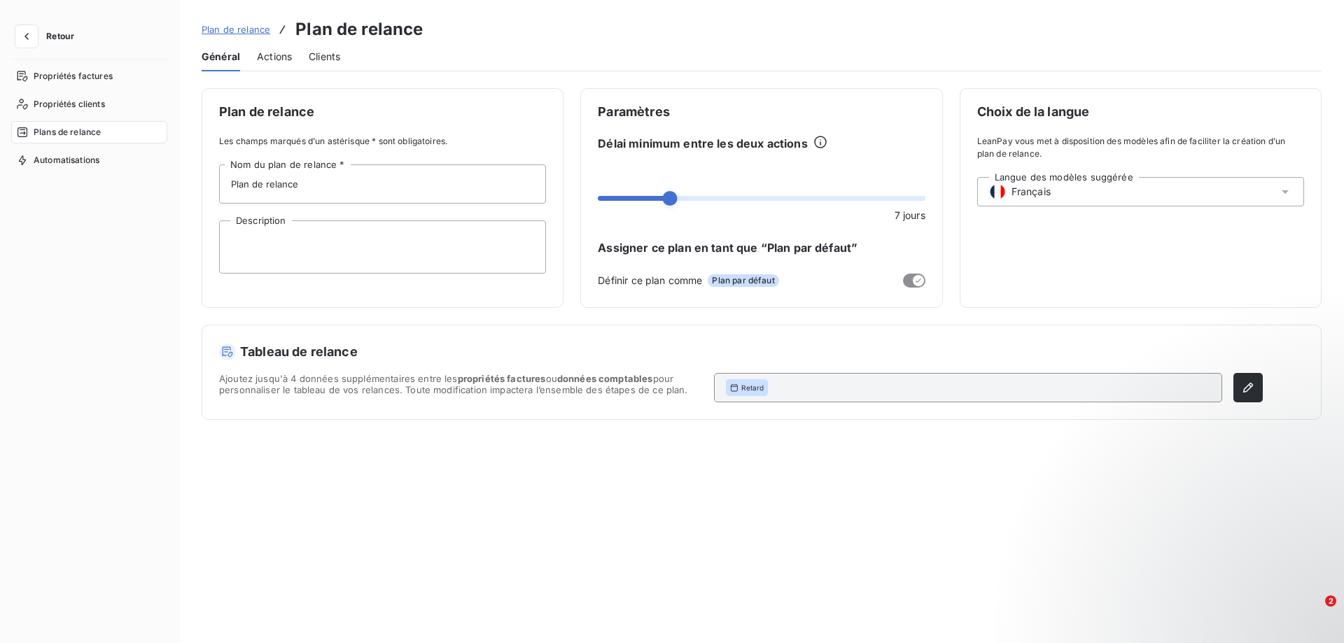
click at [277, 53] on span "Actions" at bounding box center [274, 57] width 35 height 14
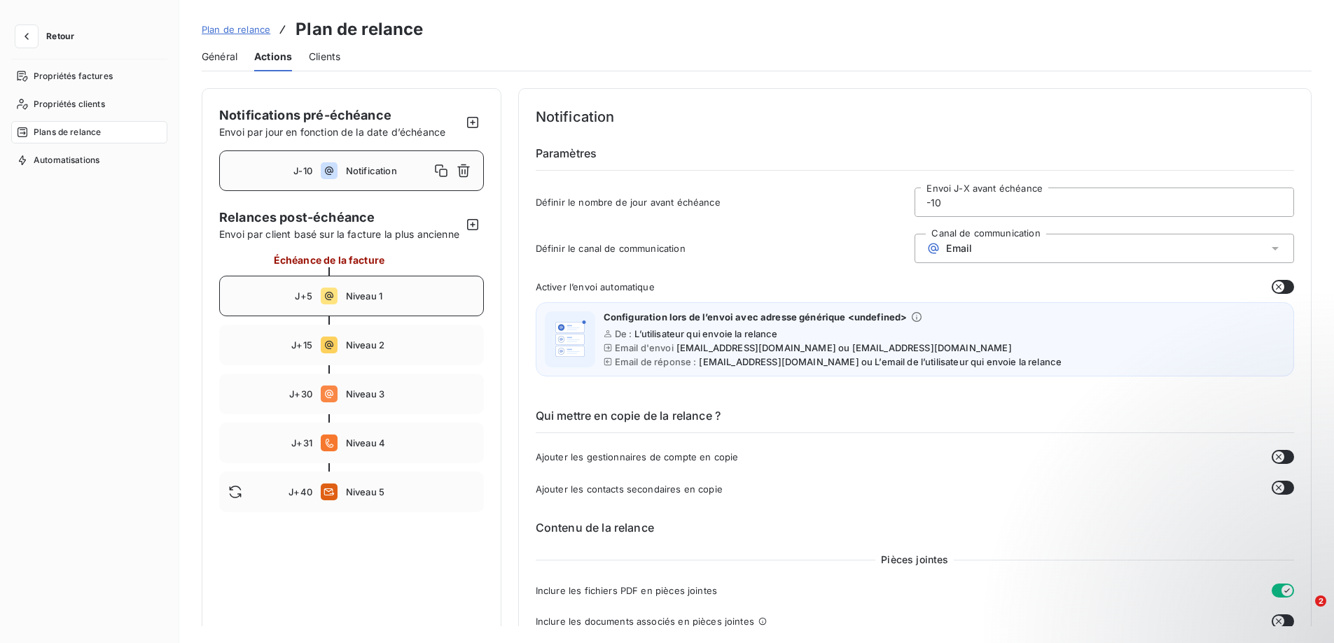
click at [308, 302] on span "J+5" at bounding box center [303, 296] width 17 height 11
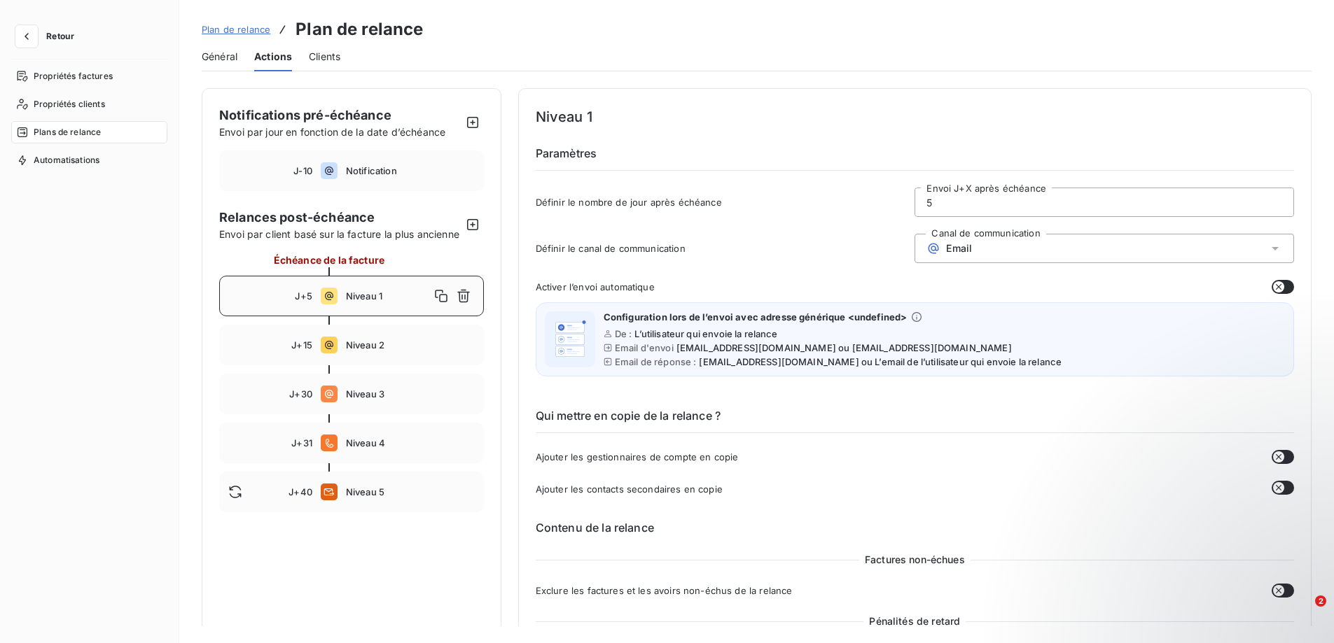
click at [409, 307] on div "Niveau 1" at bounding box center [410, 296] width 129 height 22
click at [943, 197] on input "5" at bounding box center [1104, 202] width 378 height 28
drag, startPoint x: 933, startPoint y: 209, endPoint x: 913, endPoint y: 216, distance: 21.7
click at [905, 209] on div "Définir le nombre de jour après échéance 5 Envoi J+X après échéance" at bounding box center [915, 207] width 758 height 38
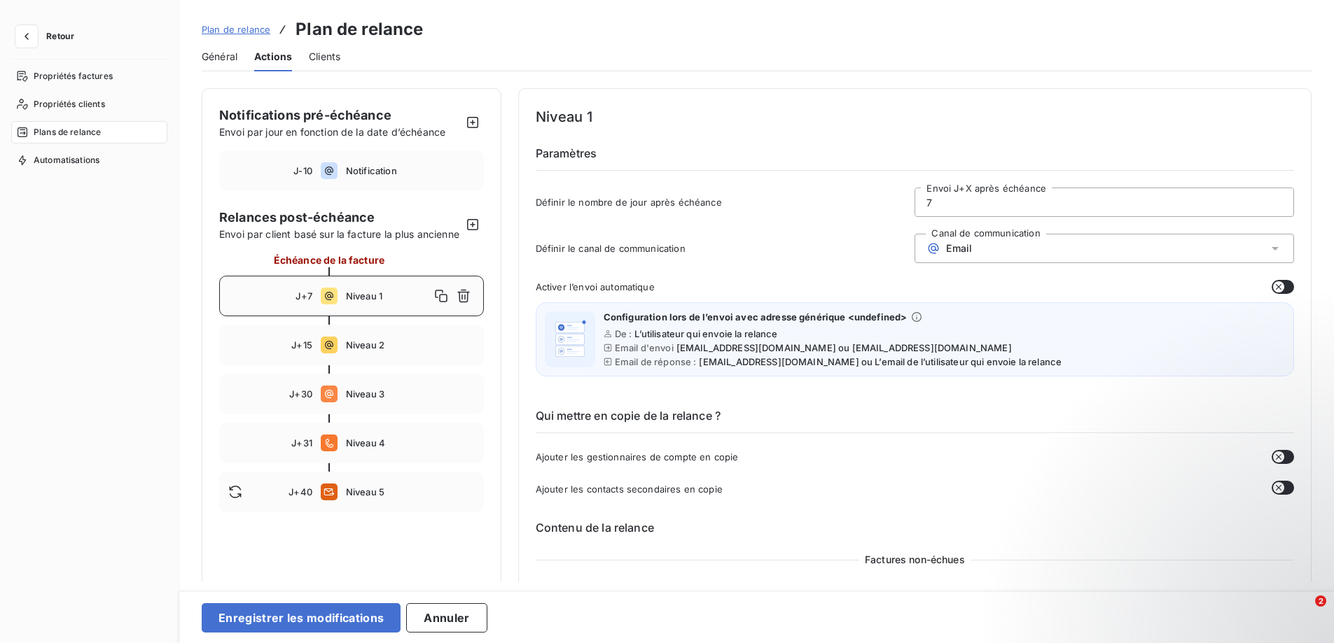
type input "7"
click at [1275, 456] on icon "button" at bounding box center [1278, 457] width 11 height 11
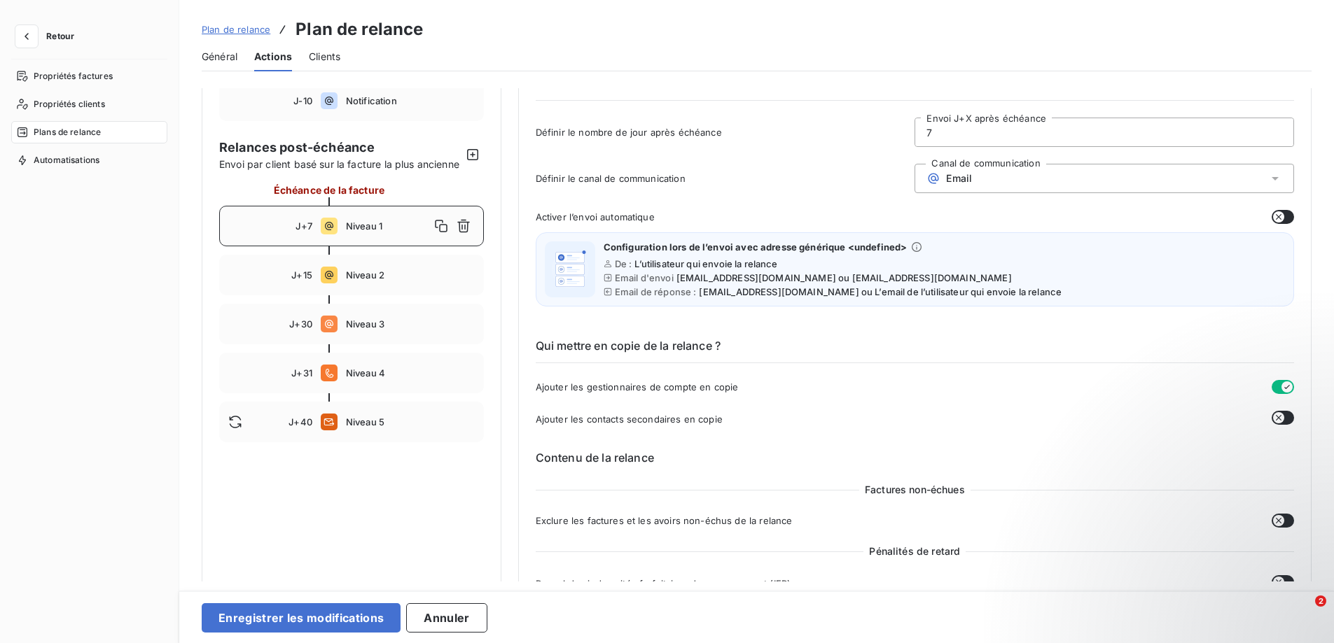
scroll to position [140, 0]
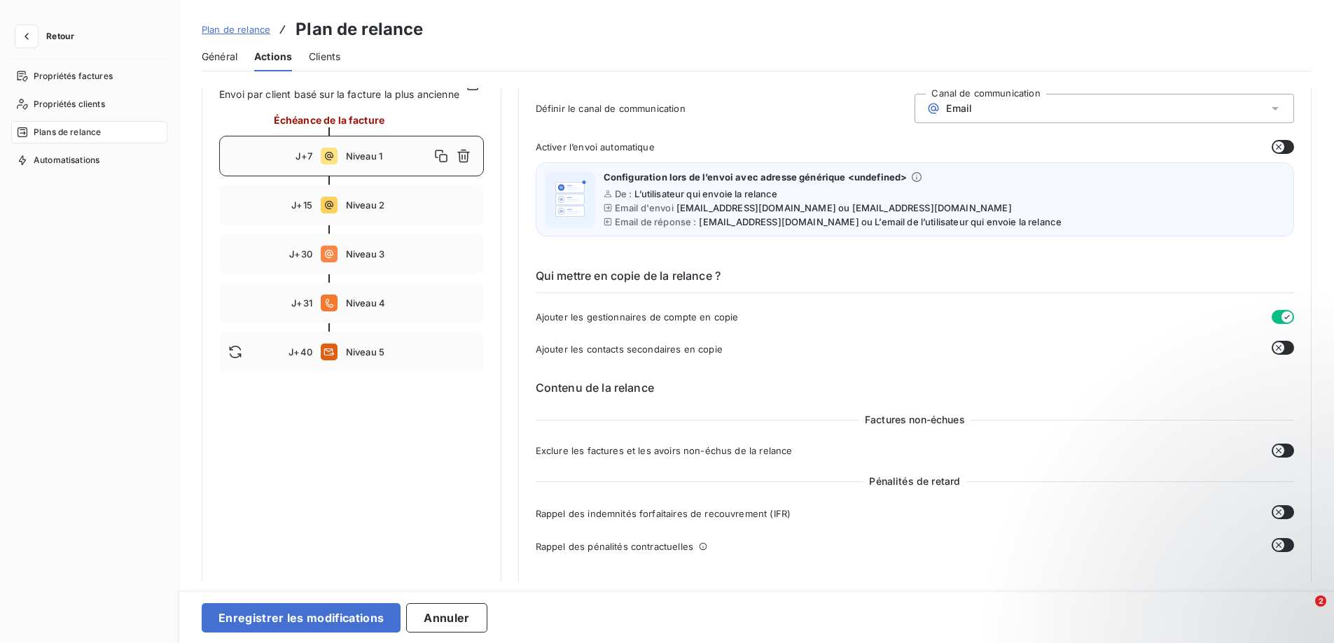
click at [1281, 321] on icon "button" at bounding box center [1286, 317] width 11 height 11
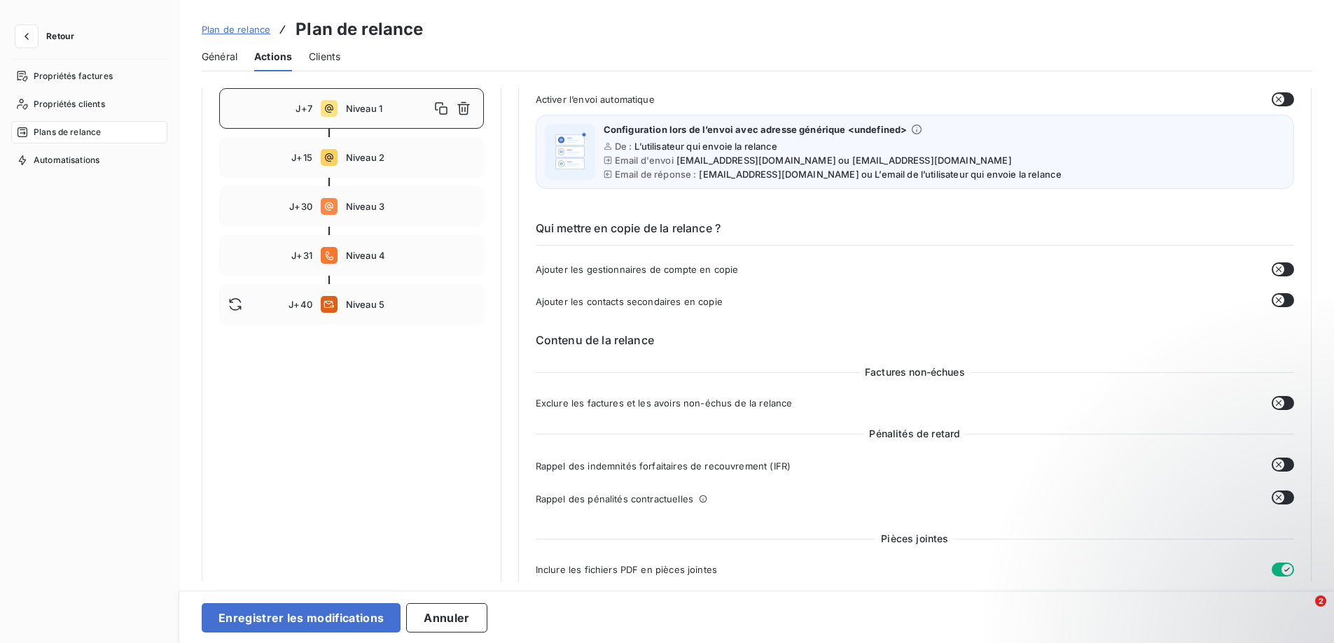
scroll to position [210, 0]
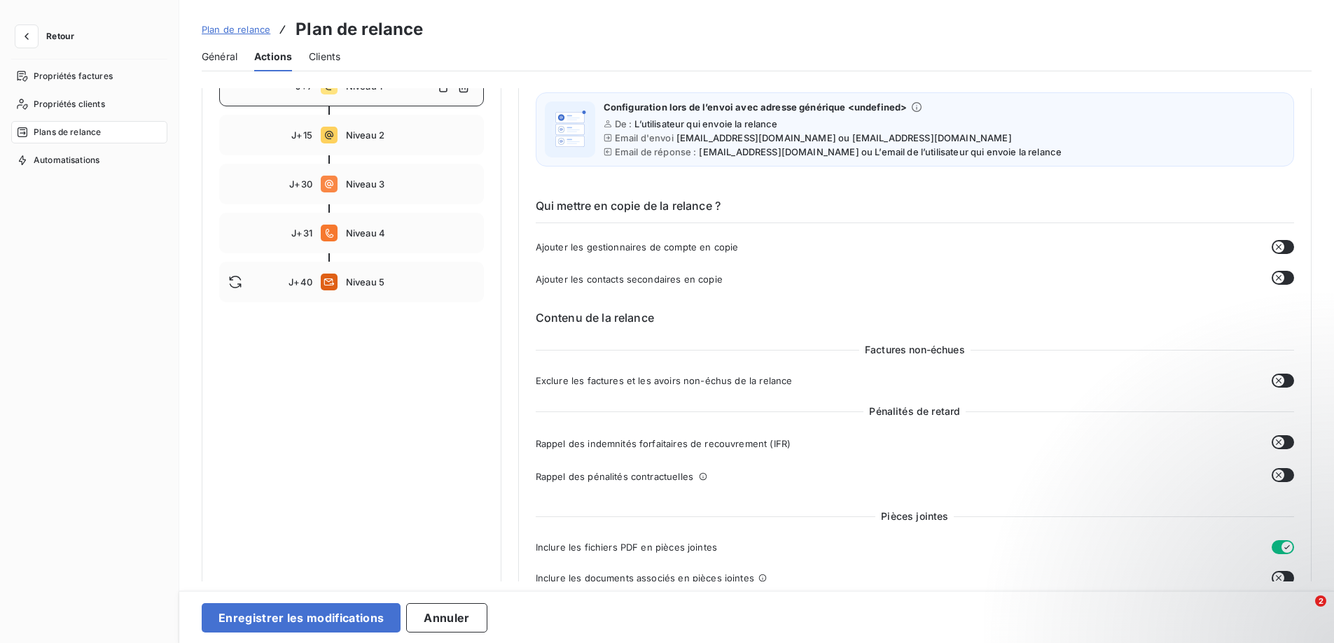
click at [1273, 382] on icon "button" at bounding box center [1278, 380] width 11 height 11
click at [1273, 245] on icon "button" at bounding box center [1278, 247] width 11 height 11
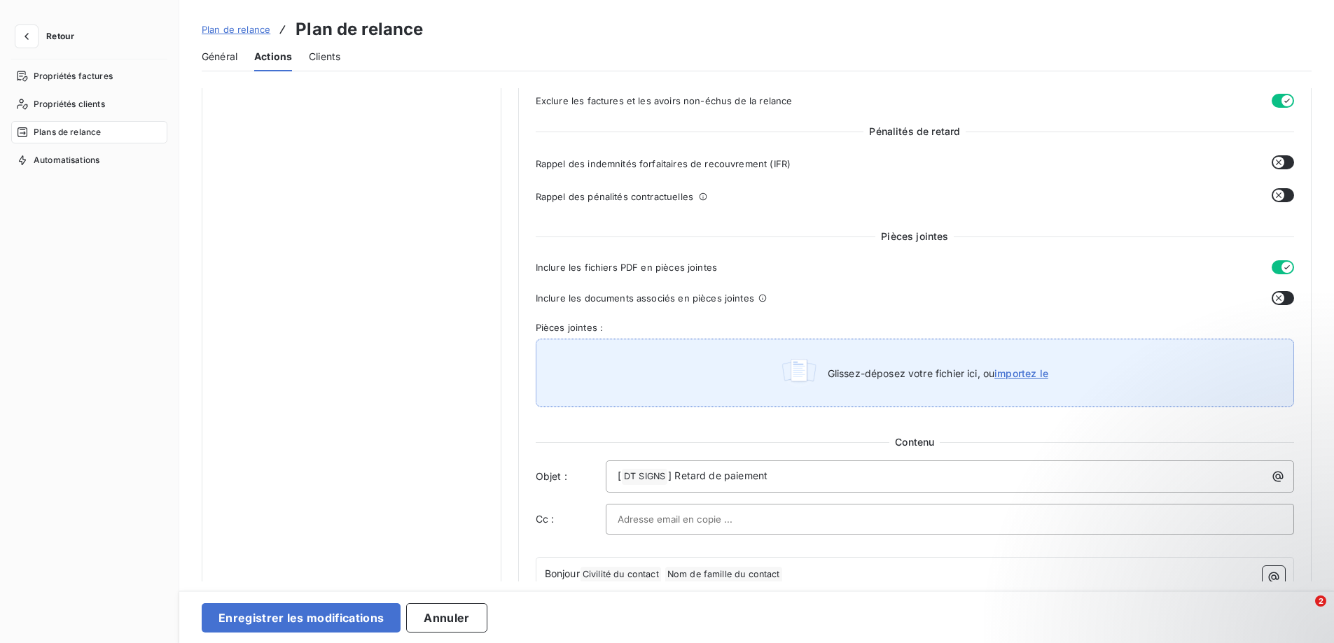
scroll to position [560, 0]
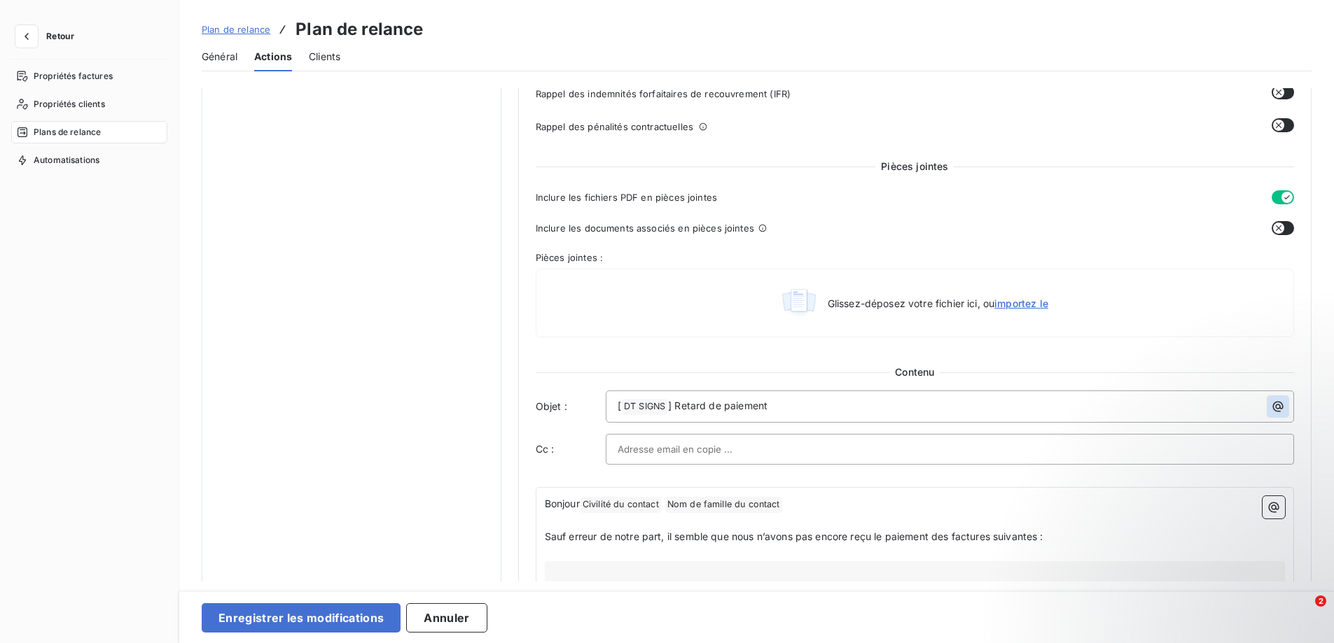
click at [1271, 408] on icon "button" at bounding box center [1278, 407] width 14 height 14
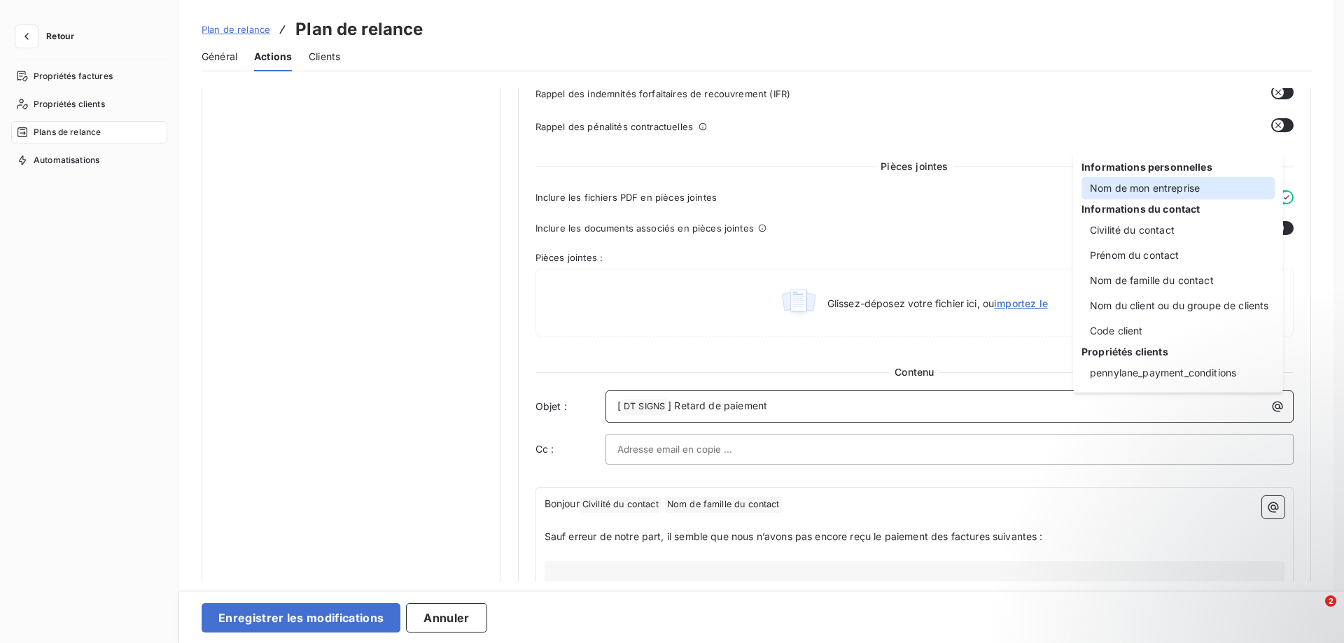
click at [1163, 187] on div "Nom de mon entreprise" at bounding box center [1178, 188] width 193 height 22
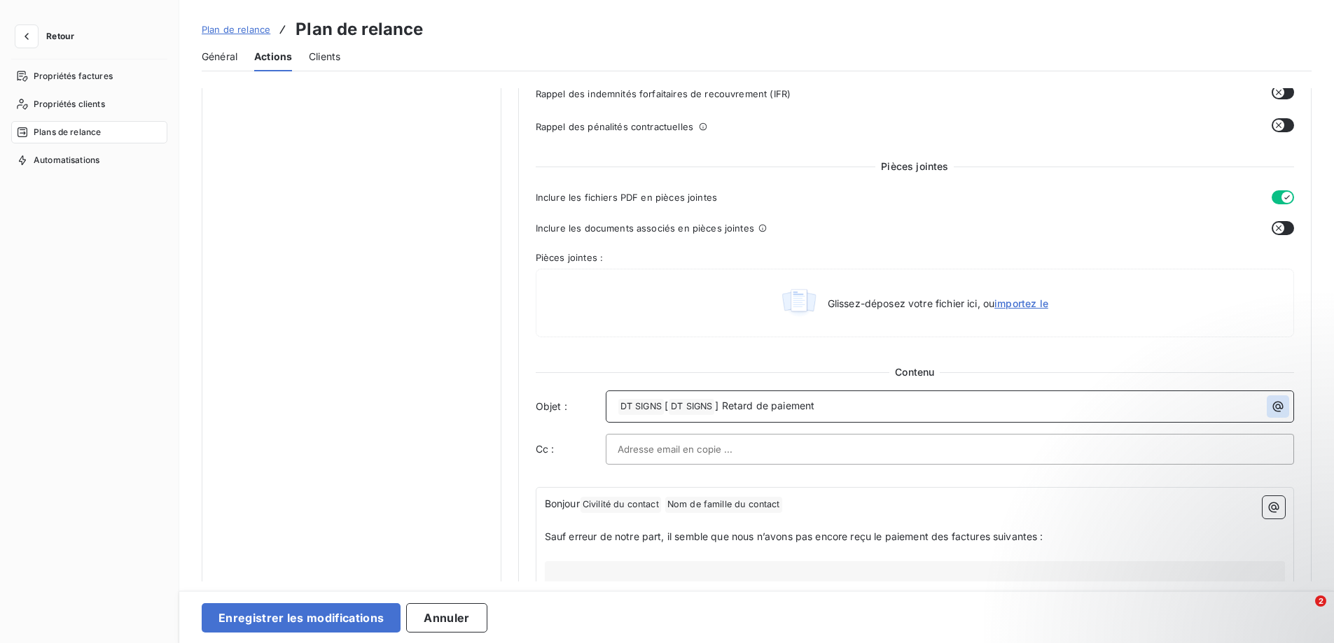
click at [1273, 403] on icon "button" at bounding box center [1278, 407] width 11 height 11
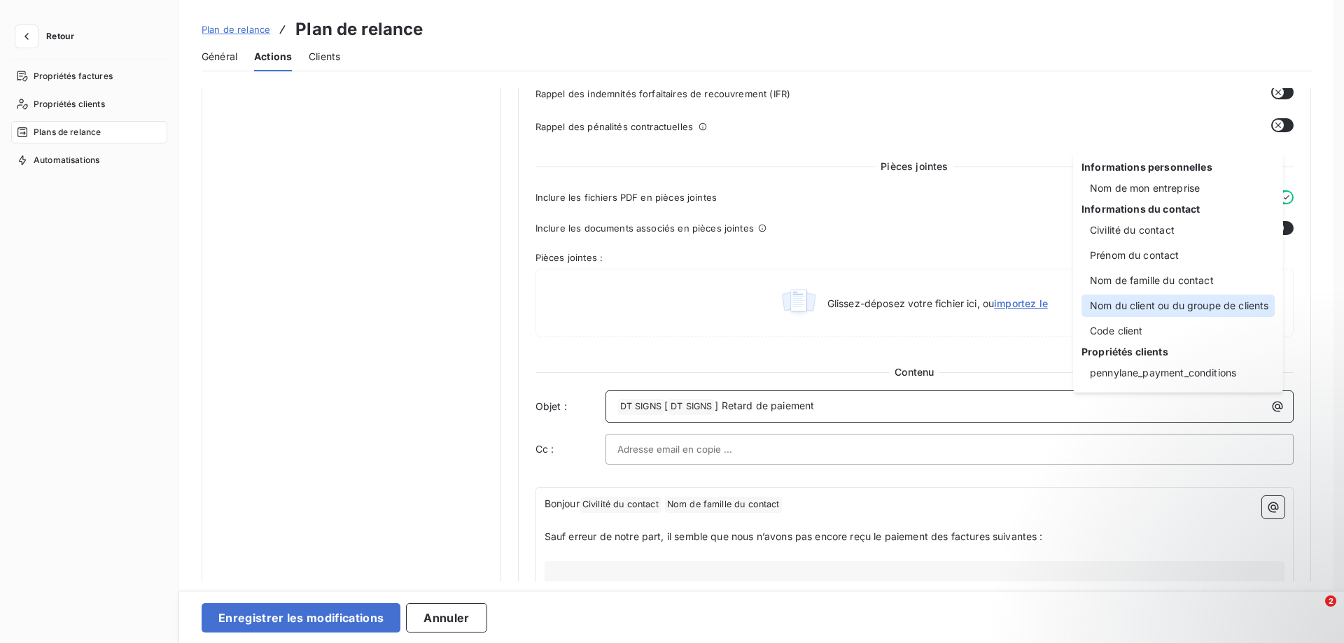
click at [1107, 308] on div "Nom du client ou du groupe de clients" at bounding box center [1178, 306] width 193 height 22
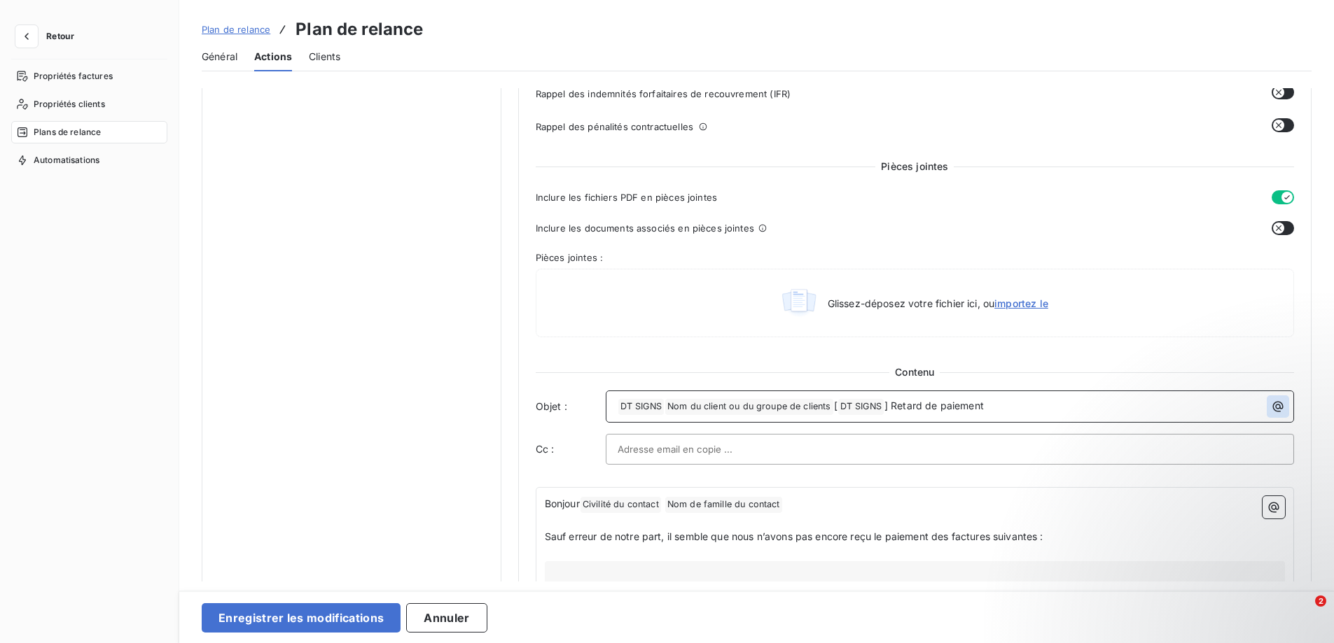
click at [1273, 408] on icon "button" at bounding box center [1278, 407] width 11 height 11
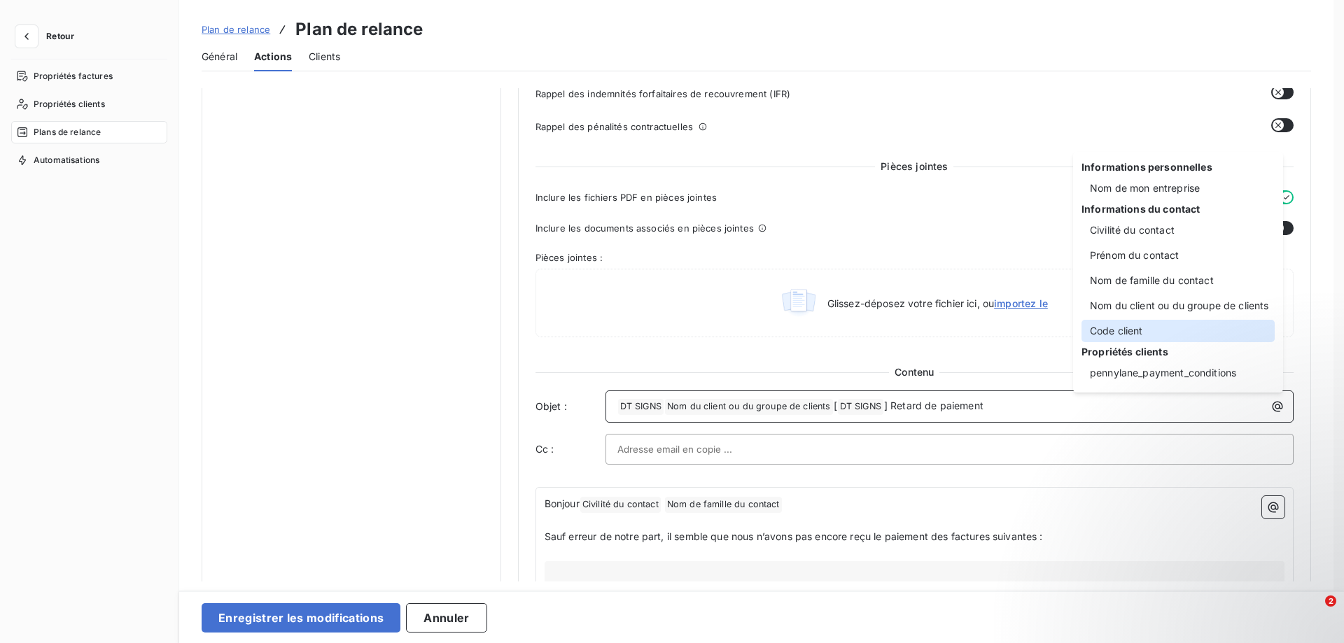
click at [1133, 337] on div "Code client" at bounding box center [1178, 331] width 193 height 22
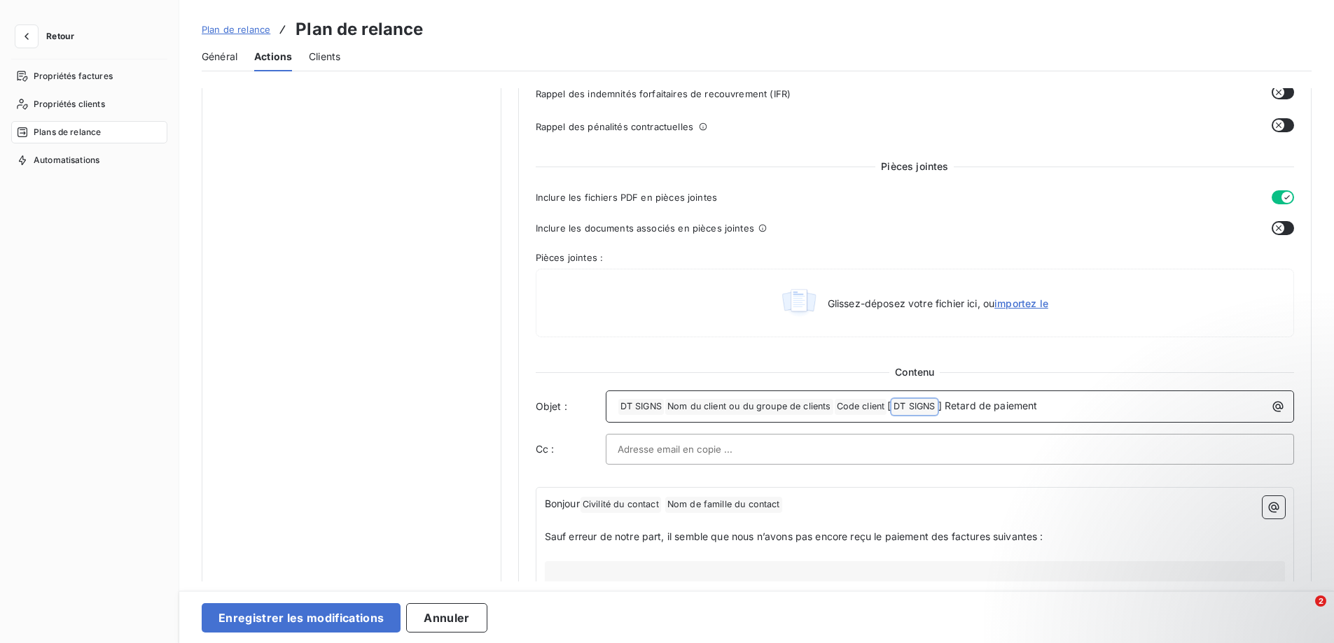
drag, startPoint x: 888, startPoint y: 406, endPoint x: 921, endPoint y: 409, distance: 33.7
click at [921, 409] on p "﻿ DT SIGNS ﻿ ﻿ Nom du client ou du groupe de clients ﻿ ﻿ Code client ﻿ [ DT SIG…" at bounding box center [952, 406] width 671 height 17
click at [913, 446] on div at bounding box center [949, 449] width 664 height 21
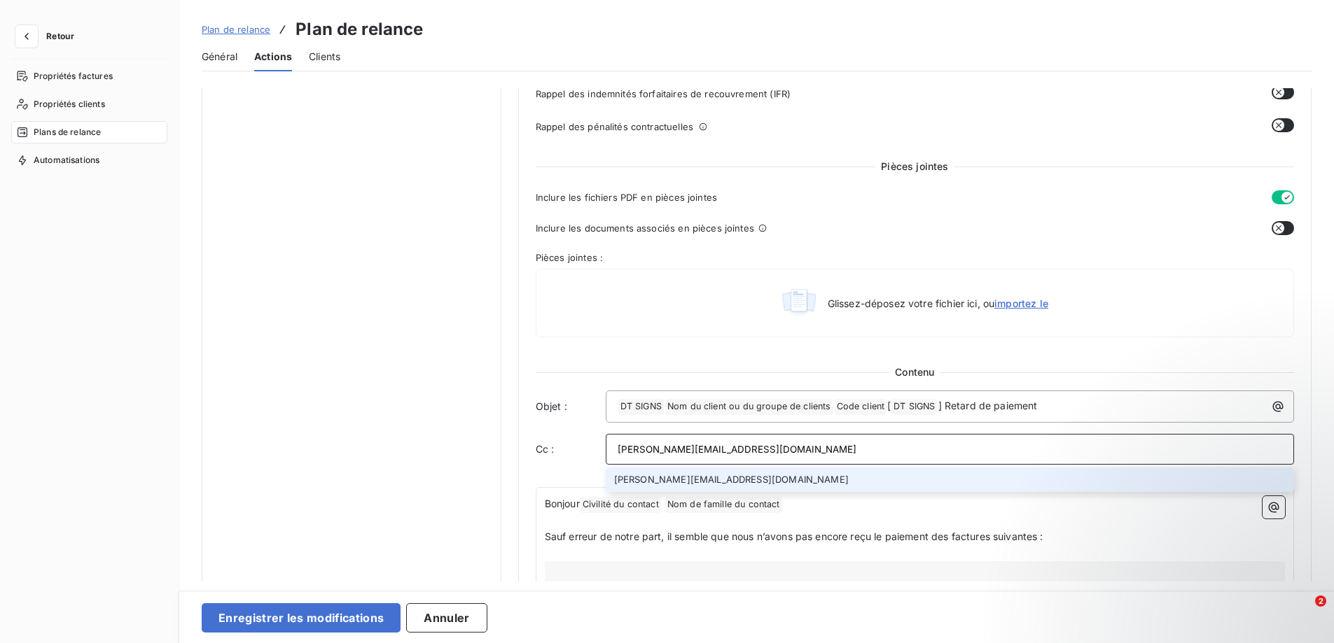
type input "[PERSON_NAME][EMAIL_ADDRESS][DOMAIN_NAME]"
click at [811, 484] on li "[PERSON_NAME][EMAIL_ADDRESS][DOMAIN_NAME]" at bounding box center [950, 480] width 688 height 25
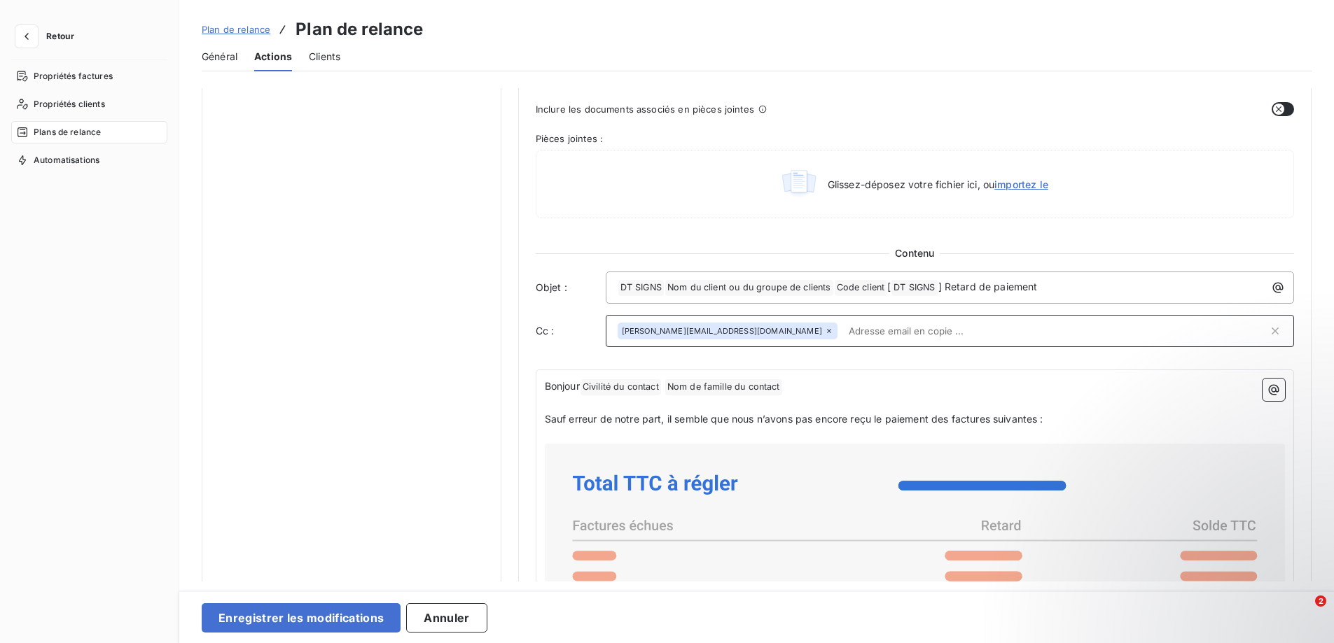
scroll to position [700, 0]
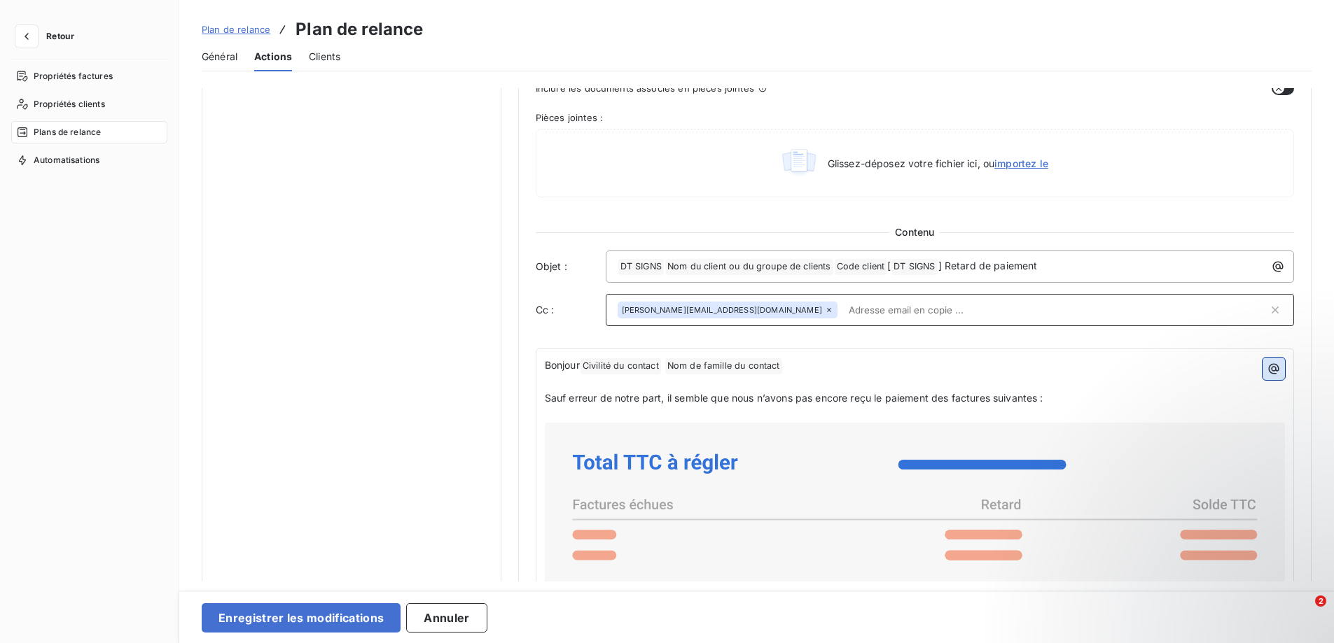
click at [1266, 375] on icon "button" at bounding box center [1273, 369] width 14 height 14
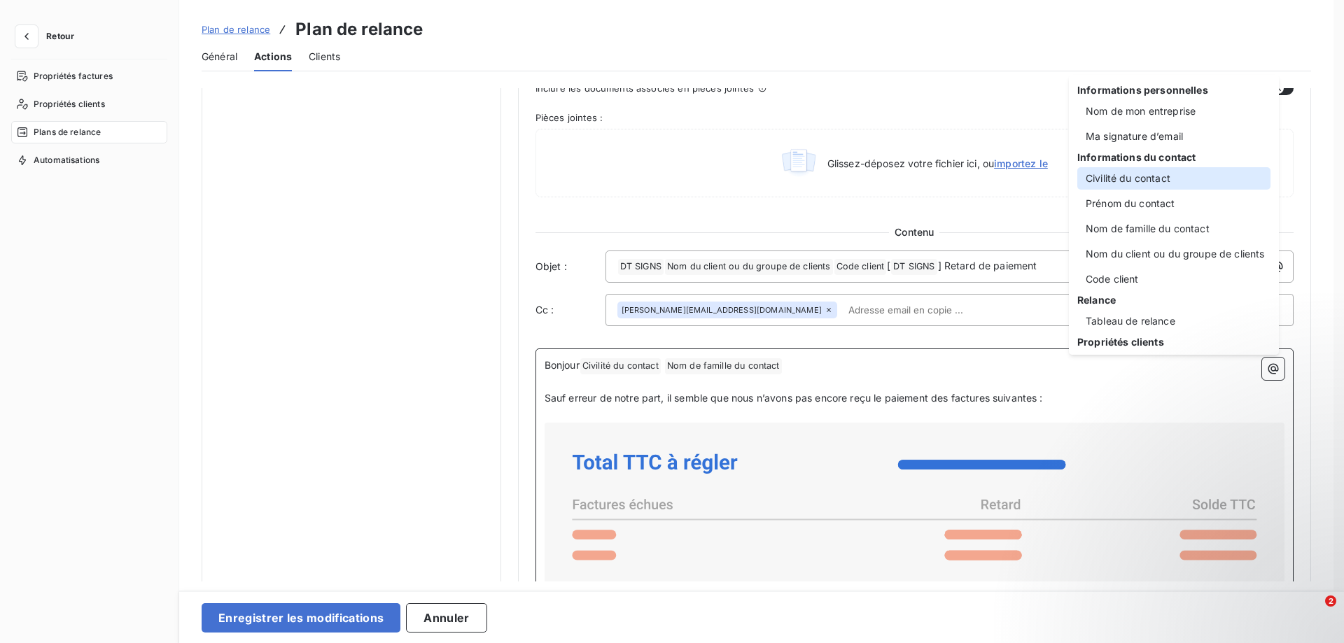
click at [1103, 188] on div "Civilité du contact" at bounding box center [1173, 178] width 193 height 22
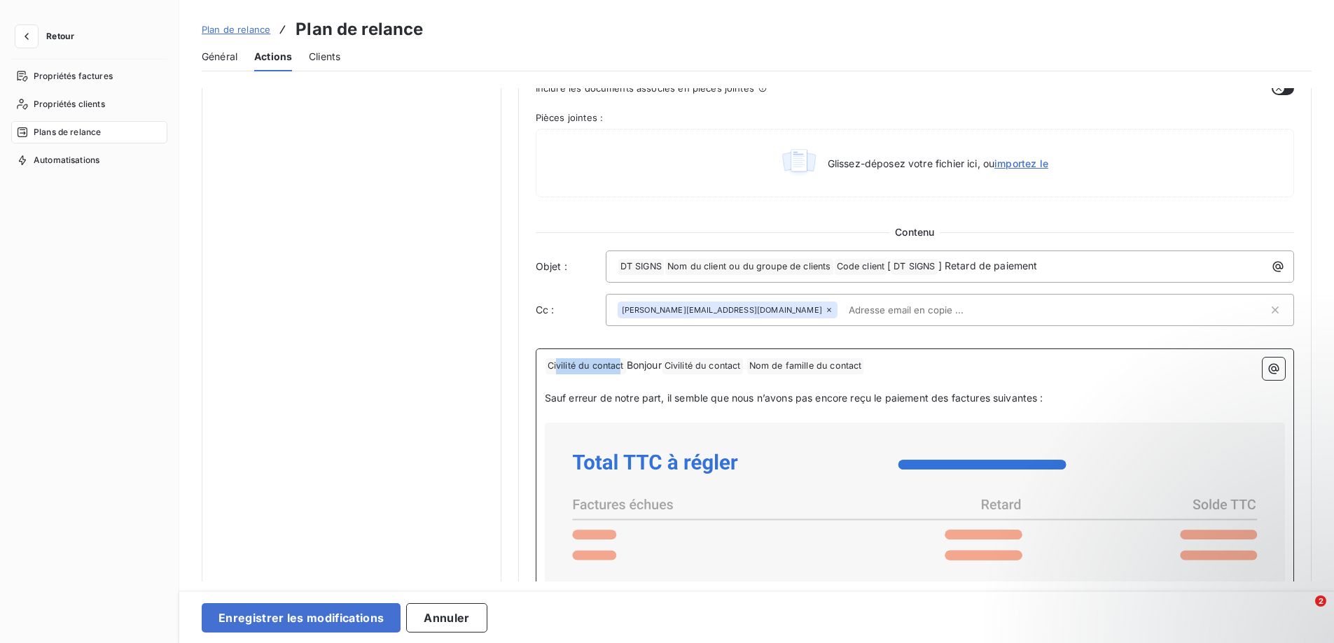
drag, startPoint x: 620, startPoint y: 365, endPoint x: 554, endPoint y: 372, distance: 65.5
click at [554, 372] on span "Civilité du contact ﻿" at bounding box center [585, 366] width 81 height 16
drag, startPoint x: 589, startPoint y: 363, endPoint x: 788, endPoint y: 368, distance: 199.6
click at [788, 368] on p "Bonjour Civilité du contact ﻿ Nom de famille du contact ﻿ ﻿" at bounding box center [915, 366] width 740 height 17
click at [747, 368] on span "Nom de famille du contact ﻿" at bounding box center [723, 366] width 117 height 16
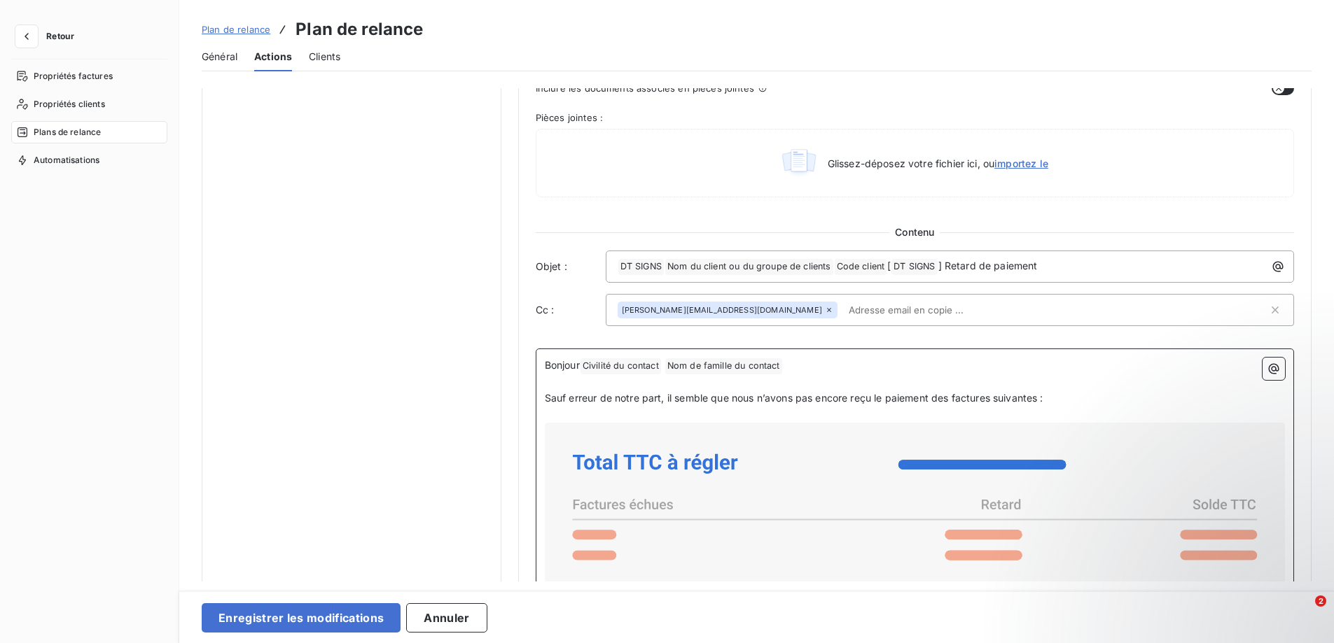
click at [589, 365] on span "Civilité du contact ﻿" at bounding box center [620, 366] width 81 height 16
click at [613, 370] on span "Civilité du contact ﻿" at bounding box center [620, 366] width 81 height 16
click at [628, 372] on span "Civilité du contact ﻿" at bounding box center [620, 366] width 81 height 16
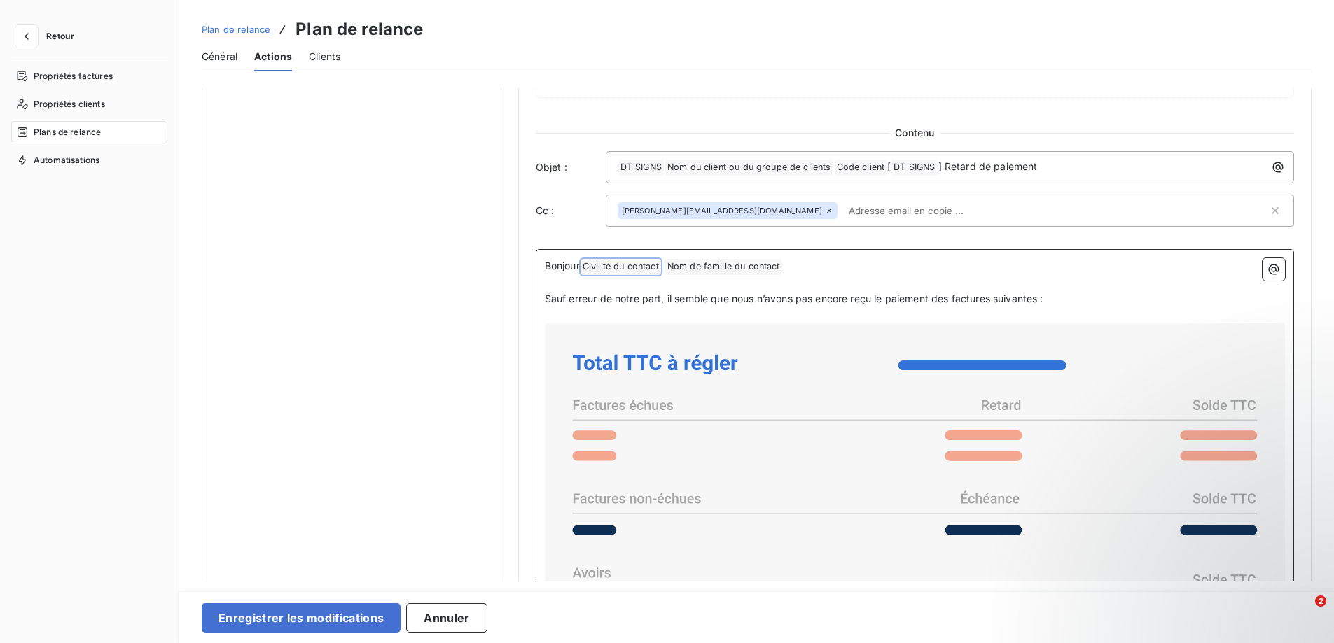
scroll to position [801, 0]
click at [640, 266] on span "Civilité du contact ﻿" at bounding box center [620, 266] width 81 height 16
click at [1266, 272] on icon "button" at bounding box center [1273, 268] width 14 height 14
click at [1269, 265] on html "Retour Propriétés factures Propriétés clients Plans de relance Automatisations …" at bounding box center [672, 321] width 1344 height 643
click at [1269, 265] on icon "button" at bounding box center [1273, 268] width 14 height 14
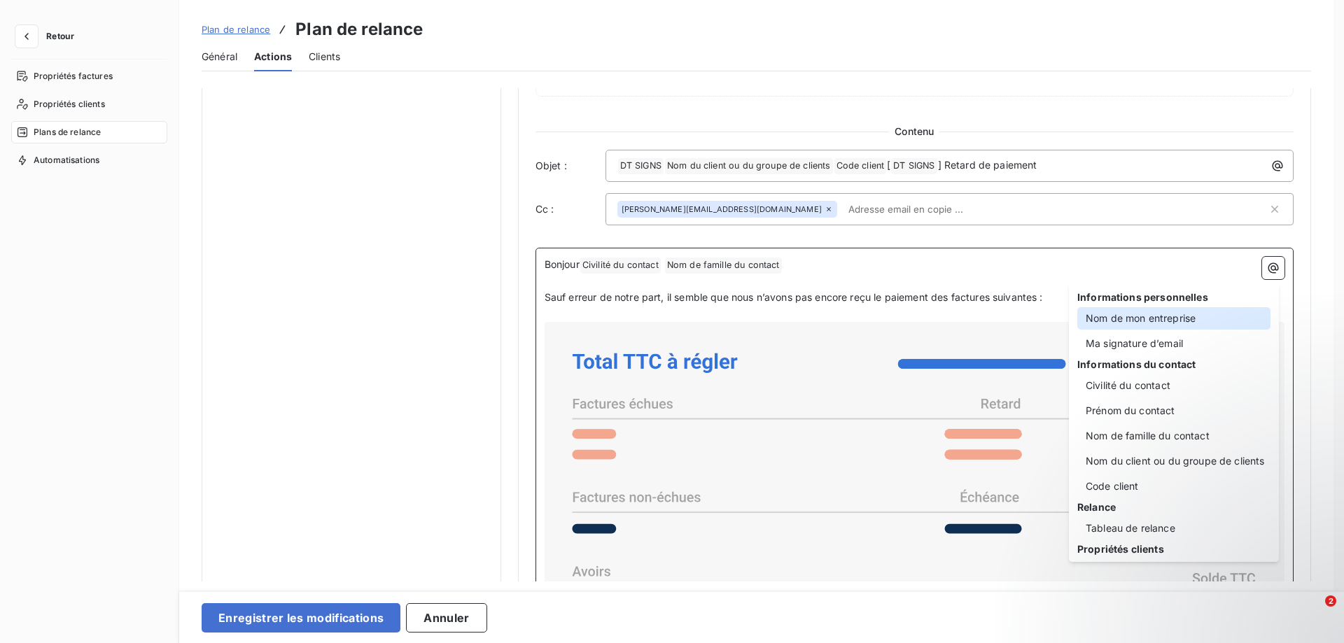
click at [1163, 316] on div "Nom de mon entreprise" at bounding box center [1173, 318] width 193 height 22
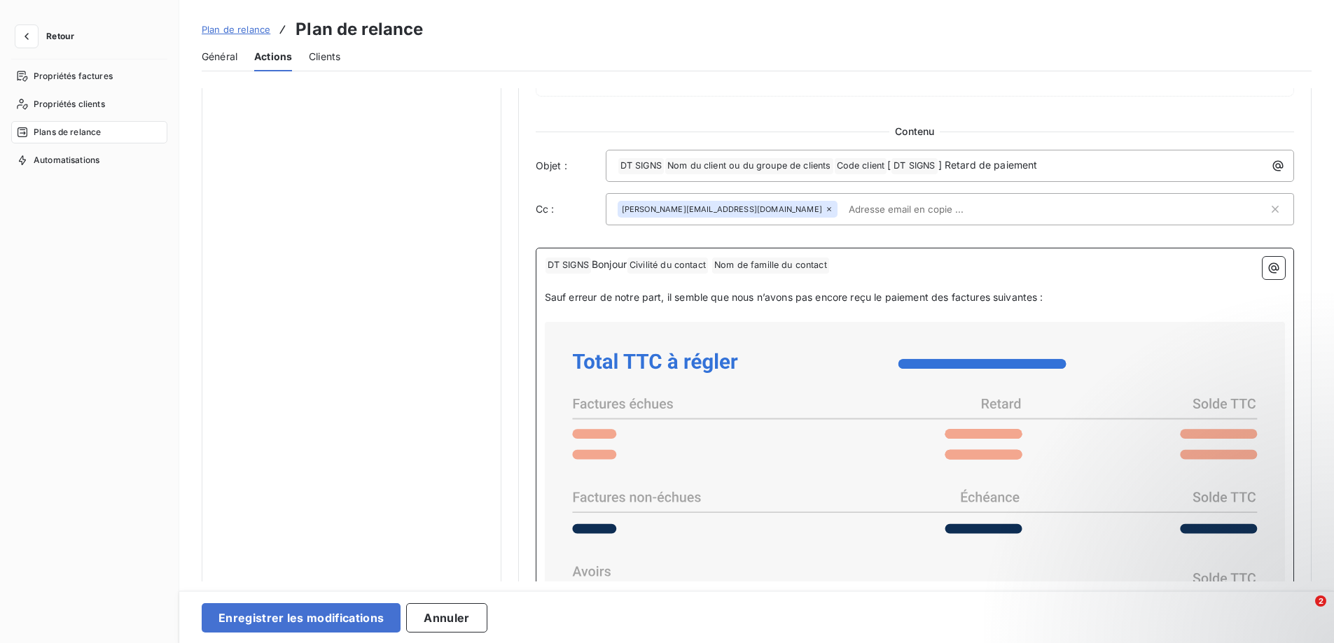
click at [592, 267] on span "Bonjour" at bounding box center [609, 264] width 35 height 12
drag, startPoint x: 590, startPoint y: 267, endPoint x: 580, endPoint y: 268, distance: 10.5
click at [580, 268] on p "﻿ DT SIGNS ﻿ Bonjour Civilité du contact ﻿ Nom de famille du contact ﻿ ﻿" at bounding box center [915, 265] width 740 height 17
click at [1276, 272] on button "button" at bounding box center [1273, 268] width 22 height 22
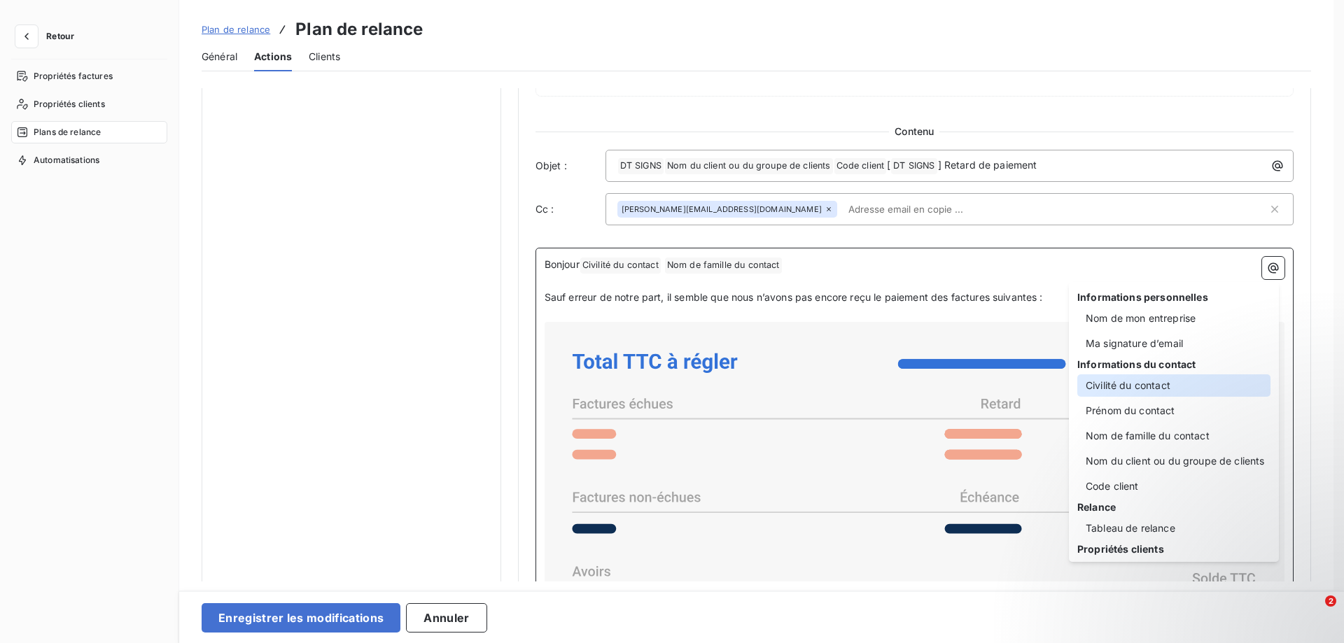
click at [1144, 384] on div "Civilité du contact" at bounding box center [1173, 386] width 193 height 22
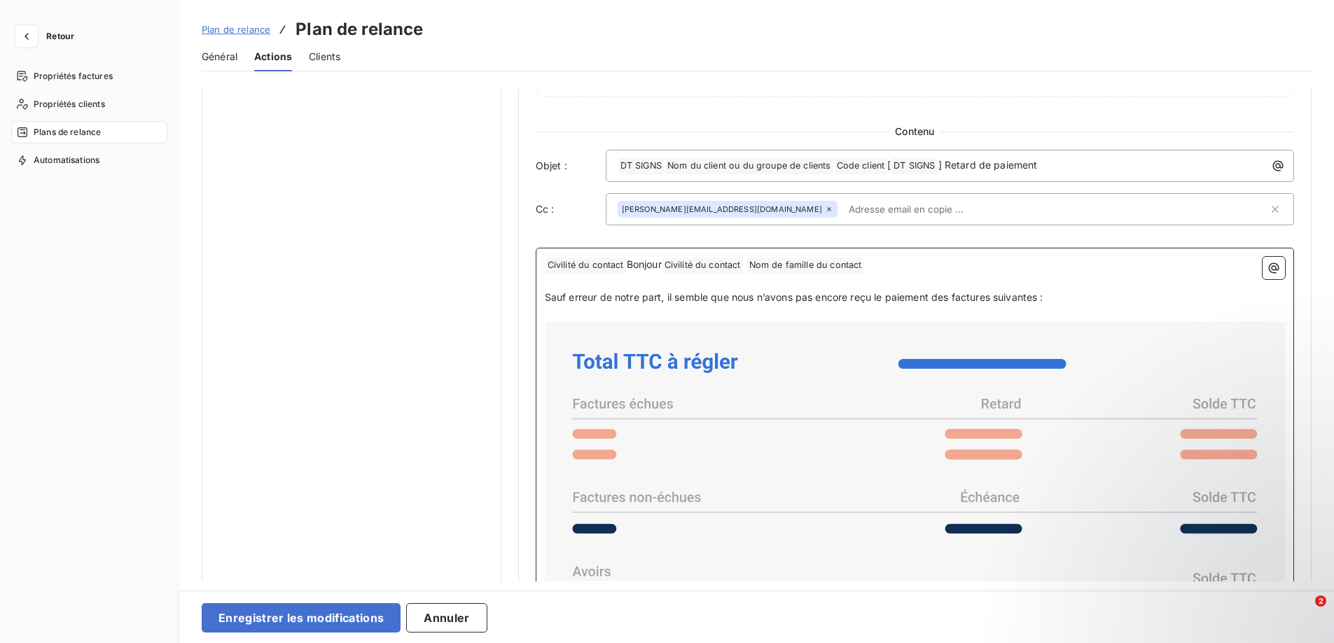
click at [594, 261] on span "Civilité du contact ﻿" at bounding box center [585, 266] width 81 height 16
click at [598, 265] on span "Civilité du contact ﻿" at bounding box center [585, 266] width 81 height 16
click at [619, 277] on p "﻿" at bounding box center [915, 282] width 740 height 16
click at [547, 264] on span "Civilité du contact ﻿" at bounding box center [585, 266] width 81 height 16
click at [651, 266] on span "Civilité du contact ﻿" at bounding box center [620, 266] width 81 height 16
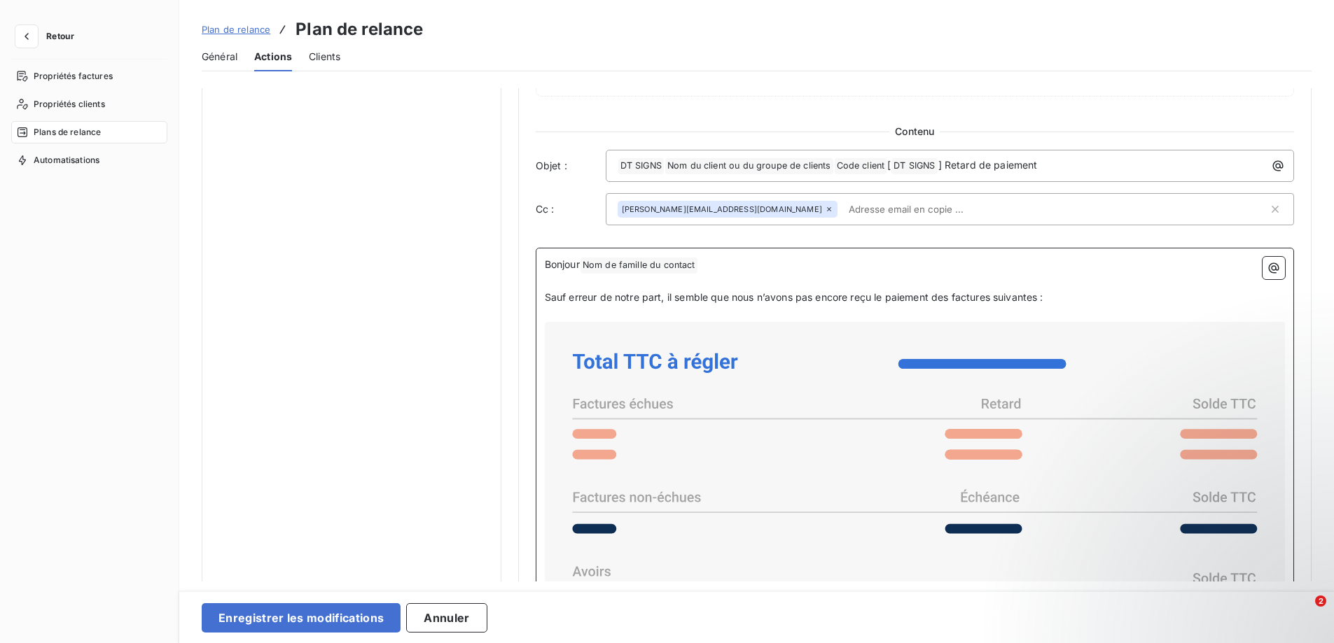
click at [669, 264] on span "Nom de famille du contact ﻿" at bounding box center [638, 266] width 117 height 16
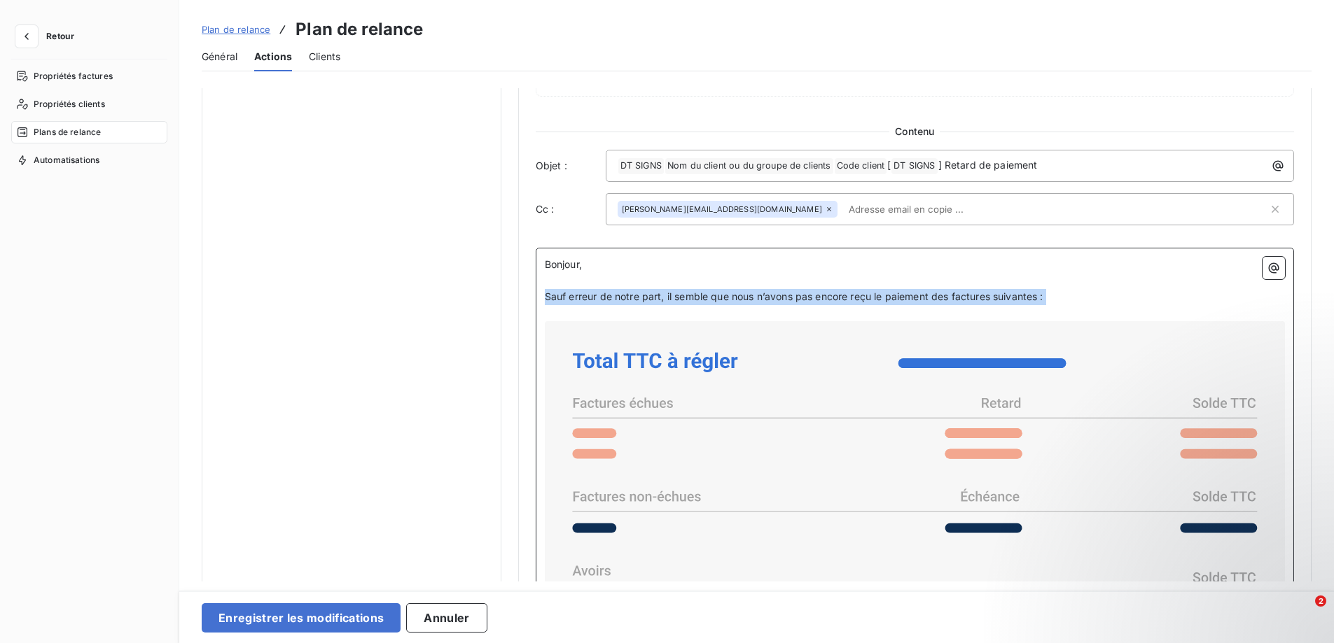
drag, startPoint x: 544, startPoint y: 291, endPoint x: 629, endPoint y: 312, distance: 87.1
click at [629, 312] on div "Bonjour, ﻿ Sauf erreur de notre part, il semble que nous n’avons pas [MEDICAL_D…" at bounding box center [915, 539] width 740 height 564
click at [595, 271] on p "Bonjour," at bounding box center [915, 265] width 740 height 16
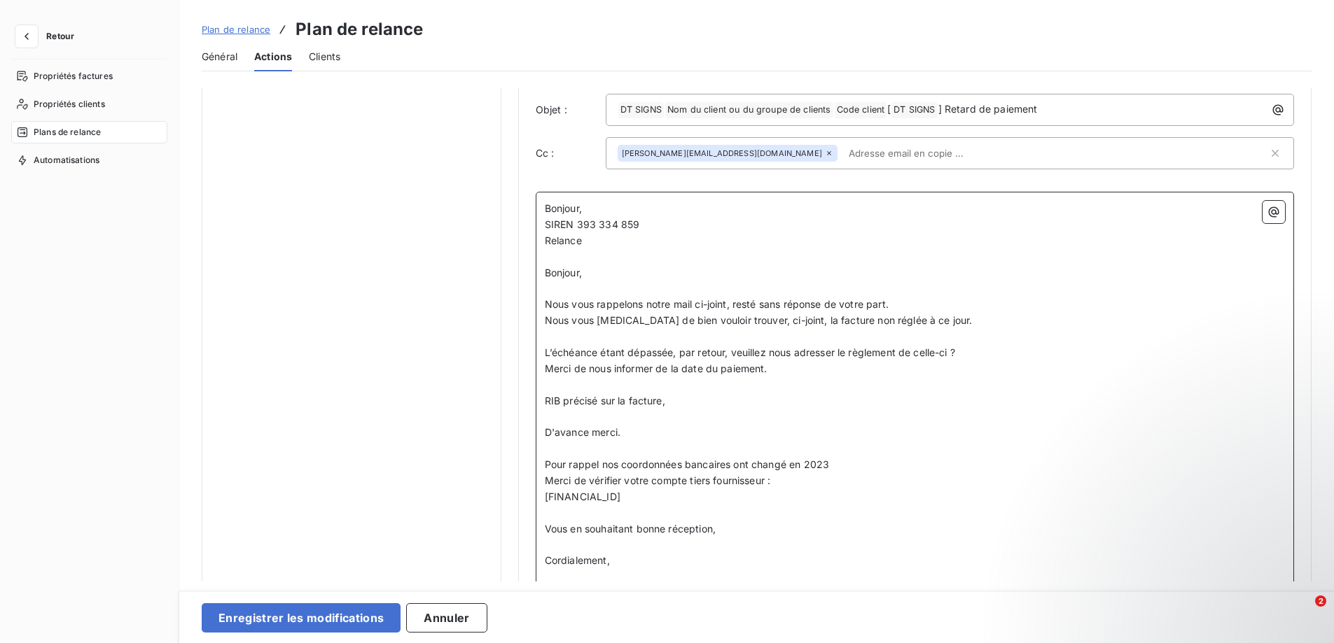
scroll to position [819, 0]
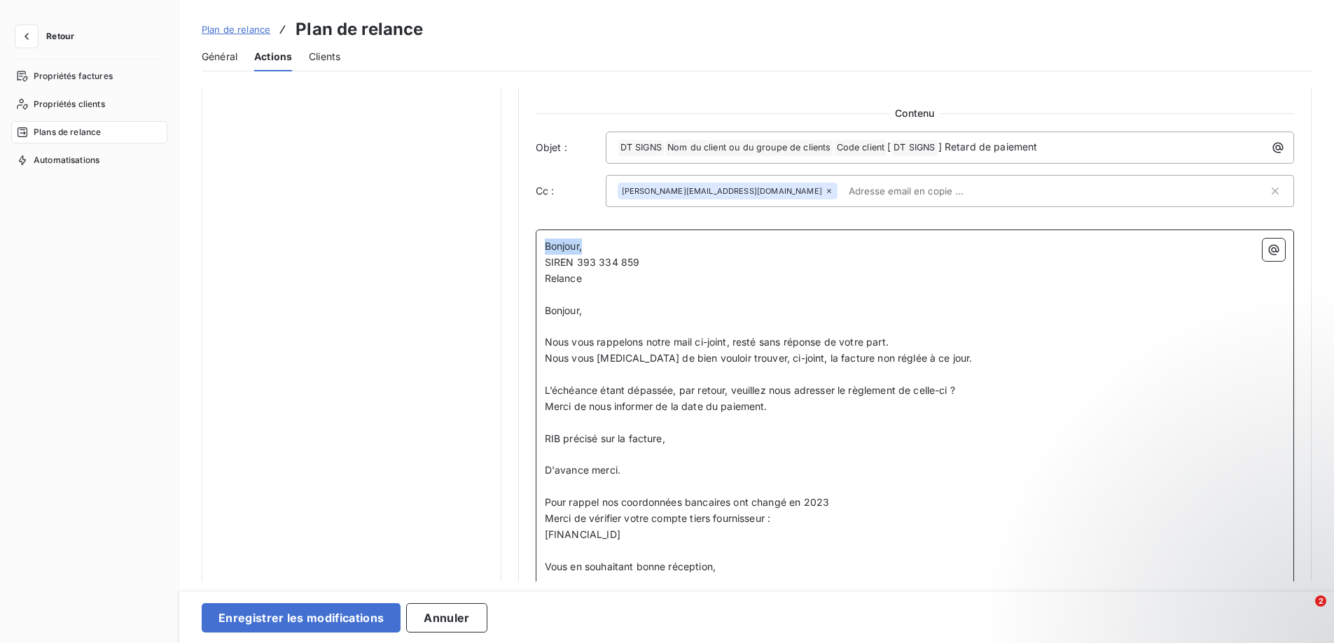
drag, startPoint x: 585, startPoint y: 246, endPoint x: 537, endPoint y: 242, distance: 48.5
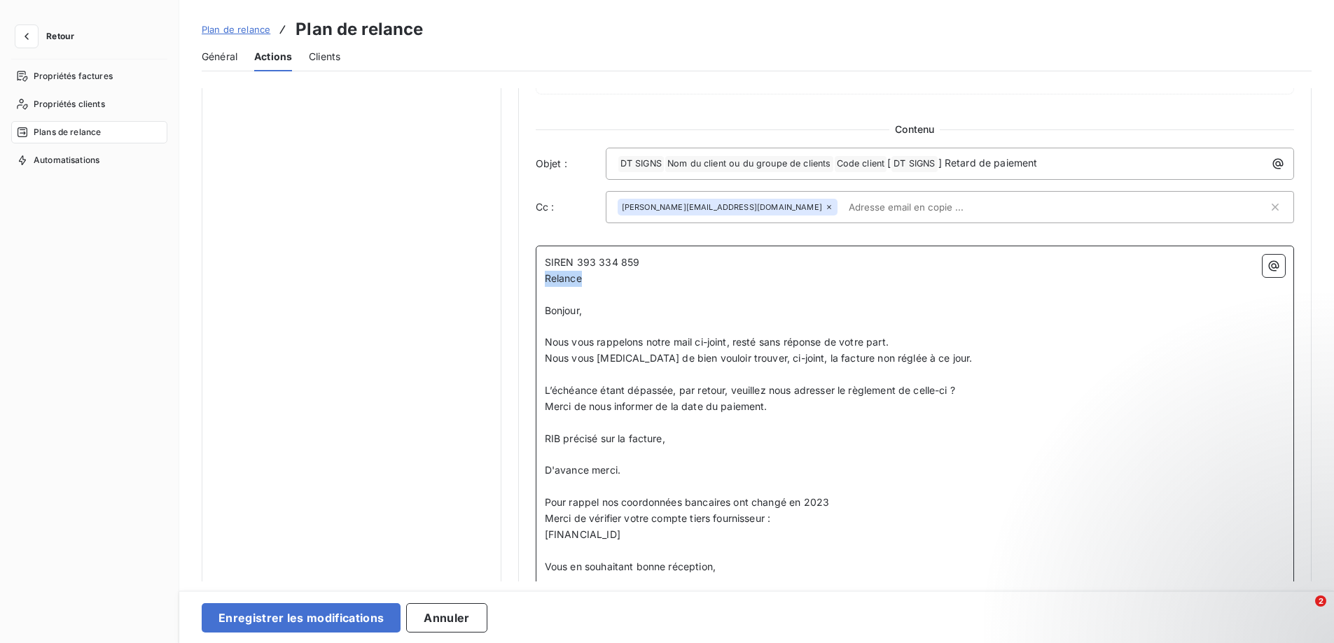
drag, startPoint x: 582, startPoint y: 278, endPoint x: 540, endPoint y: 279, distance: 42.0
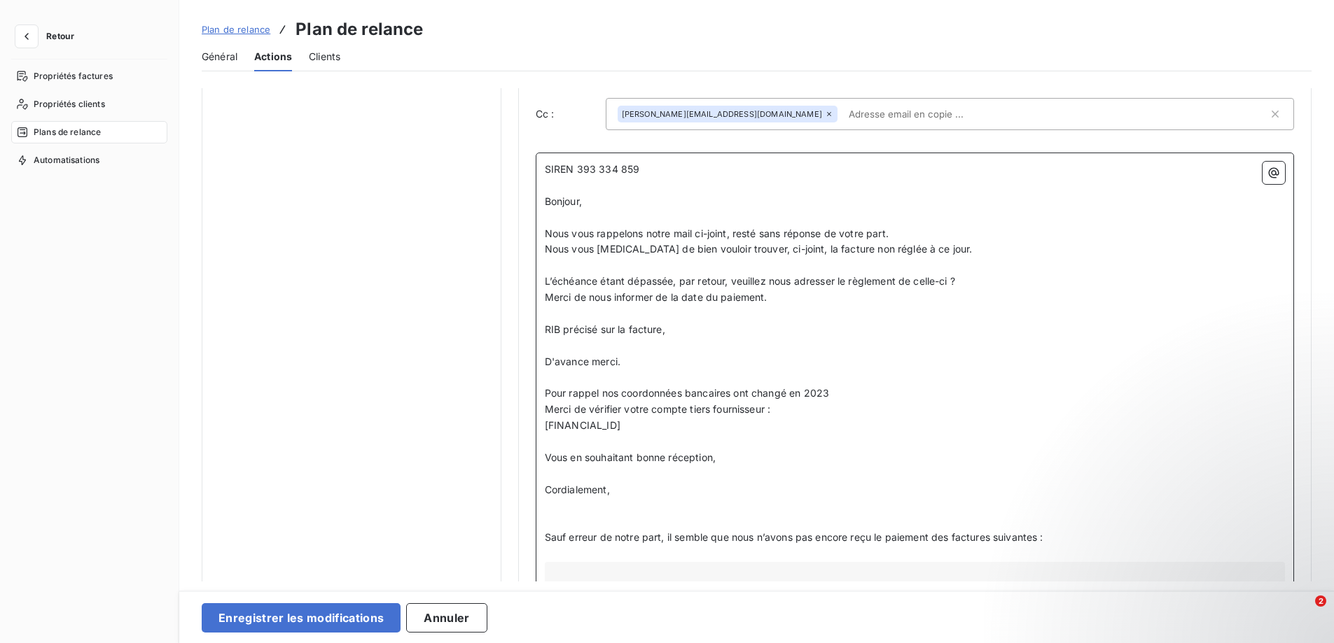
scroll to position [927, 0]
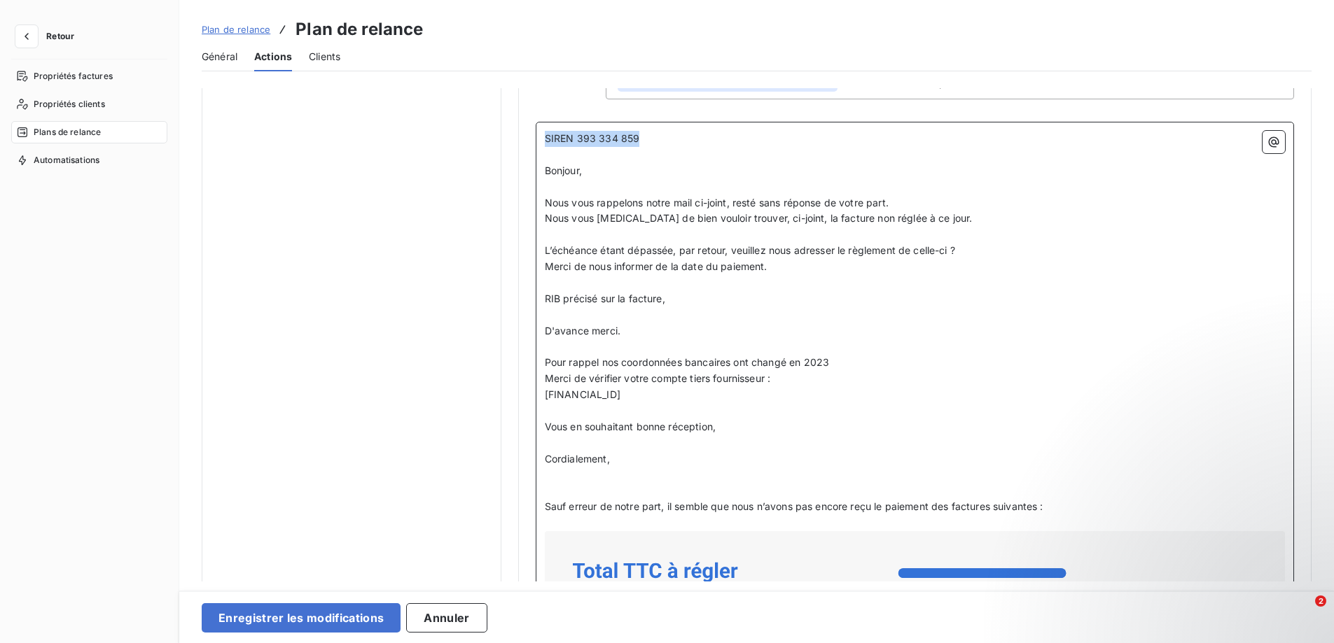
drag, startPoint x: 637, startPoint y: 138, endPoint x: 539, endPoint y: 131, distance: 98.3
click at [539, 131] on div "SIREN 393 334 859 ﻿ Bonjour, ﻿ Nous vous rappelons notre mail ci-joint, resté s…" at bounding box center [915, 589] width 758 height 934
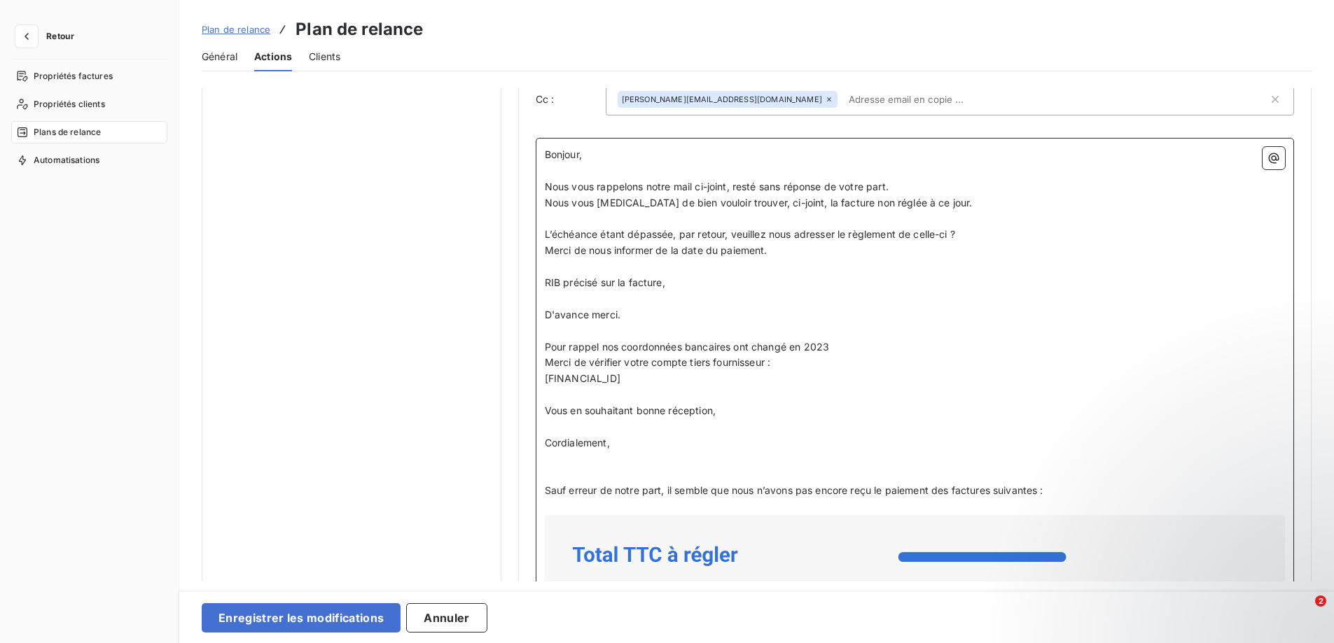
scroll to position [895, 0]
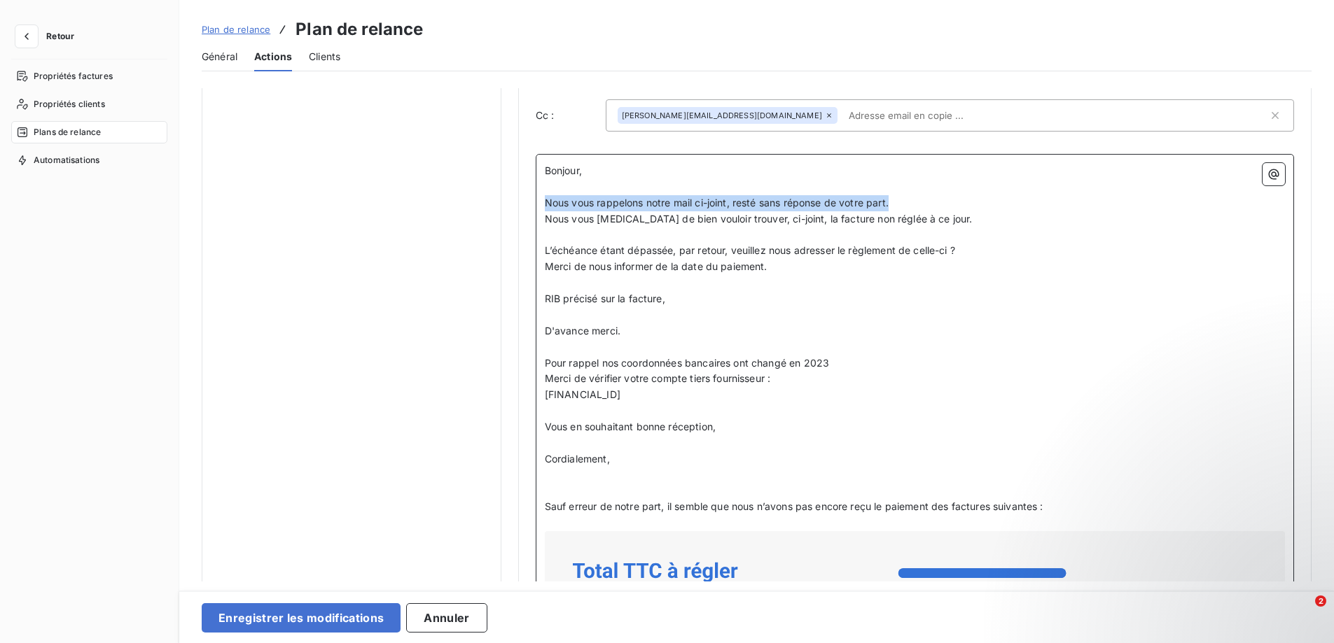
drag, startPoint x: 893, startPoint y: 202, endPoint x: 545, endPoint y: 198, distance: 347.2
click at [545, 198] on p "Nous vous rappelons notre mail ci-joint, resté sans réponse de votre part." at bounding box center [915, 203] width 740 height 16
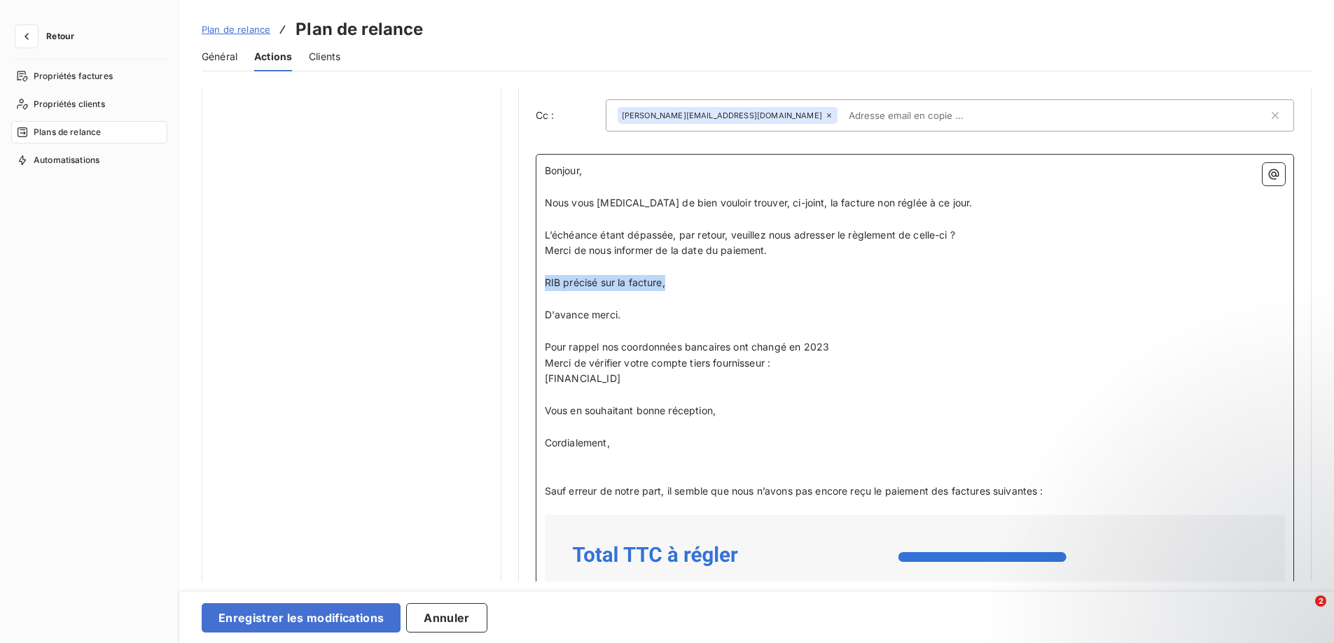
drag, startPoint x: 544, startPoint y: 282, endPoint x: 666, endPoint y: 277, distance: 121.9
click at [666, 277] on p "RIB précisé sur la facture," at bounding box center [915, 283] width 740 height 16
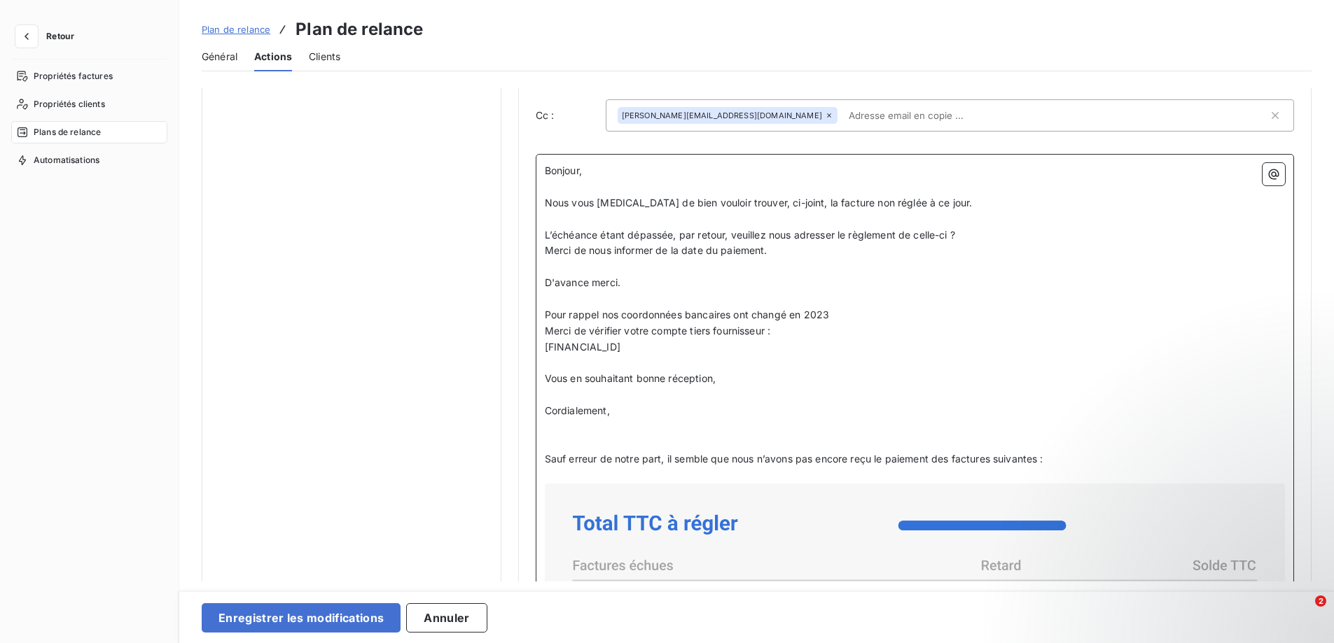
click at [666, 306] on p "﻿" at bounding box center [915, 299] width 740 height 16
click at [615, 366] on p "﻿" at bounding box center [915, 364] width 740 height 16
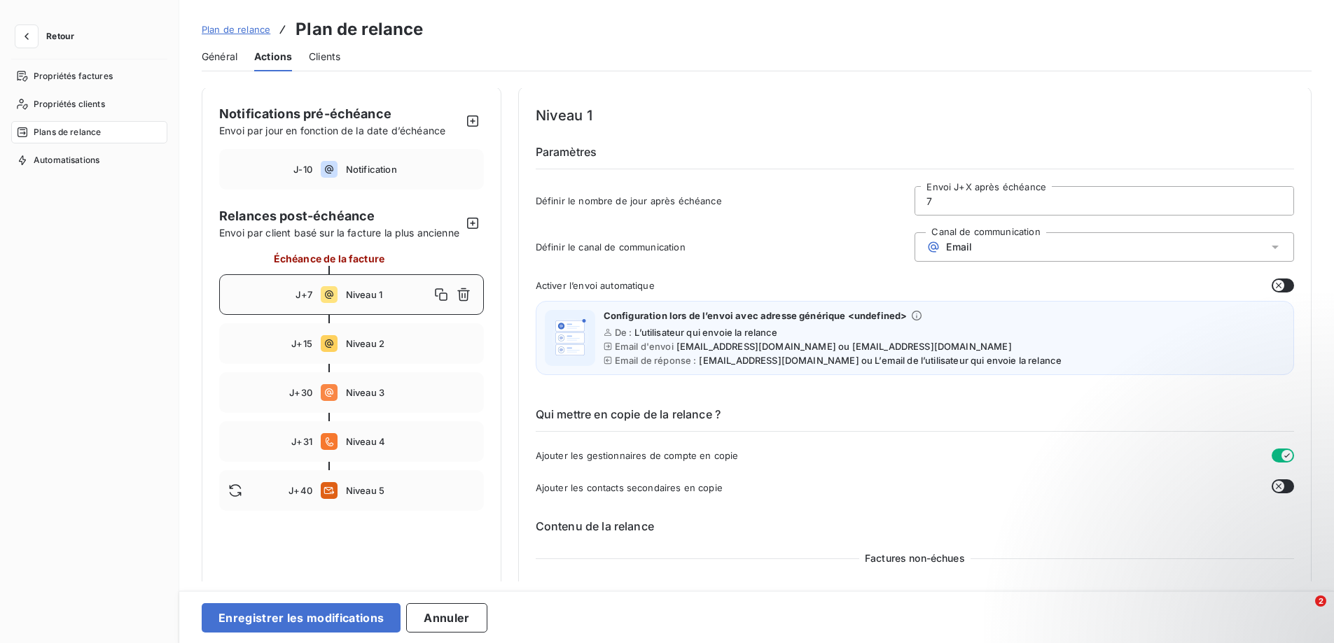
scroll to position [0, 0]
click at [302, 618] on button "Enregistrer les modifications" at bounding box center [301, 617] width 199 height 29
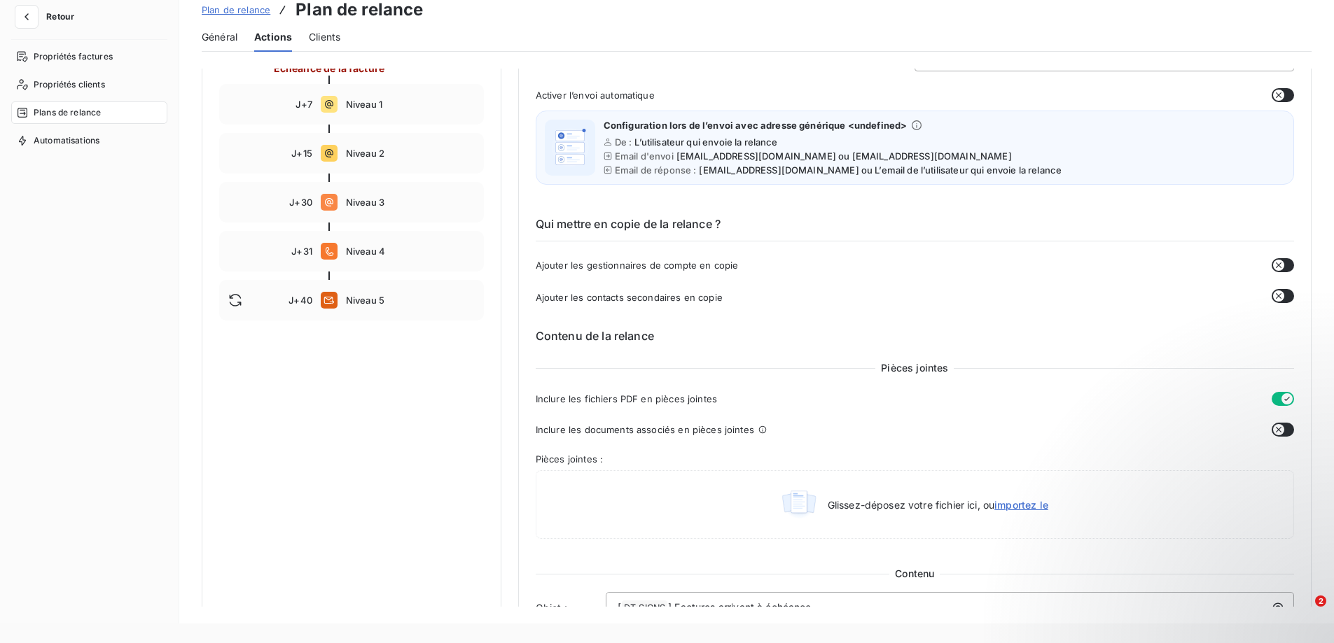
scroll to position [171, 0]
drag, startPoint x: 322, startPoint y: 122, endPoint x: 362, endPoint y: 133, distance: 41.4
click at [323, 114] on icon at bounding box center [329, 105] width 17 height 17
type input "7"
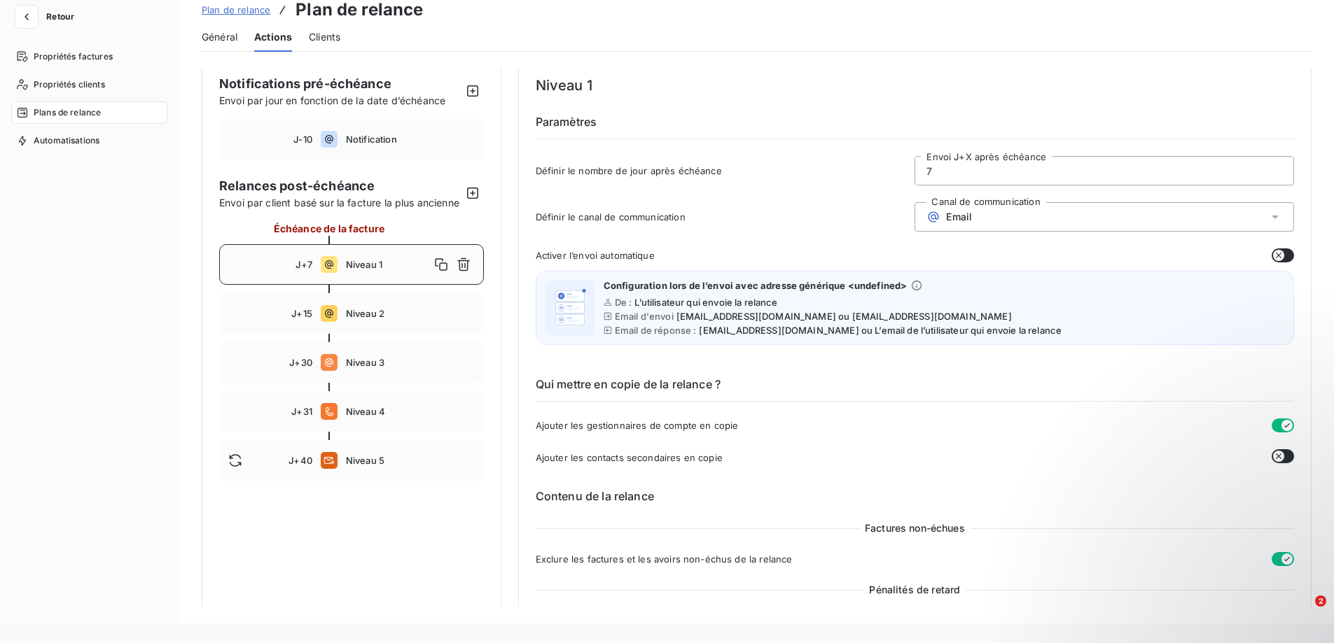
scroll to position [0, 0]
